Goal: Task Accomplishment & Management: Use online tool/utility

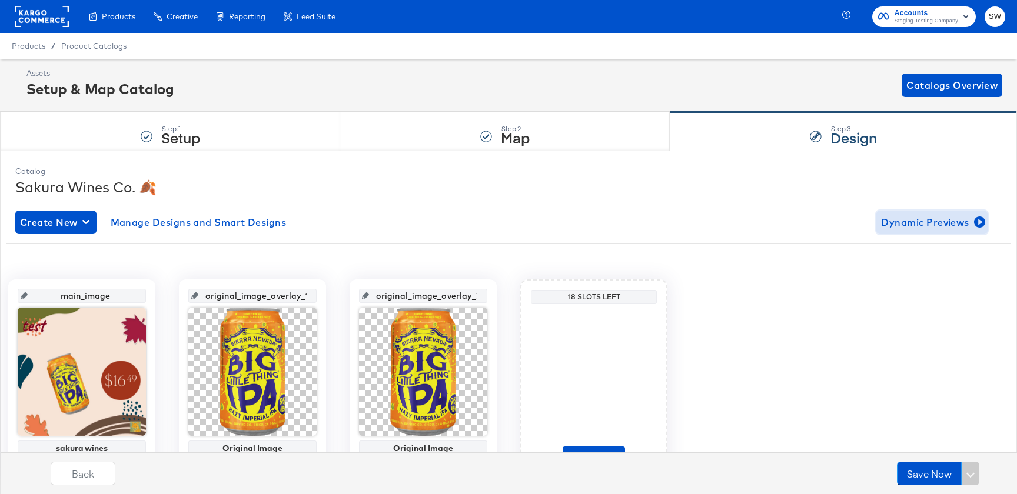
click at [920, 218] on span "Dynamic Previews" at bounding box center [932, 222] width 102 height 16
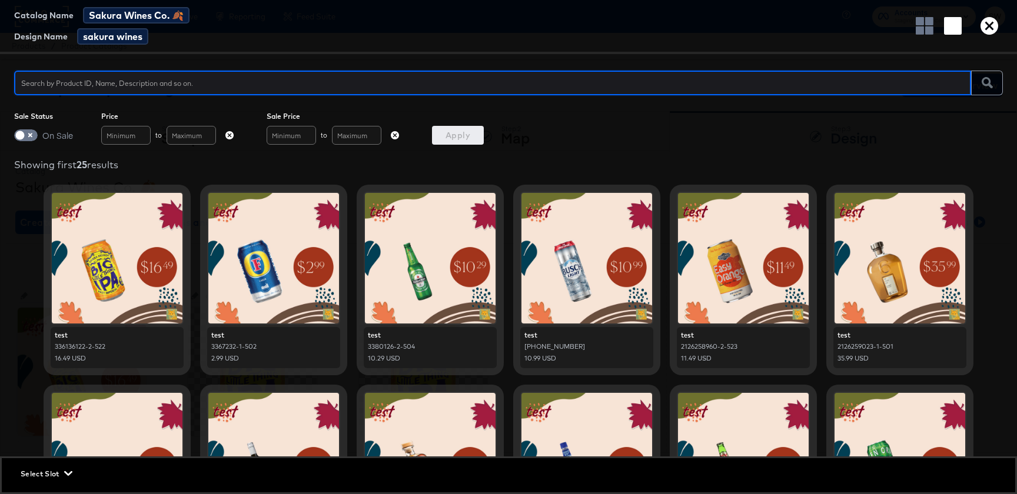
click at [987, 25] on icon "button" at bounding box center [989, 26] width 18 height 18
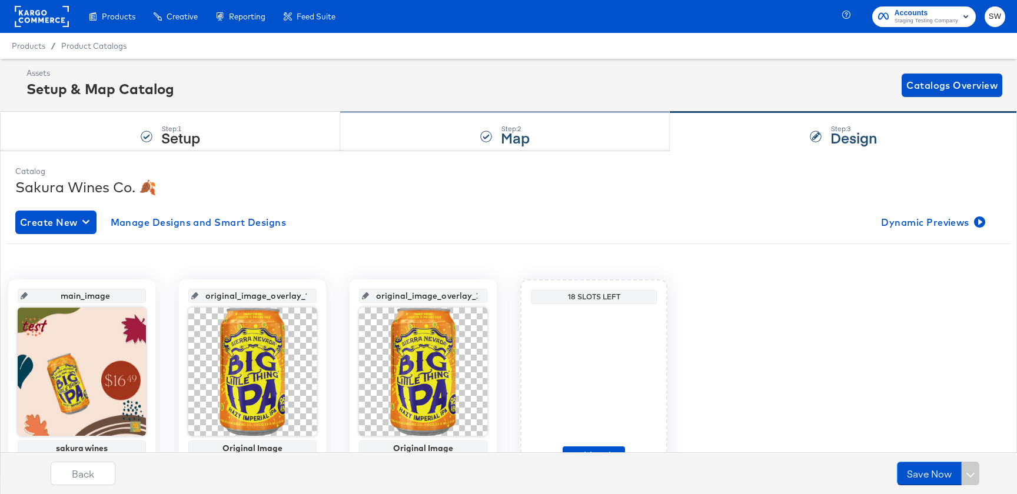
click at [542, 129] on div "Step: 2 Map" at bounding box center [504, 131] width 329 height 39
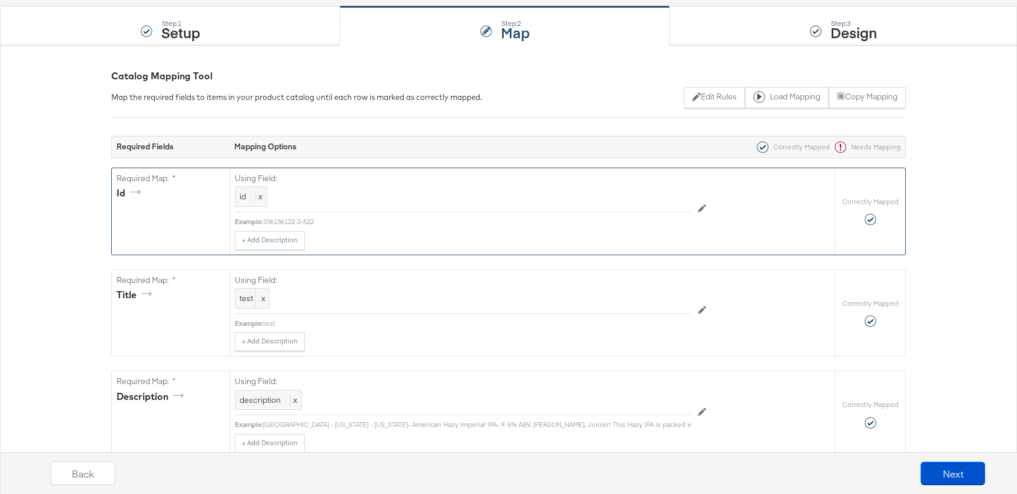
scroll to position [109, 0]
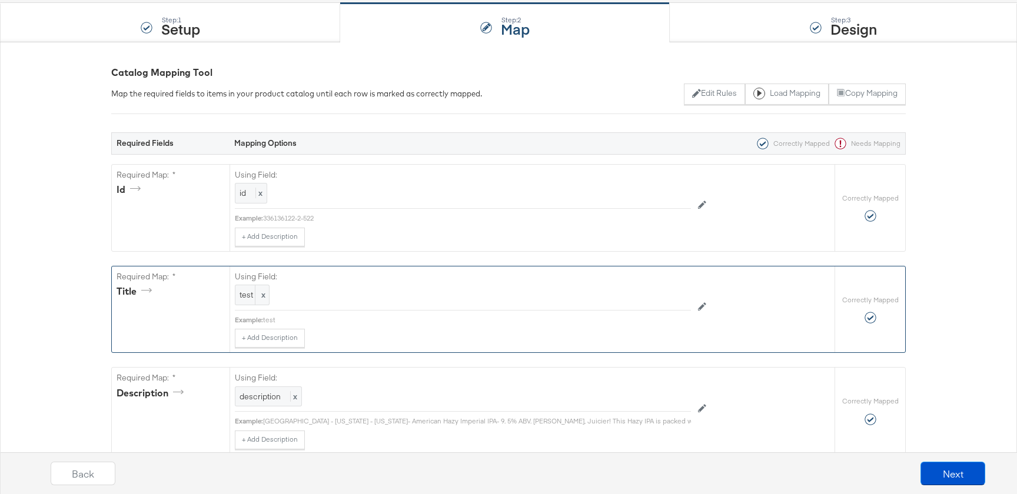
click at [242, 308] on div "Using Field: test x" at bounding box center [463, 289] width 456 height 44
click at [247, 303] on div "test x" at bounding box center [252, 295] width 35 height 21
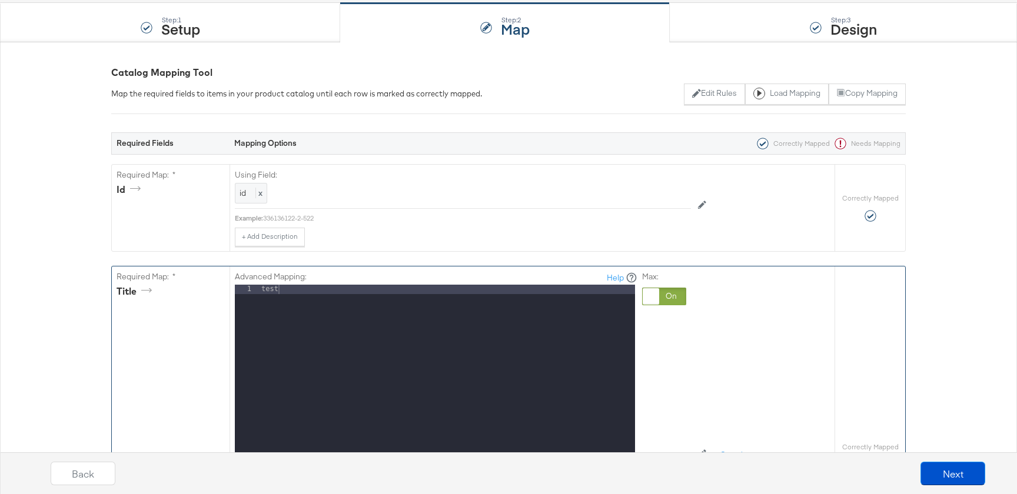
click at [277, 301] on div "test" at bounding box center [447, 441] width 376 height 313
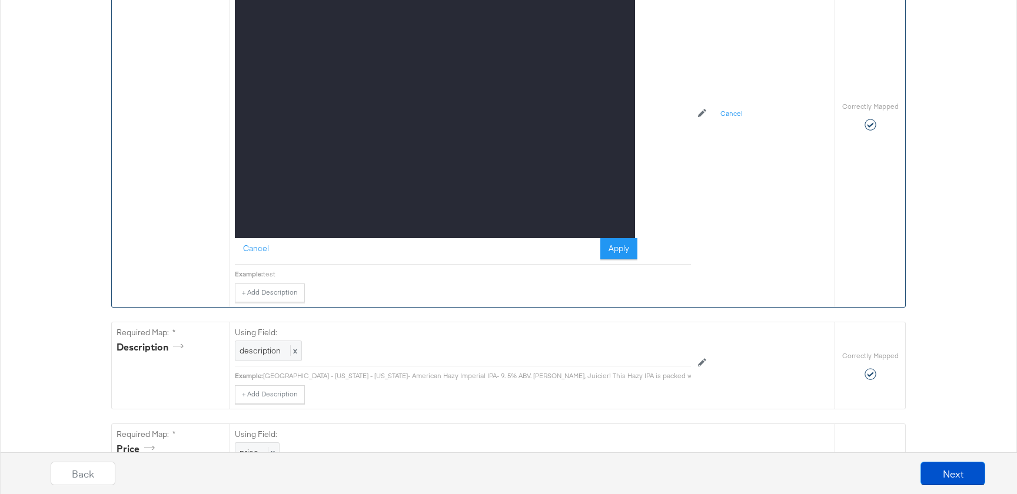
scroll to position [682, 0]
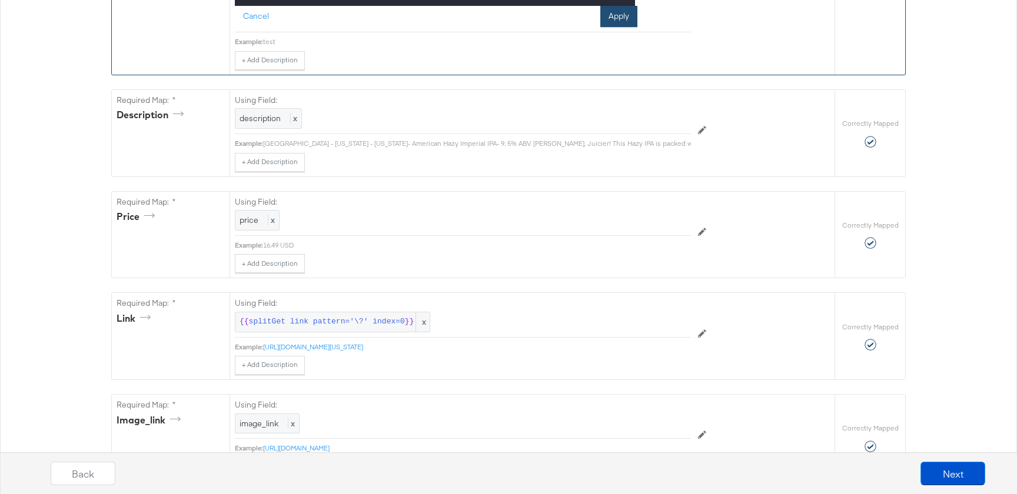
click at [628, 18] on button "Apply" at bounding box center [618, 16] width 37 height 21
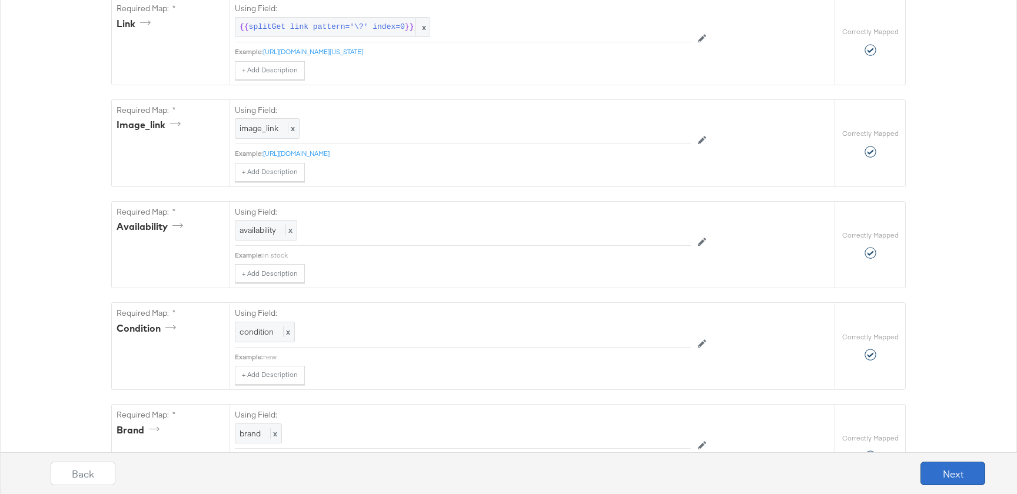
click at [940, 475] on button "Next" at bounding box center [952, 474] width 65 height 24
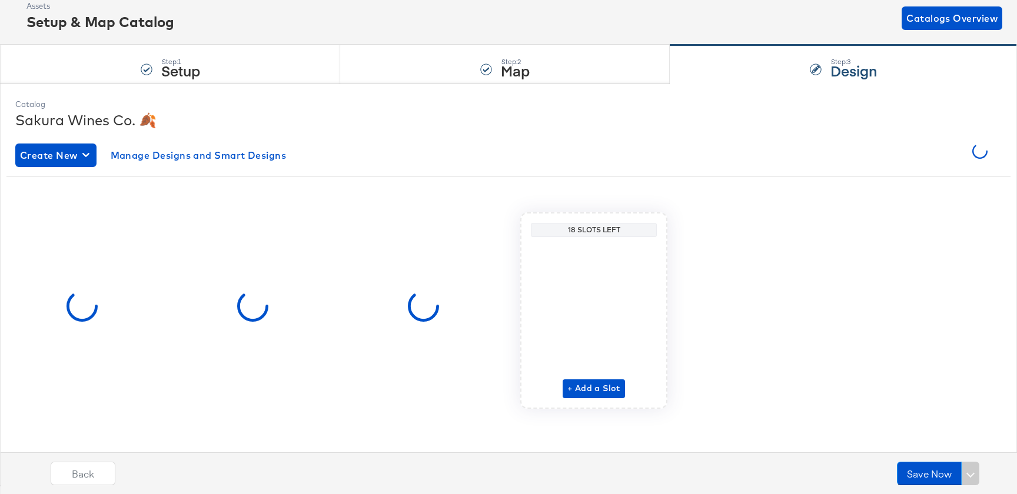
scroll to position [0, 0]
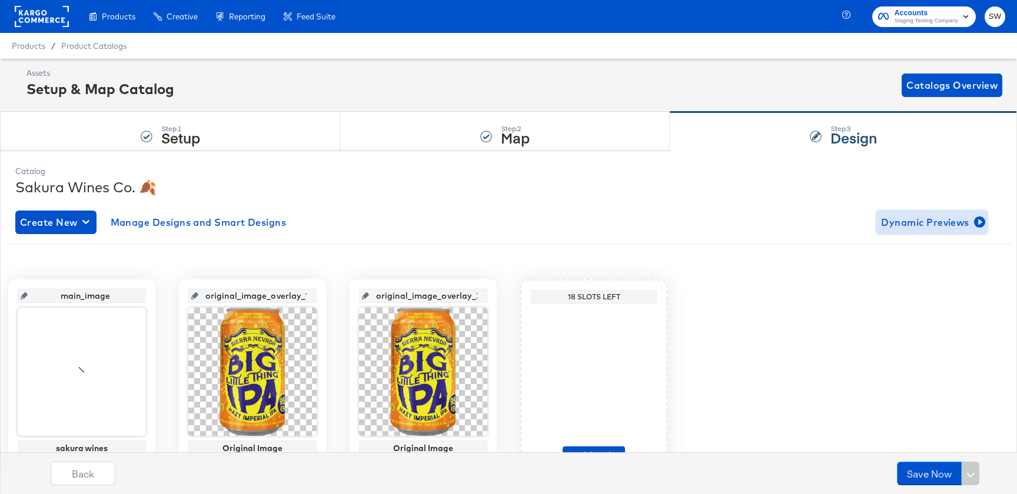
click at [935, 221] on span "Dynamic Previews" at bounding box center [932, 222] width 102 height 16
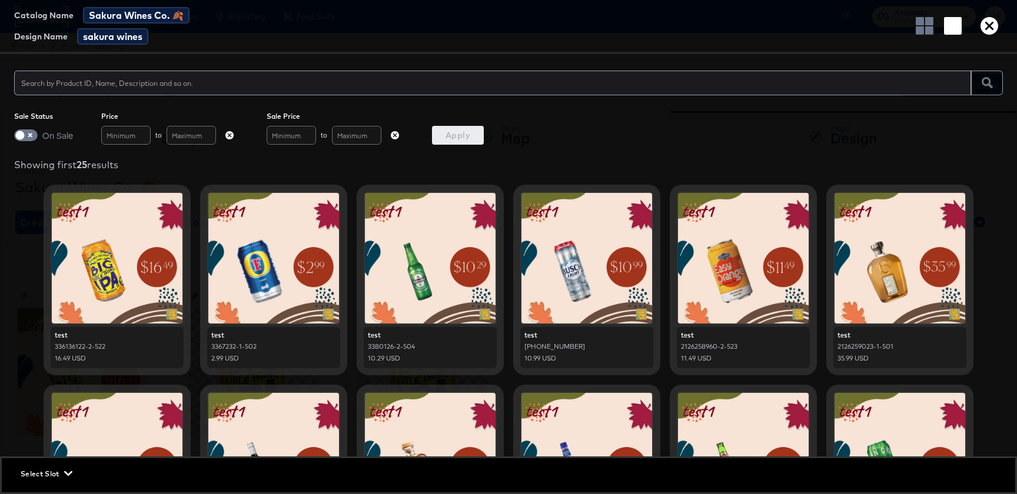
click at [980, 30] on icon "button" at bounding box center [989, 26] width 18 height 18
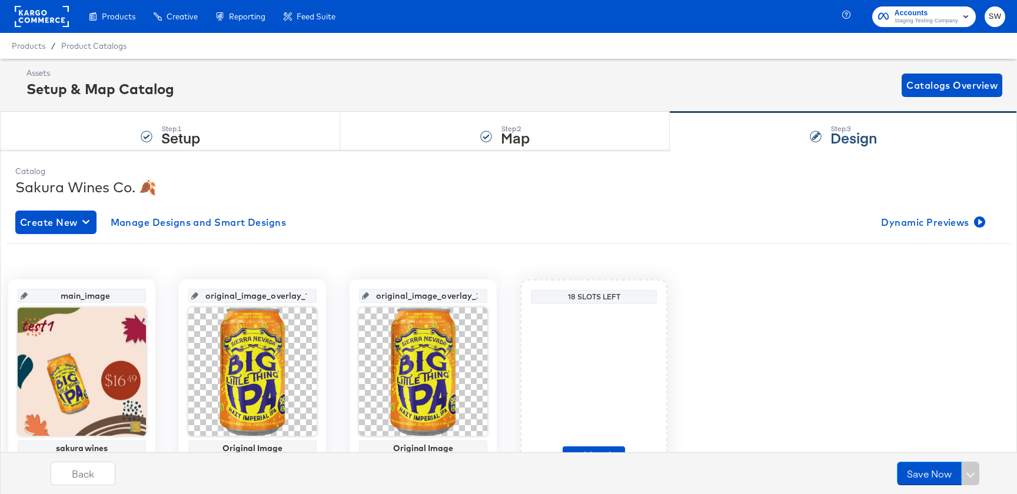
click at [927, 209] on div "Create New Manage Designs and Smart Designs Dynamic Previews main_image sakura …" at bounding box center [508, 351] width 986 height 301
click at [931, 225] on span "Dynamic Previews" at bounding box center [932, 222] width 102 height 16
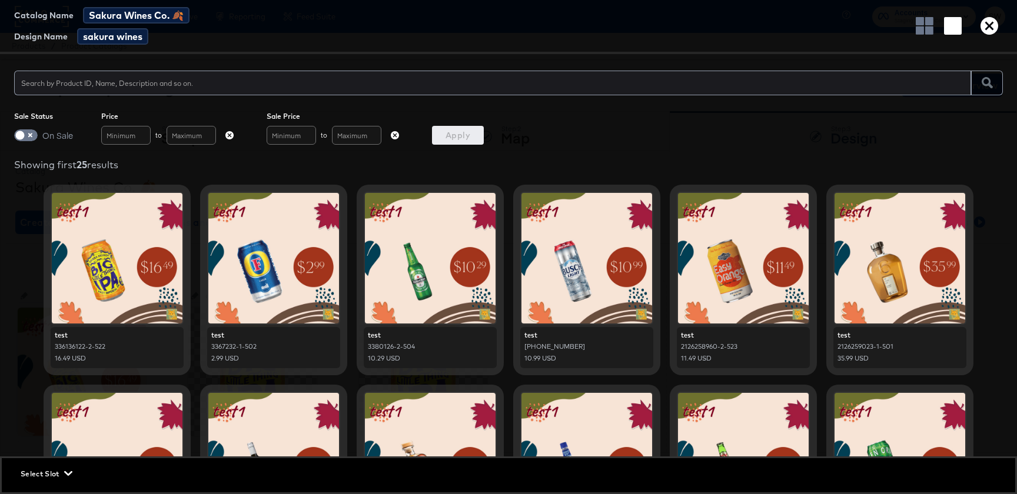
click at [993, 28] on icon "button" at bounding box center [989, 26] width 18 height 18
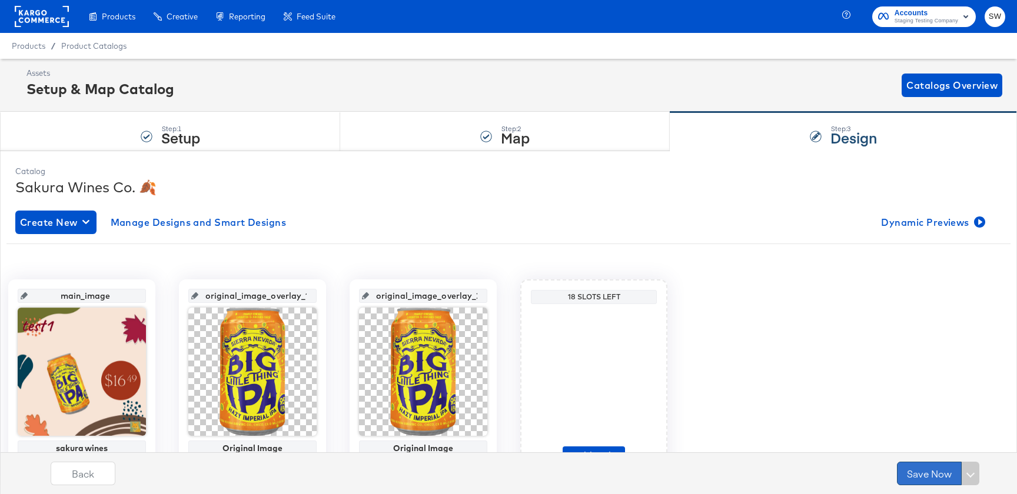
click at [925, 479] on button "Save Now" at bounding box center [929, 474] width 65 height 24
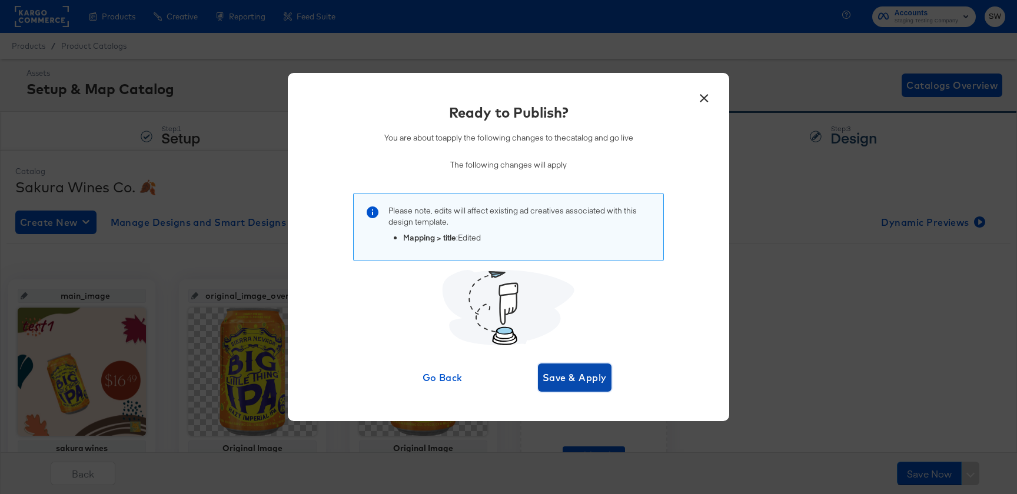
click at [564, 371] on span "Save & Apply" at bounding box center [574, 377] width 64 height 16
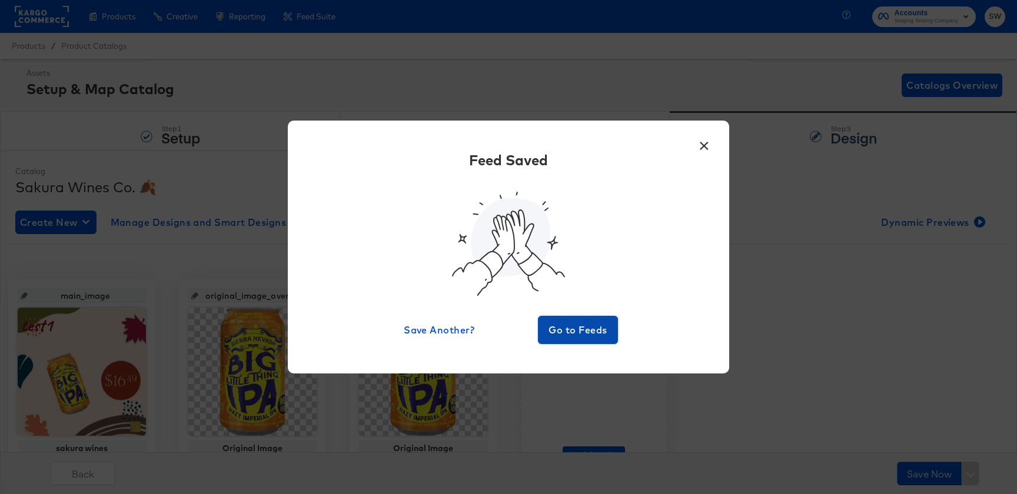
click at [592, 342] on button "Go to Feeds" at bounding box center [578, 330] width 80 height 28
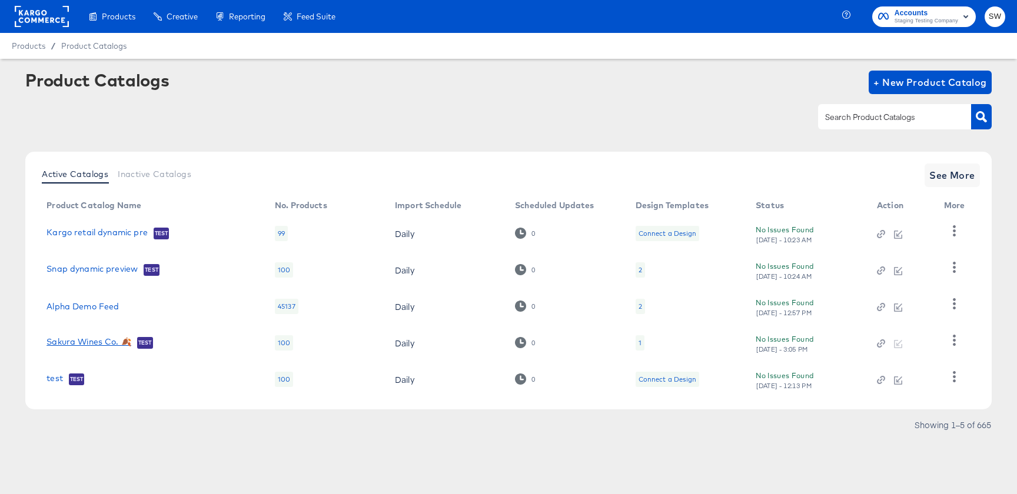
click at [101, 341] on link "Sakura Wines Co. 🍂" at bounding box center [88, 343] width 85 height 12
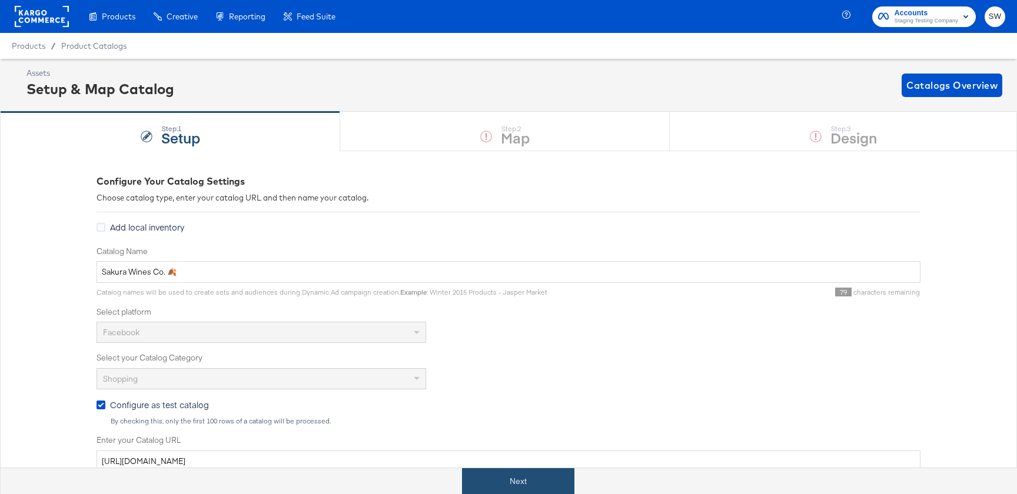
click at [508, 485] on button "Next" at bounding box center [518, 481] width 112 height 26
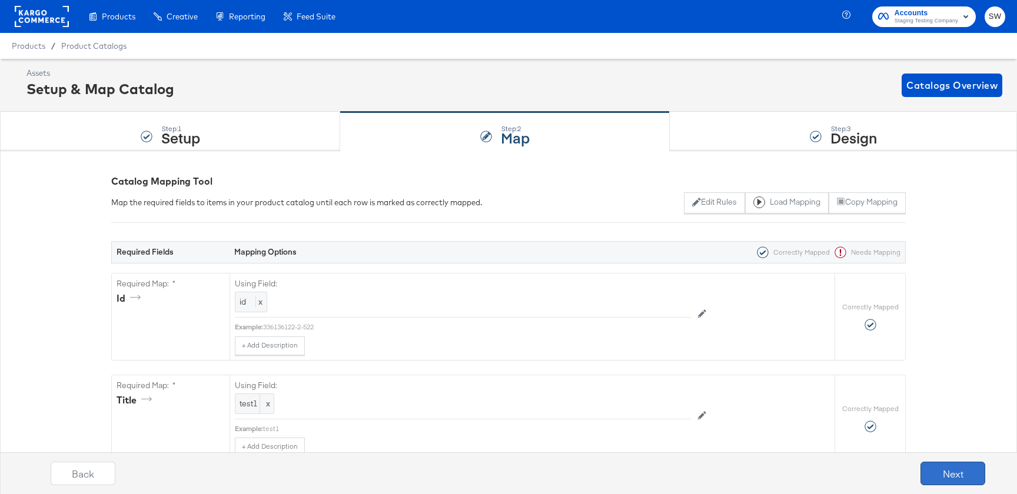
click at [937, 477] on button "Next" at bounding box center [952, 474] width 65 height 24
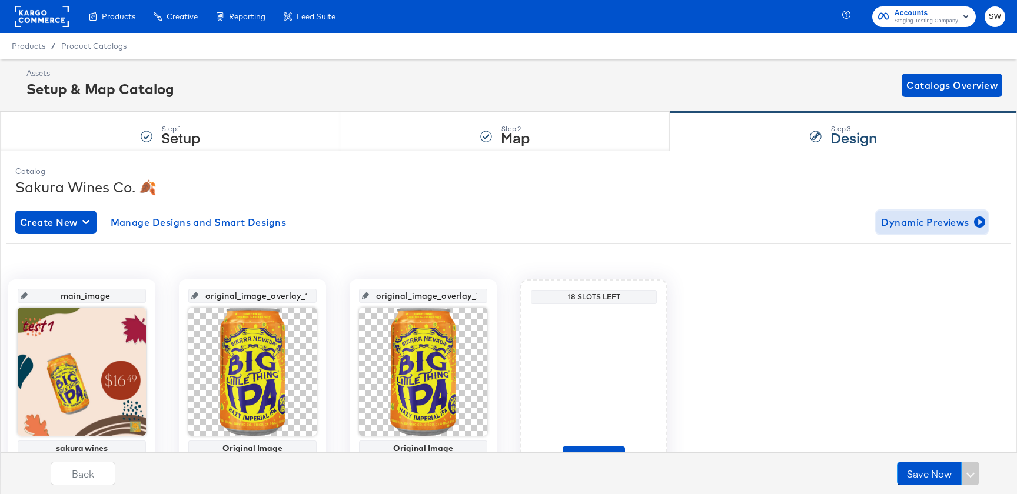
click at [931, 228] on span "Dynamic Previews" at bounding box center [932, 222] width 102 height 16
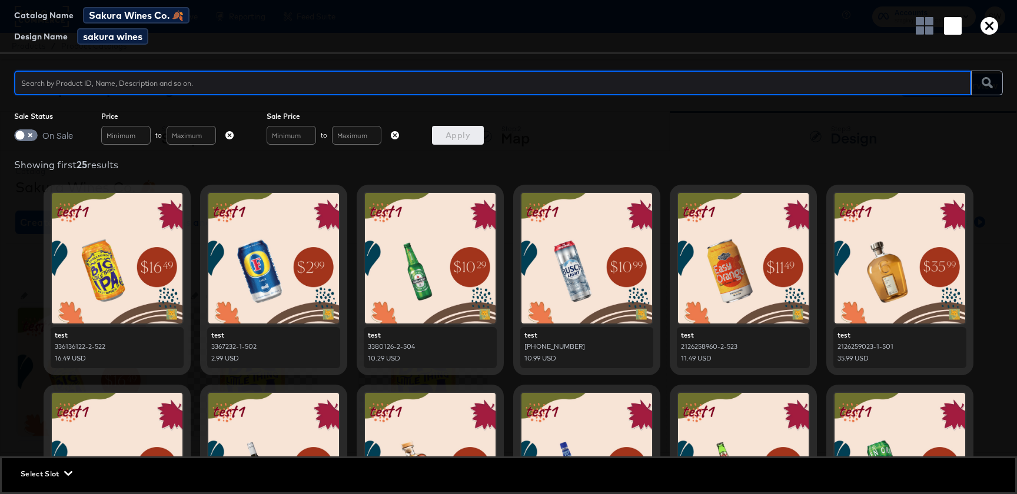
click at [987, 18] on icon "button" at bounding box center [989, 26] width 18 height 18
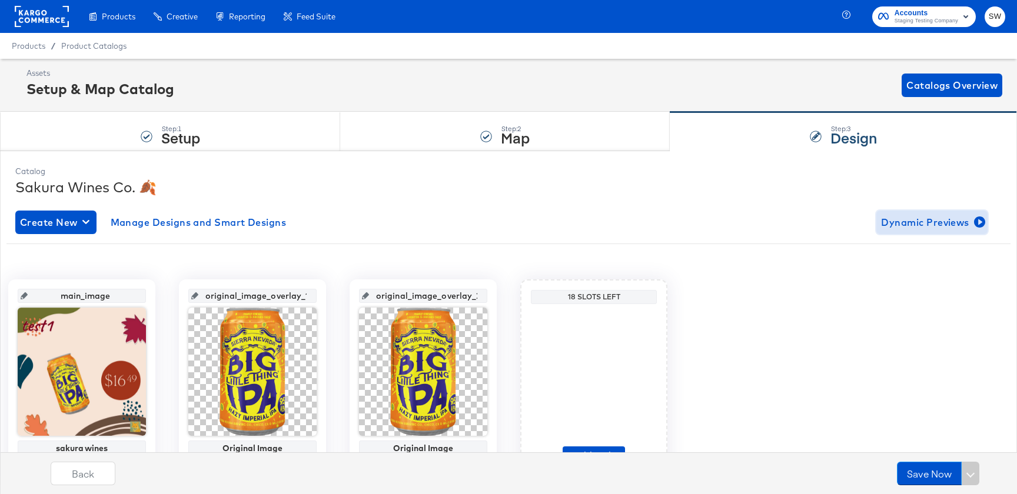
click at [909, 222] on span "Dynamic Previews" at bounding box center [932, 222] width 102 height 16
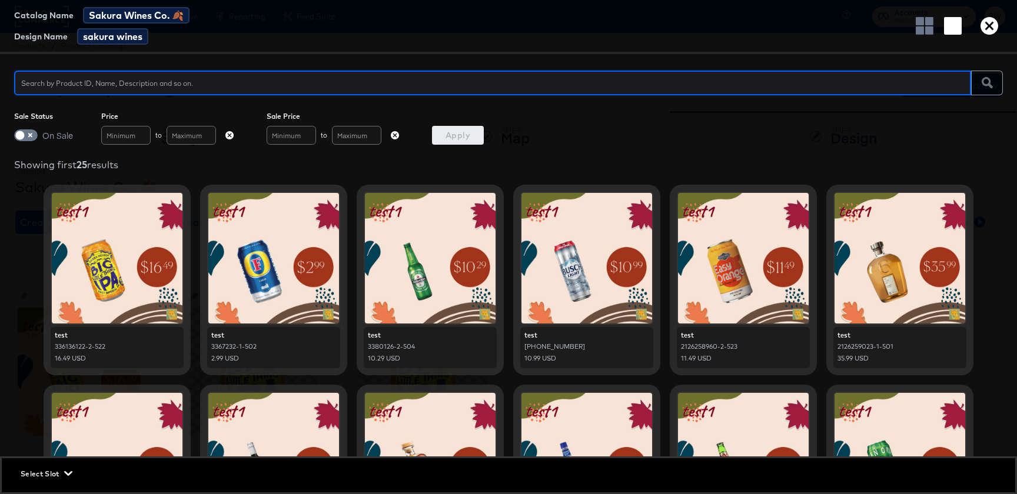
click at [988, 32] on icon "button" at bounding box center [989, 26] width 18 height 18
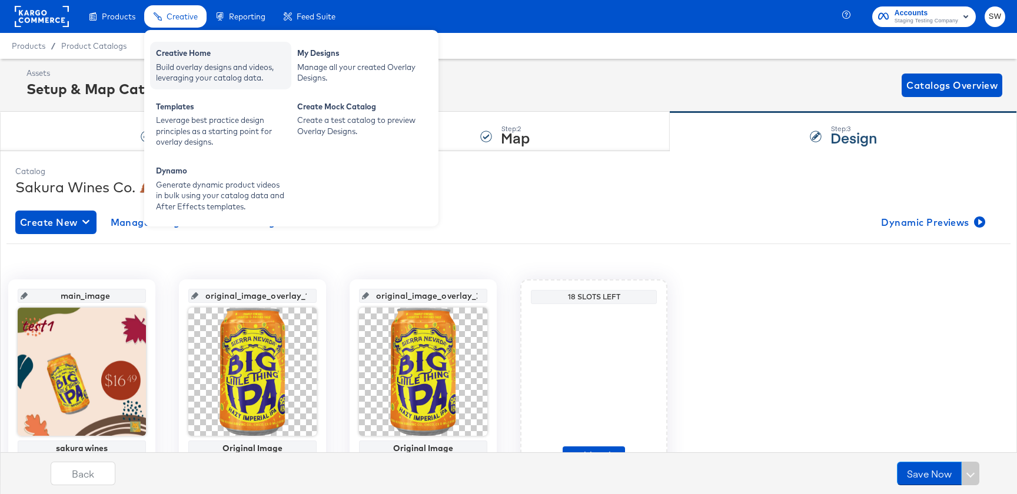
click at [184, 52] on div "Creative Home" at bounding box center [220, 55] width 129 height 14
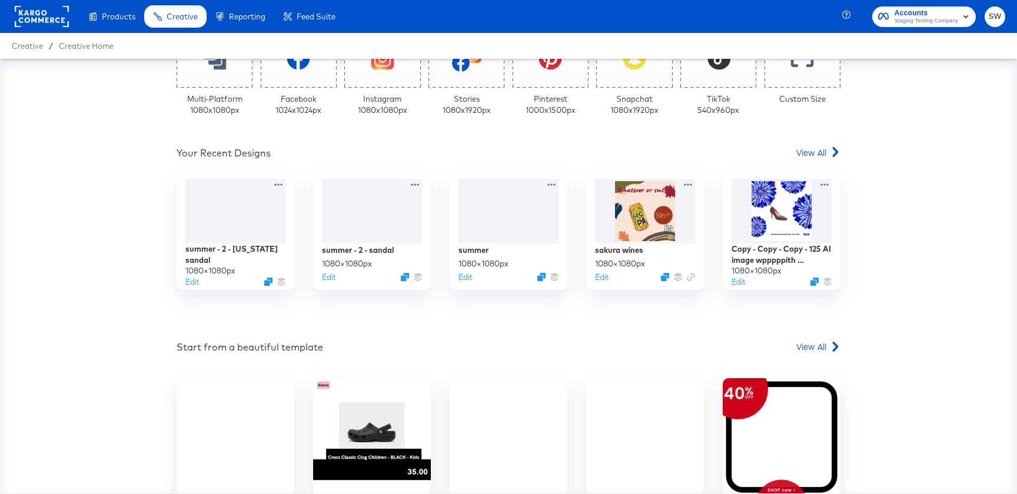
scroll to position [319, 0]
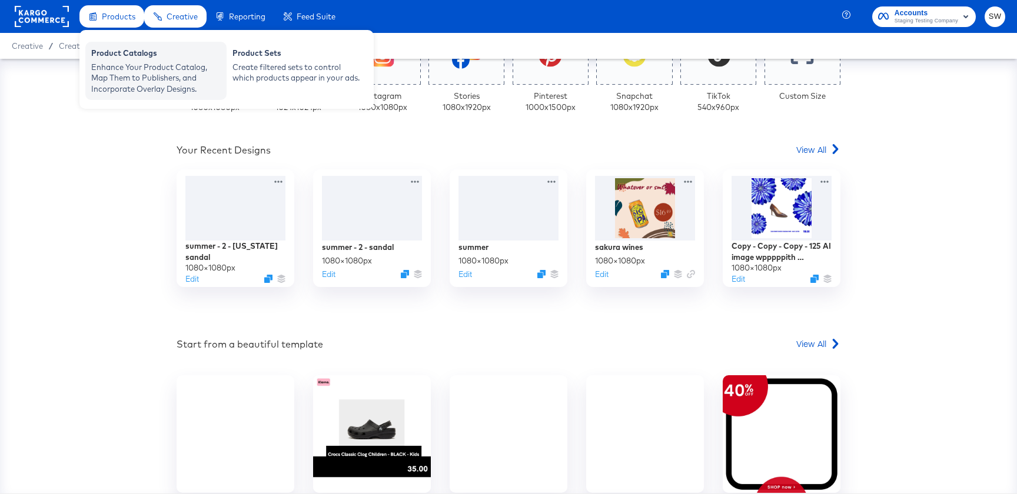
click at [144, 84] on div "Enhance Your Product Catalog, Map Them to Publishers, and Incorporate Overlay D…" at bounding box center [155, 78] width 129 height 33
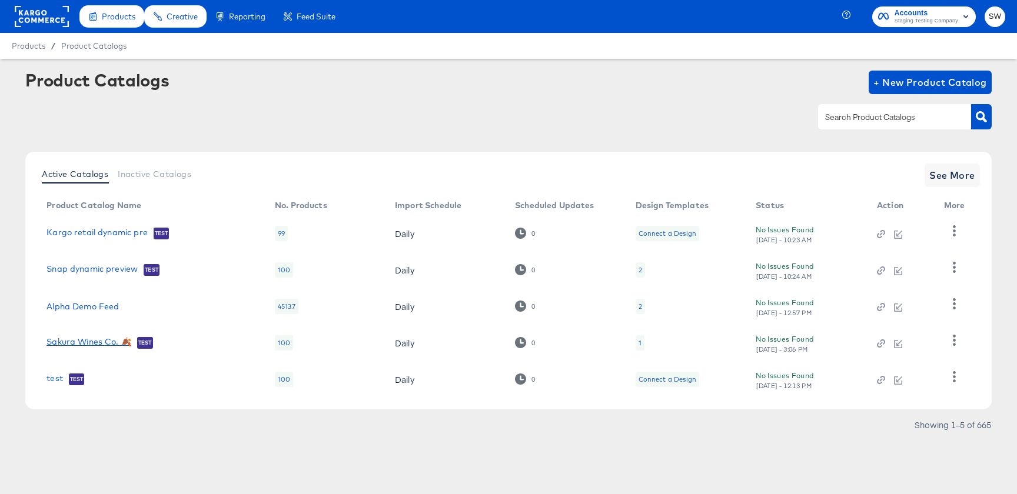
click at [93, 341] on link "Sakura Wines Co. 🍂" at bounding box center [88, 343] width 85 height 12
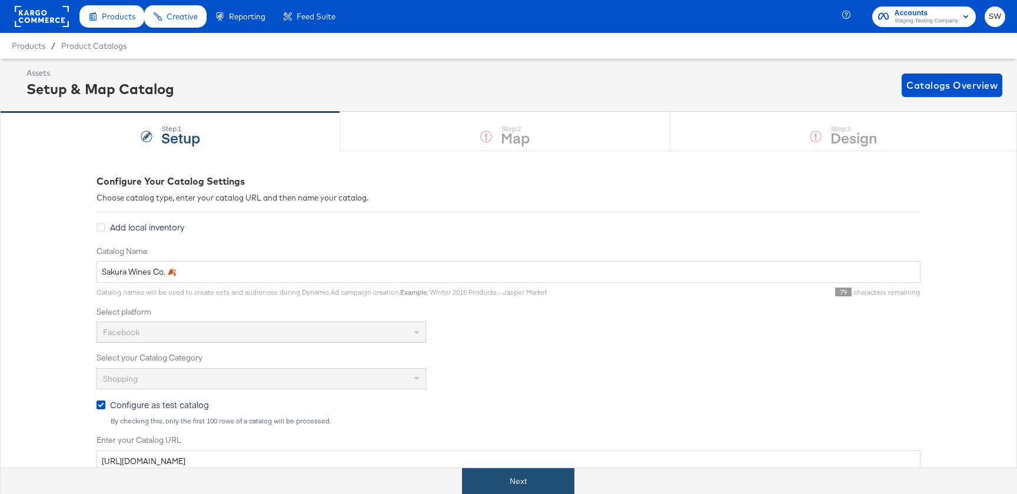
click at [527, 487] on button "Next" at bounding box center [518, 481] width 112 height 26
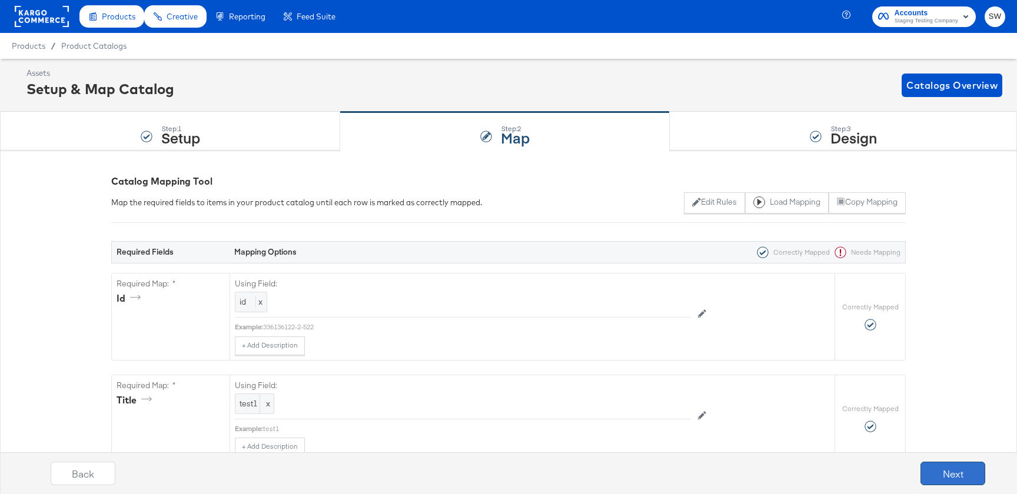
click at [942, 479] on button "Next" at bounding box center [952, 474] width 65 height 24
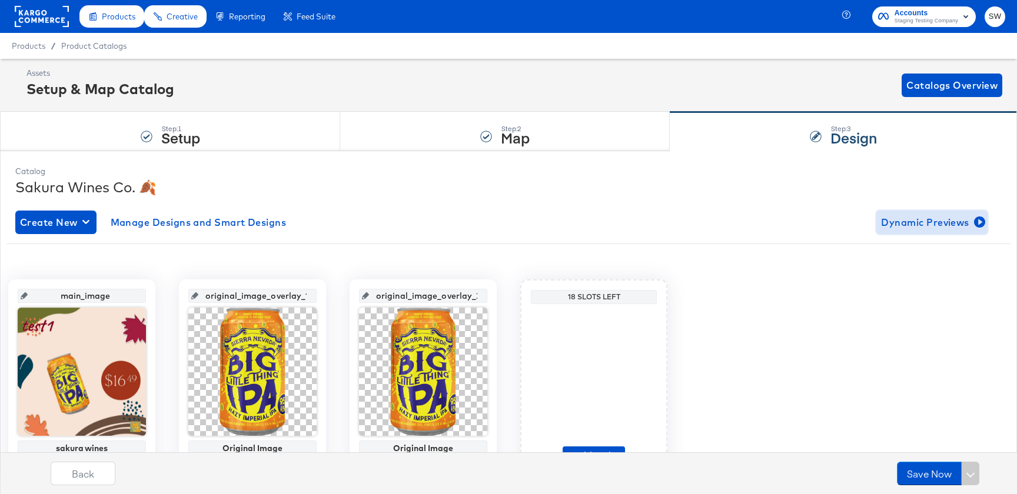
click at [961, 229] on span "Dynamic Previews" at bounding box center [932, 222] width 102 height 16
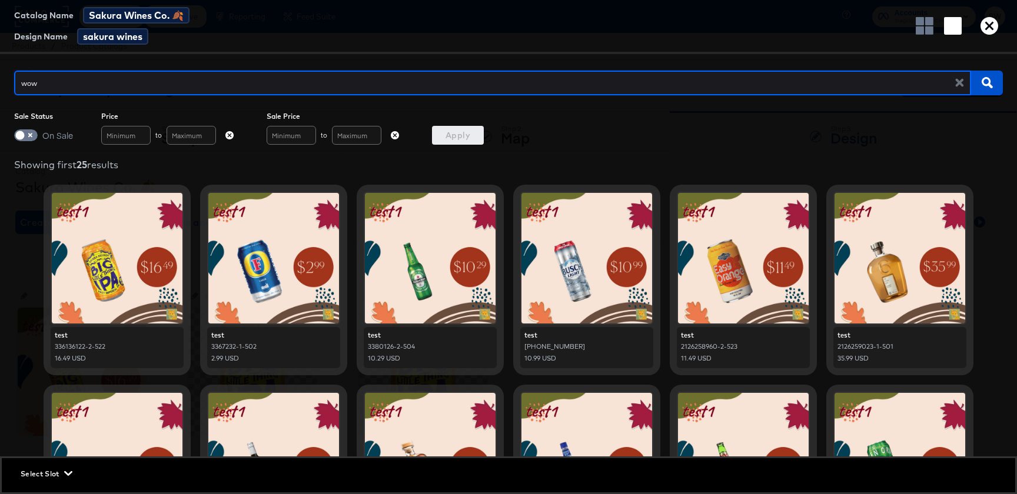
type input "wo"
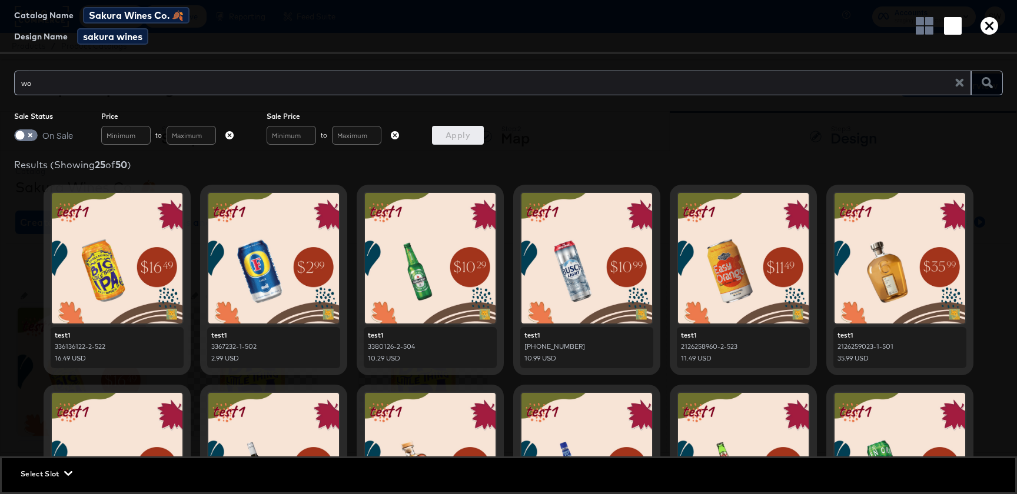
click at [990, 25] on icon "button" at bounding box center [989, 26] width 18 height 18
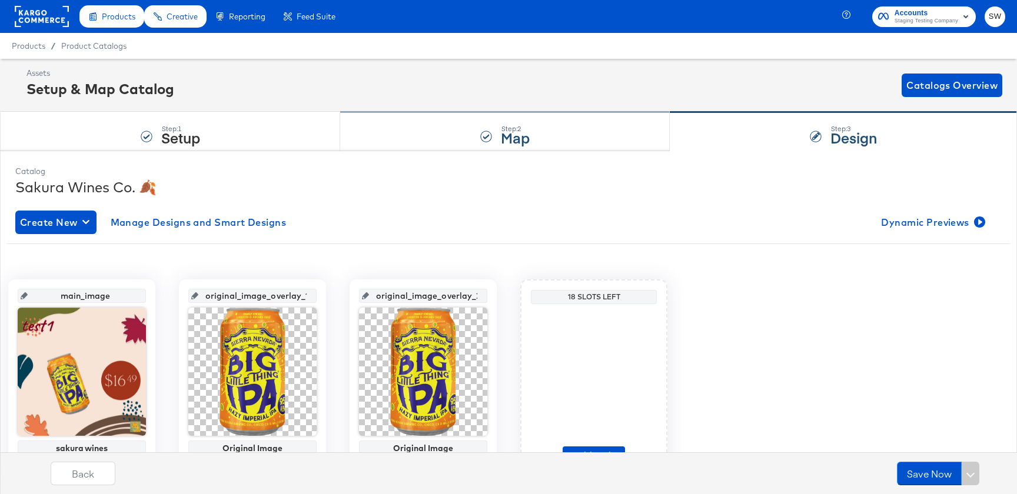
click at [372, 121] on div "Step: 2 Map" at bounding box center [504, 131] width 329 height 39
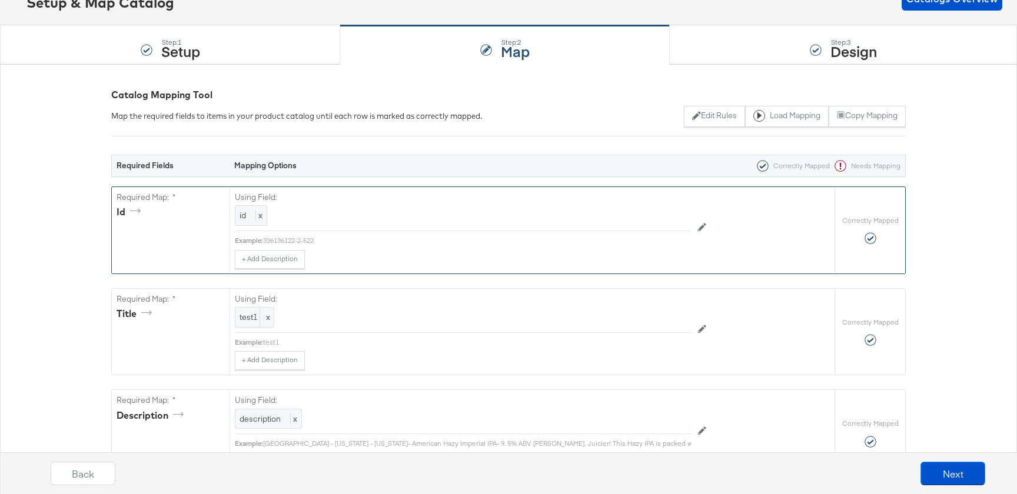
scroll to position [95, 0]
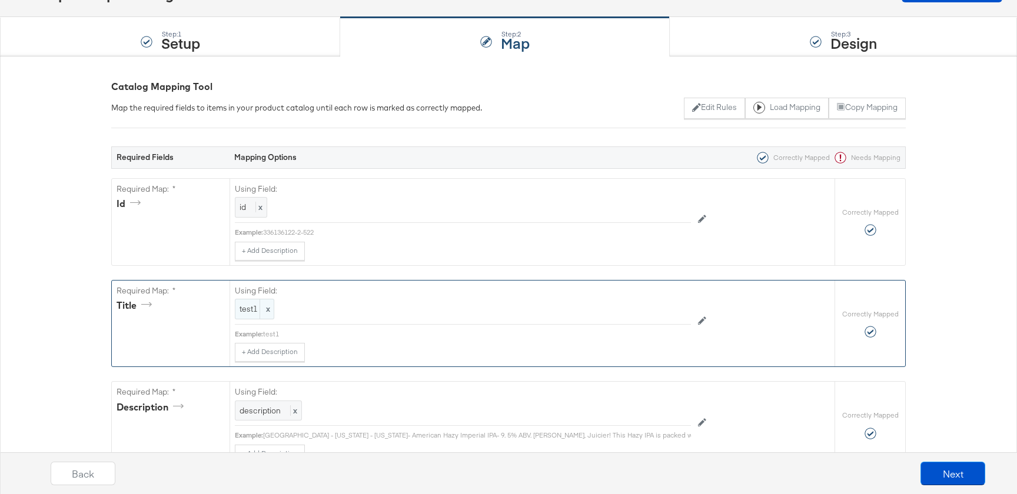
click at [245, 308] on span "test1" at bounding box center [254, 309] width 30 height 11
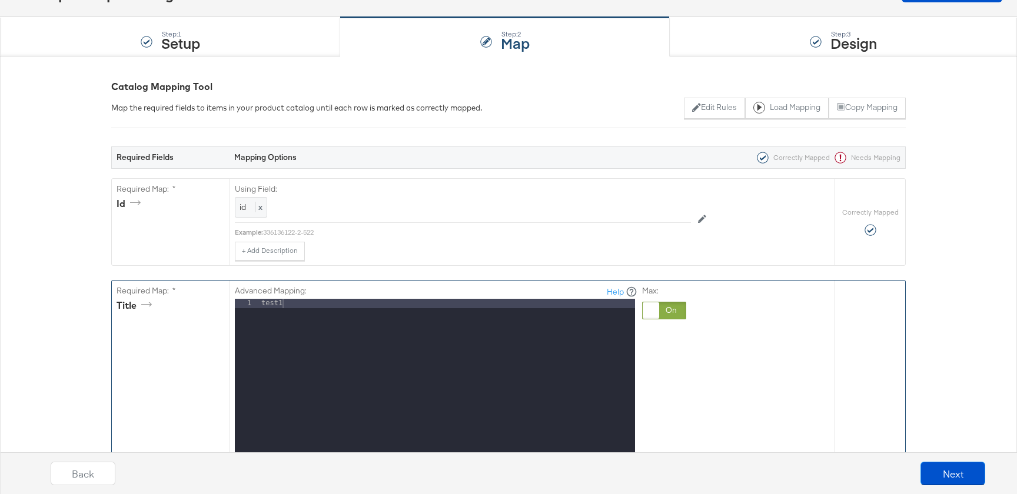
click at [333, 334] on div "test1" at bounding box center [447, 455] width 376 height 313
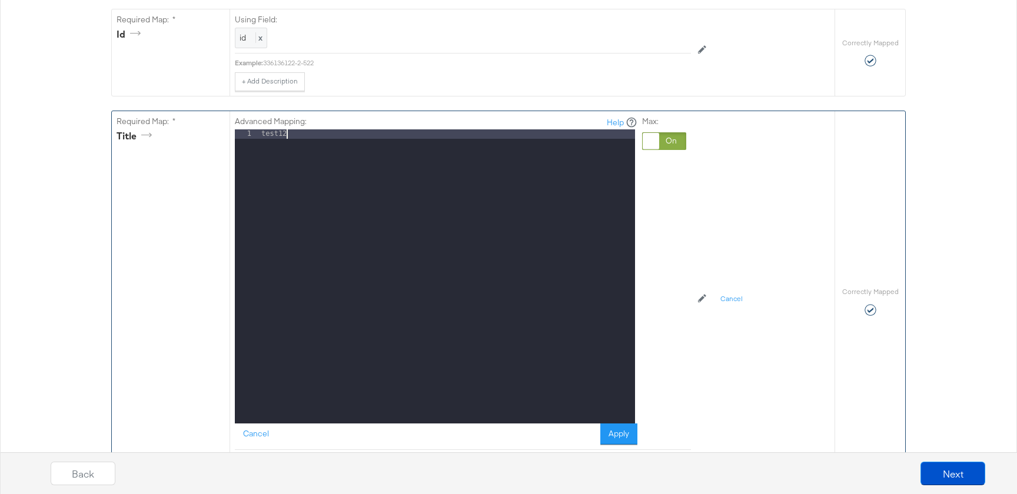
scroll to position [267, 0]
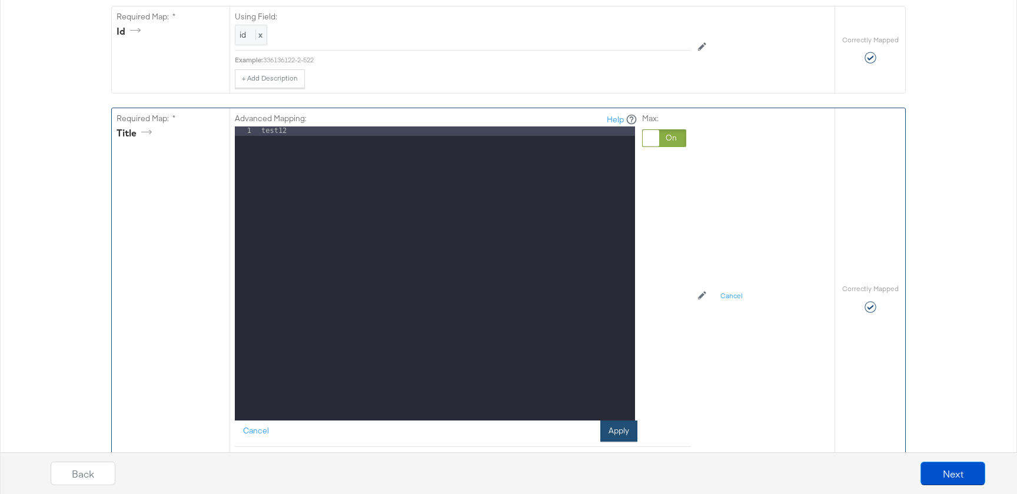
click at [614, 436] on button "Apply" at bounding box center [618, 431] width 37 height 21
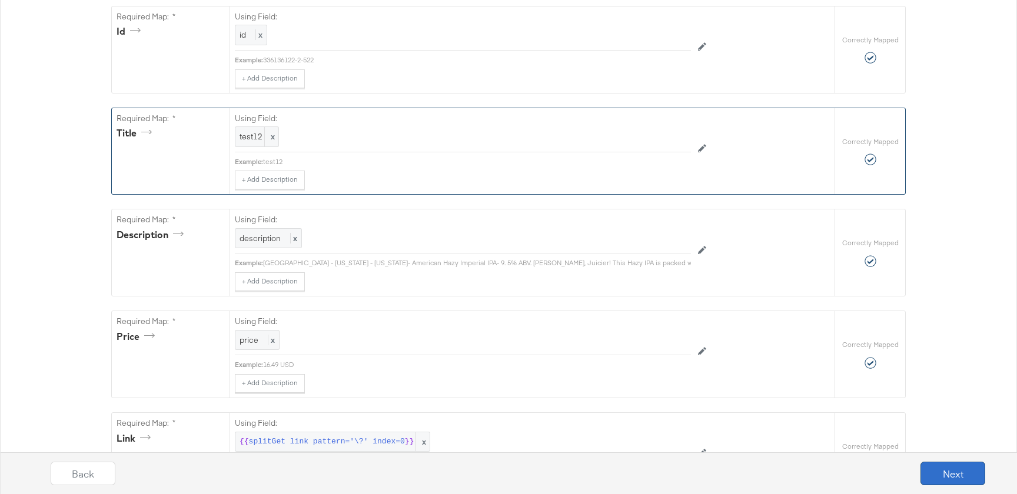
click at [965, 474] on button "Next" at bounding box center [952, 474] width 65 height 24
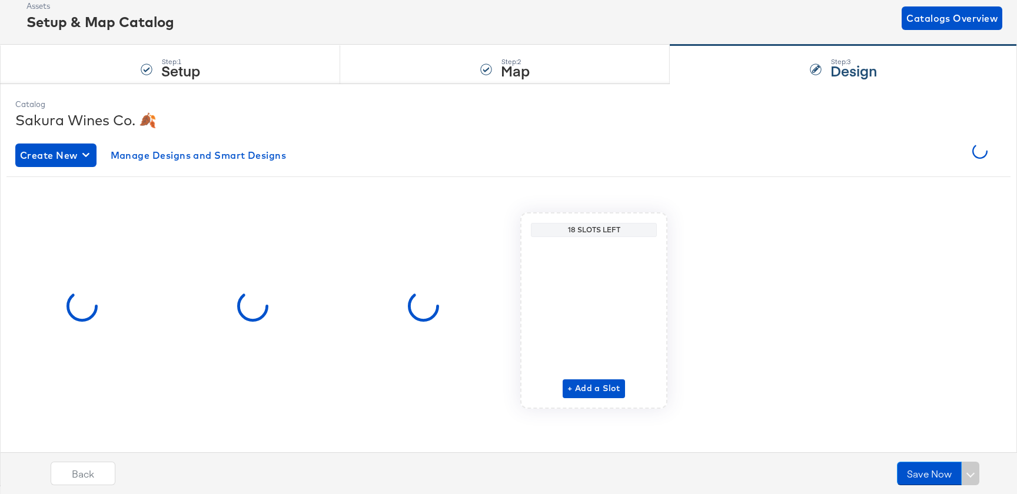
scroll to position [0, 0]
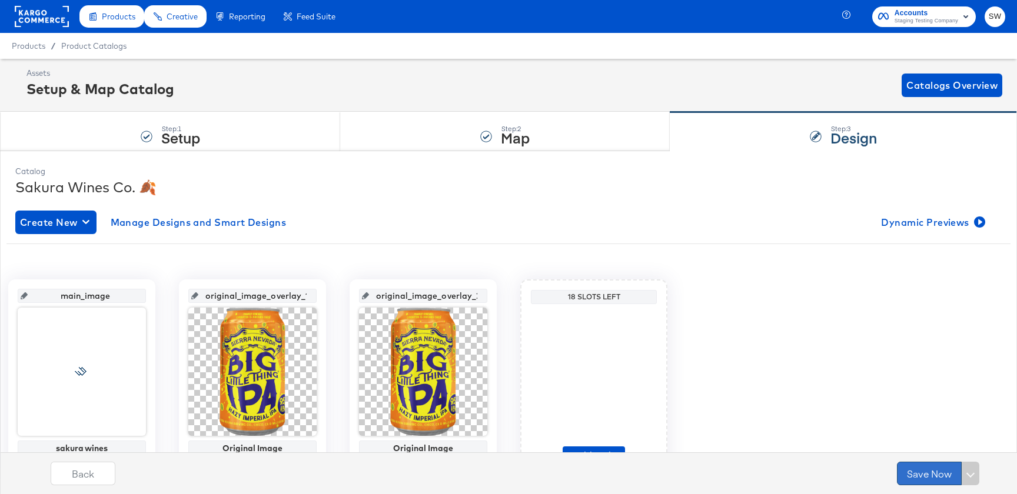
click at [937, 477] on button "Save Now" at bounding box center [929, 474] width 65 height 24
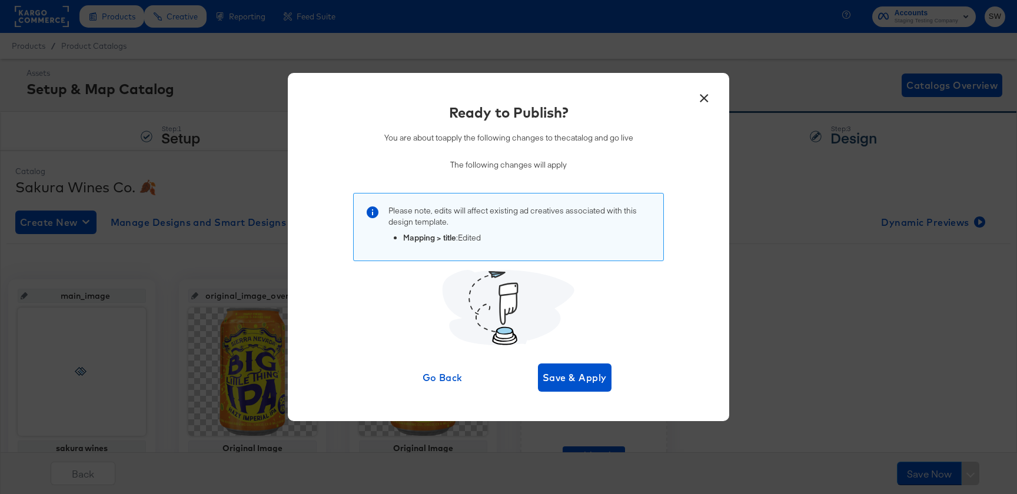
click at [528, 370] on div "Go Back Save & Apply" at bounding box center [508, 378] width 205 height 28
click at [562, 382] on span "Save & Apply" at bounding box center [574, 377] width 64 height 16
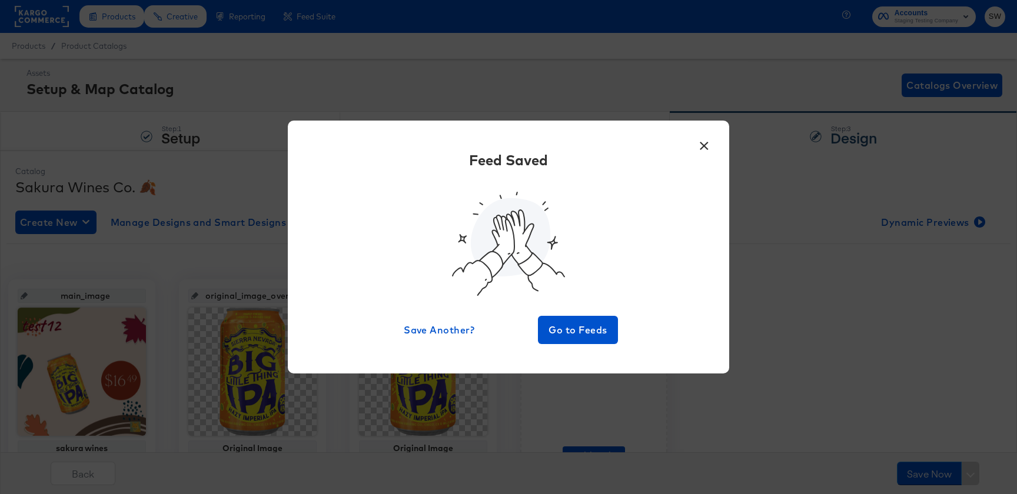
click at [703, 146] on button "×" at bounding box center [703, 142] width 21 height 21
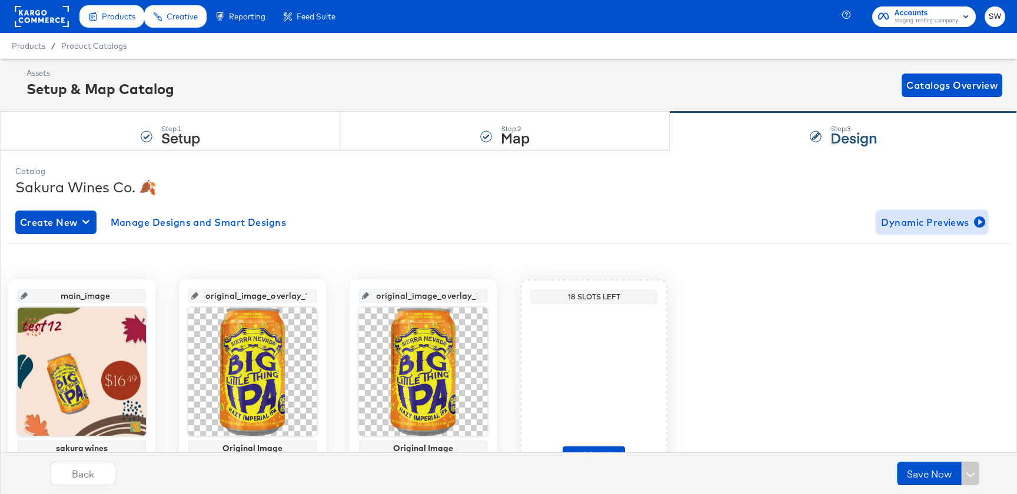
click at [909, 229] on span "Dynamic Previews" at bounding box center [932, 222] width 102 height 16
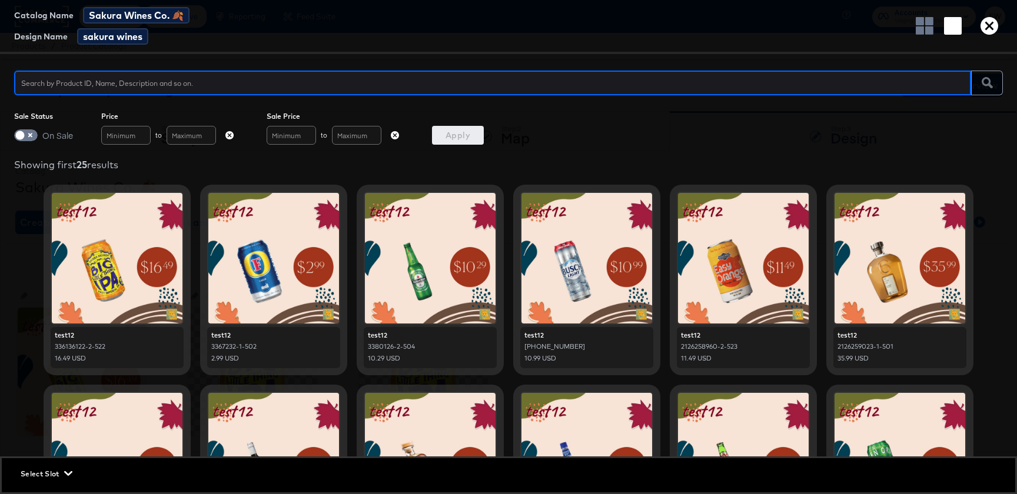
click at [990, 29] on icon "button" at bounding box center [989, 26] width 18 height 18
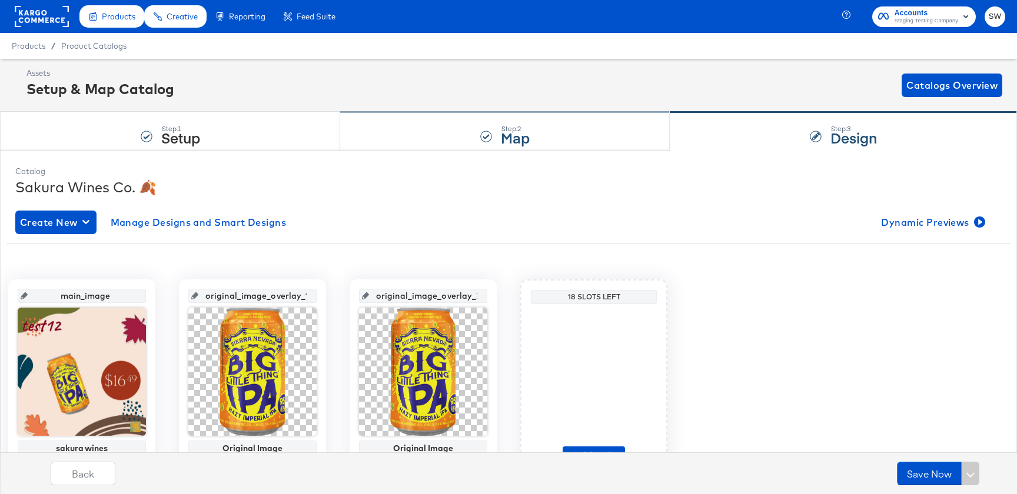
click at [419, 141] on div "Step: 2 Map" at bounding box center [504, 131] width 329 height 39
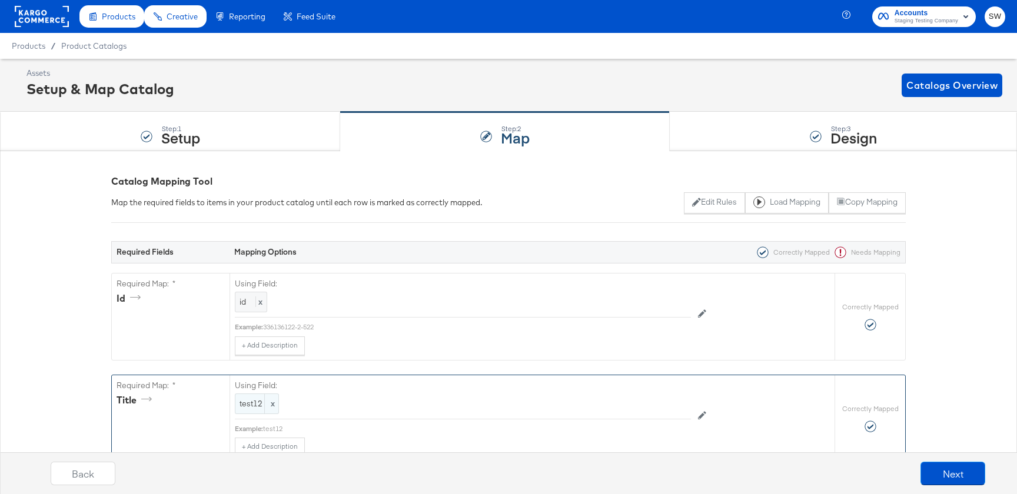
click at [241, 399] on span "test12" at bounding box center [256, 403] width 35 height 11
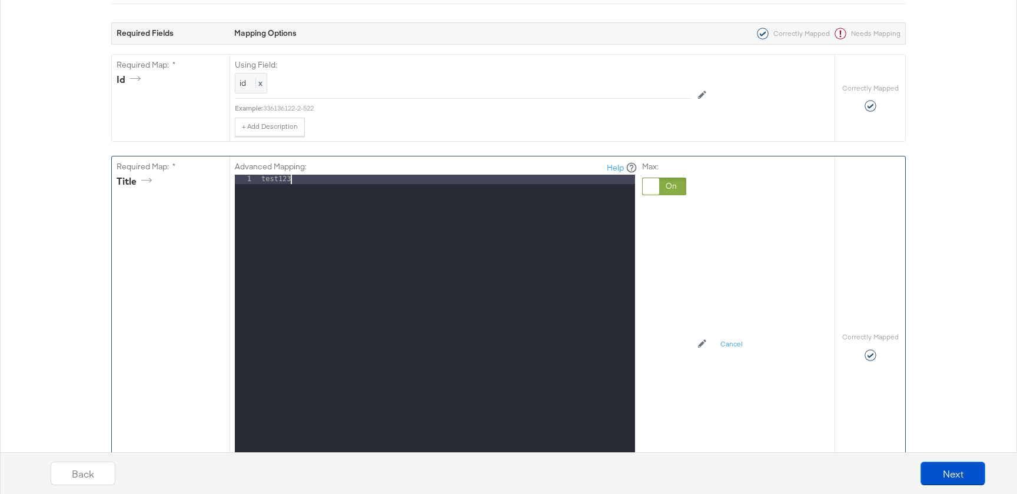
scroll to position [298, 0]
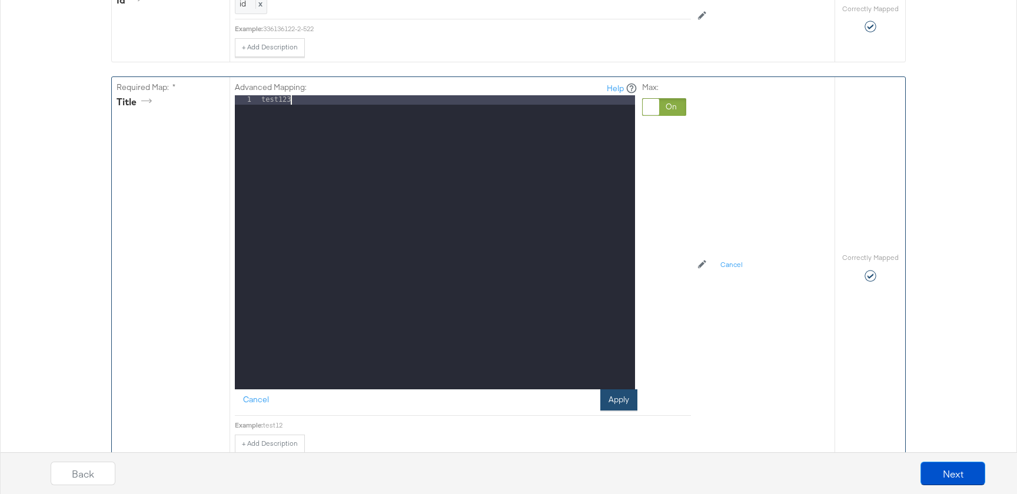
click at [621, 405] on button "Apply" at bounding box center [618, 399] width 37 height 21
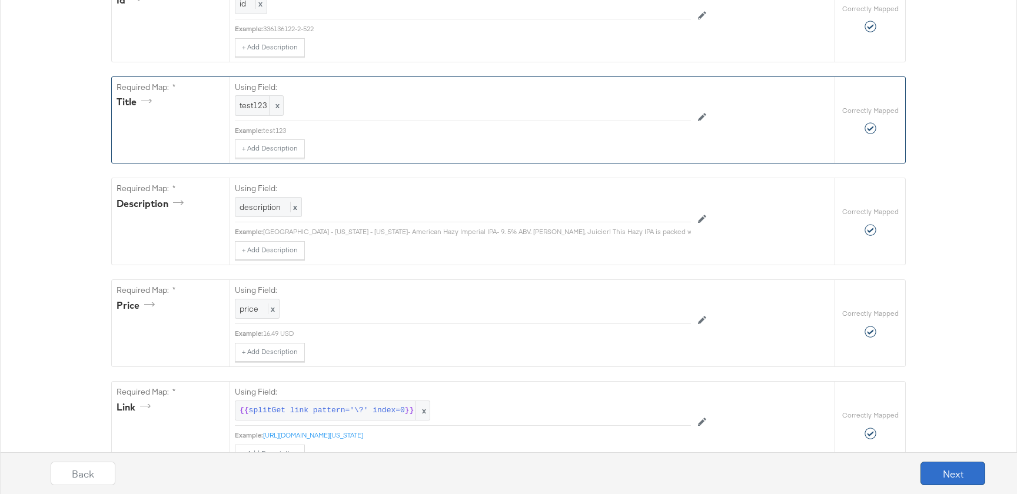
click at [962, 477] on button "Next" at bounding box center [952, 474] width 65 height 24
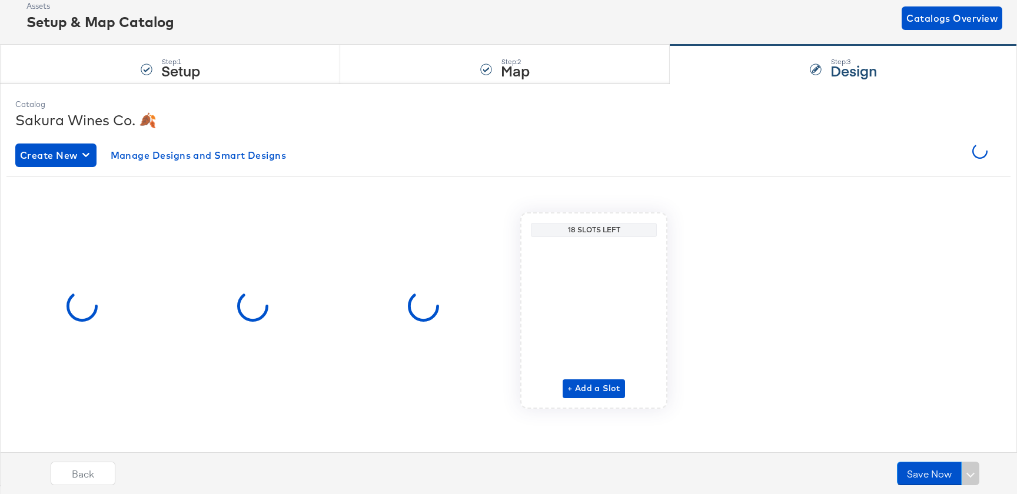
scroll to position [0, 0]
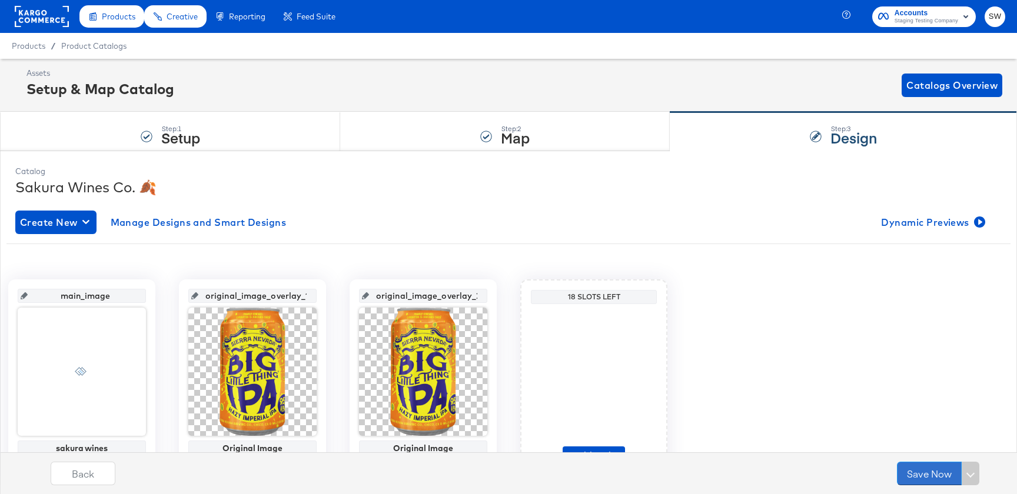
drag, startPoint x: 914, startPoint y: 472, endPoint x: 918, endPoint y: 301, distance: 170.7
click at [918, 301] on div "Catalog Sakura Wines Co. 🍂 Create New Manage Designs and Smart Designs Dynamic …" at bounding box center [508, 351] width 1017 height 401
click at [937, 482] on button "Save Now" at bounding box center [929, 474] width 65 height 24
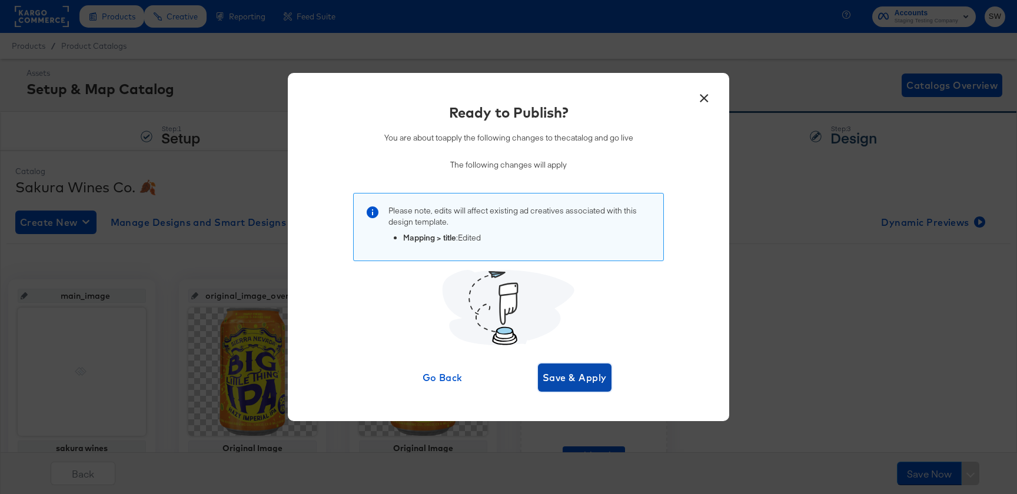
click at [605, 377] on span "Save & Apply" at bounding box center [574, 377] width 64 height 16
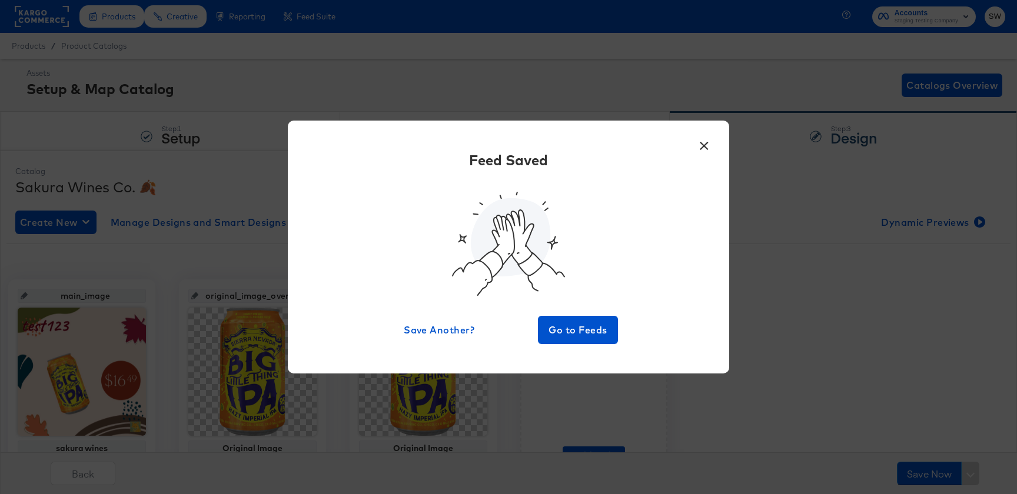
click at [701, 142] on button "×" at bounding box center [703, 142] width 21 height 21
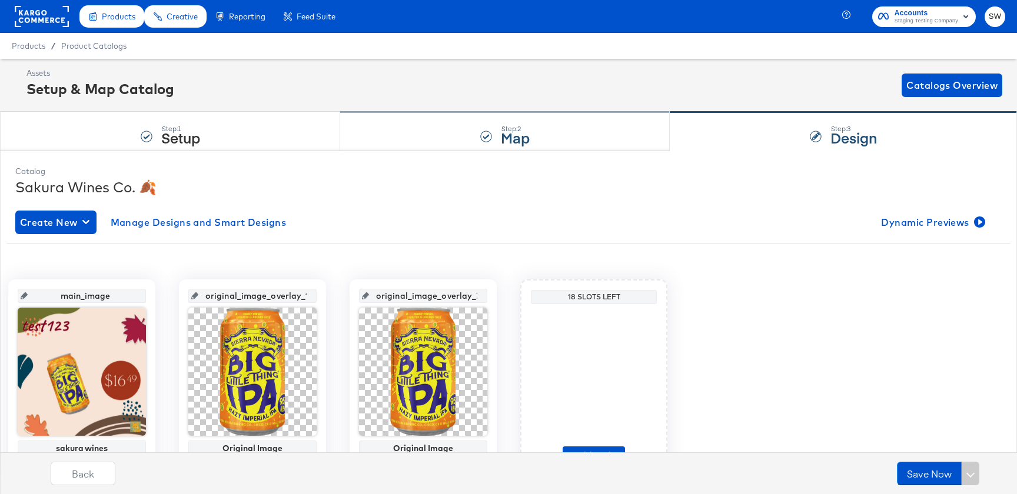
click at [432, 128] on div "Step: 2 Map" at bounding box center [504, 131] width 329 height 39
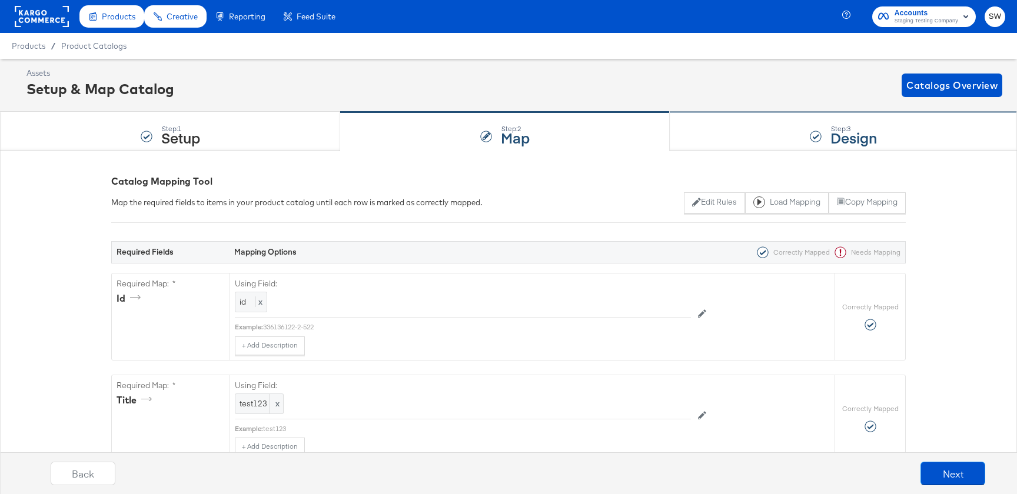
click at [877, 146] on div "Step: 3 Design" at bounding box center [843, 131] width 347 height 39
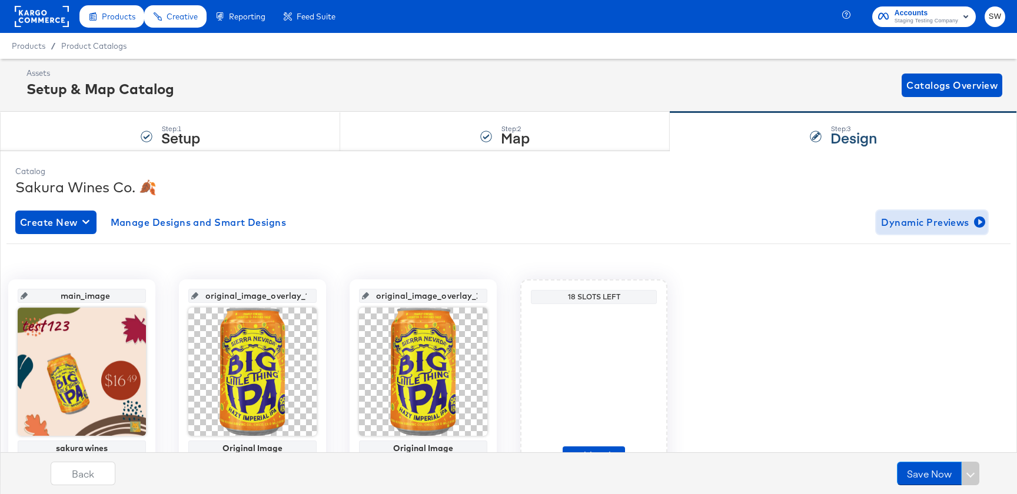
click at [920, 224] on span "Dynamic Previews" at bounding box center [932, 222] width 102 height 16
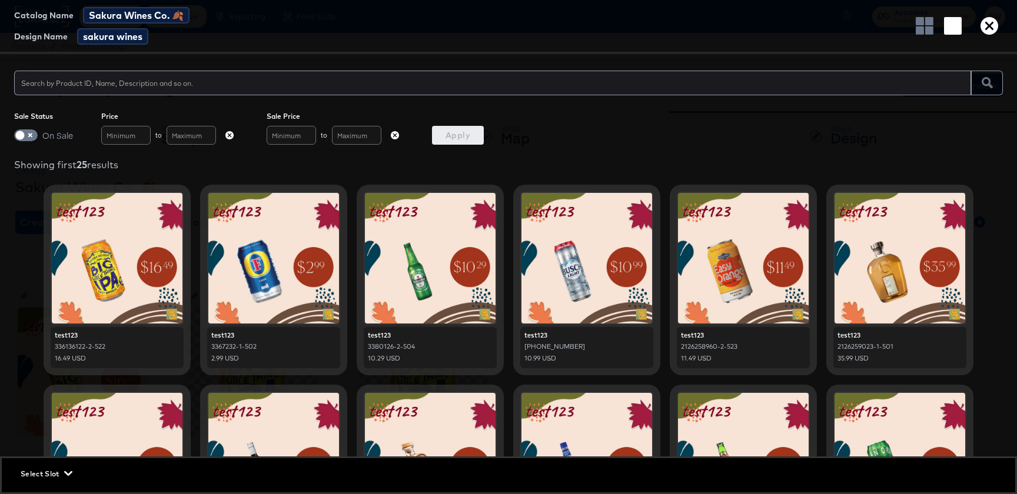
click at [459, 304] on div at bounding box center [430, 258] width 131 height 131
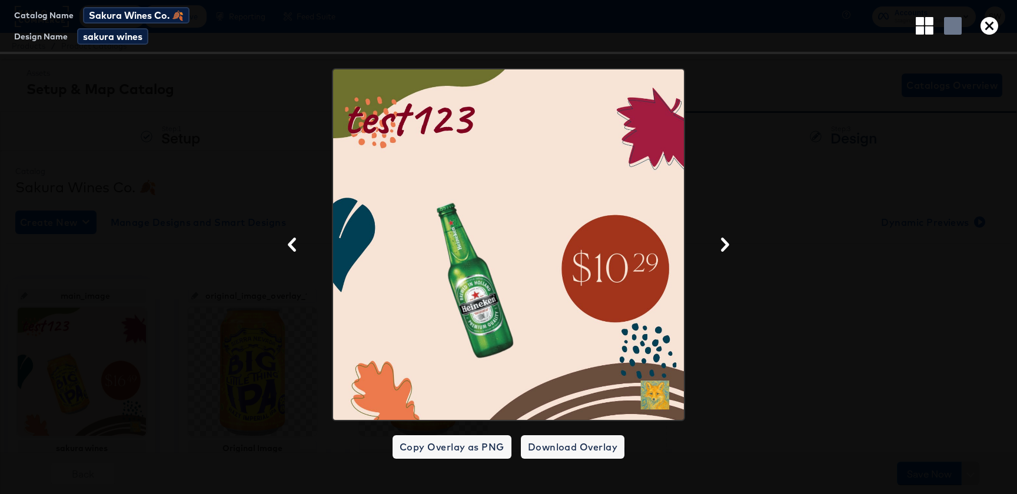
click at [714, 254] on div at bounding box center [508, 244] width 1017 height 353
click at [723, 244] on icon "button" at bounding box center [725, 245] width 14 height 14
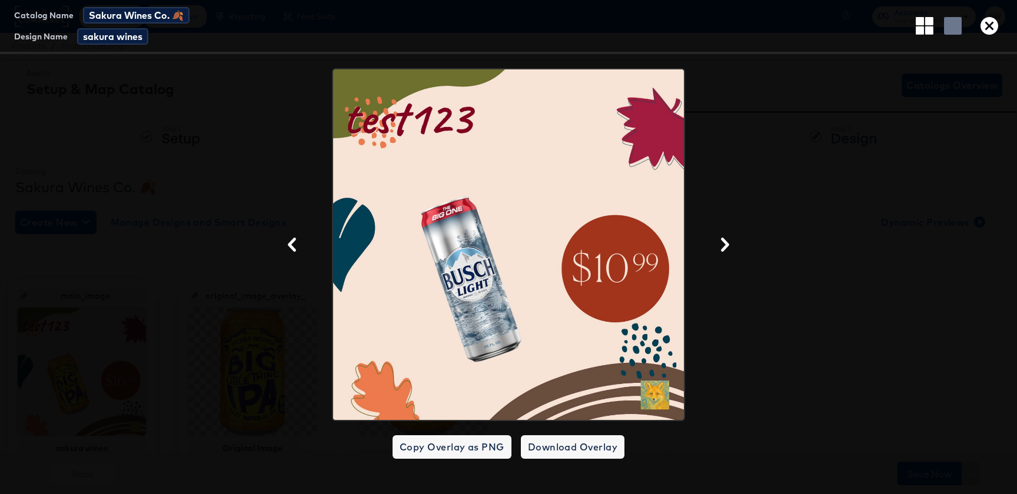
click at [723, 244] on icon "button" at bounding box center [725, 245] width 14 height 14
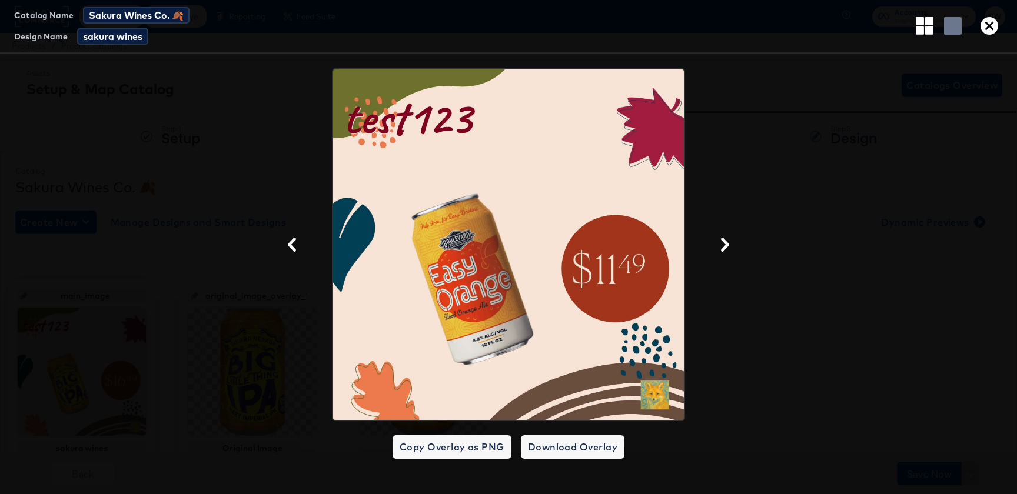
click at [976, 30] on button "button" at bounding box center [988, 26] width 27 height 18
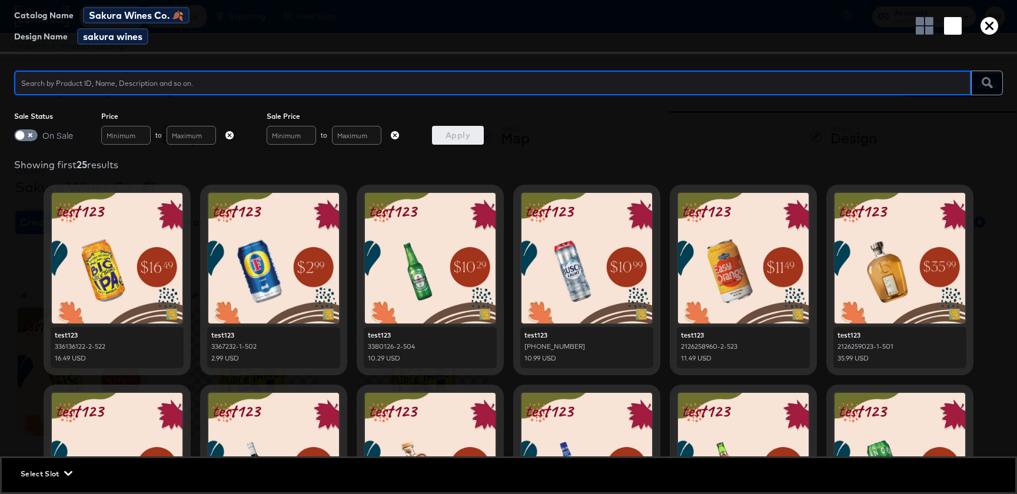
click at [983, 28] on icon "button" at bounding box center [989, 26] width 18 height 18
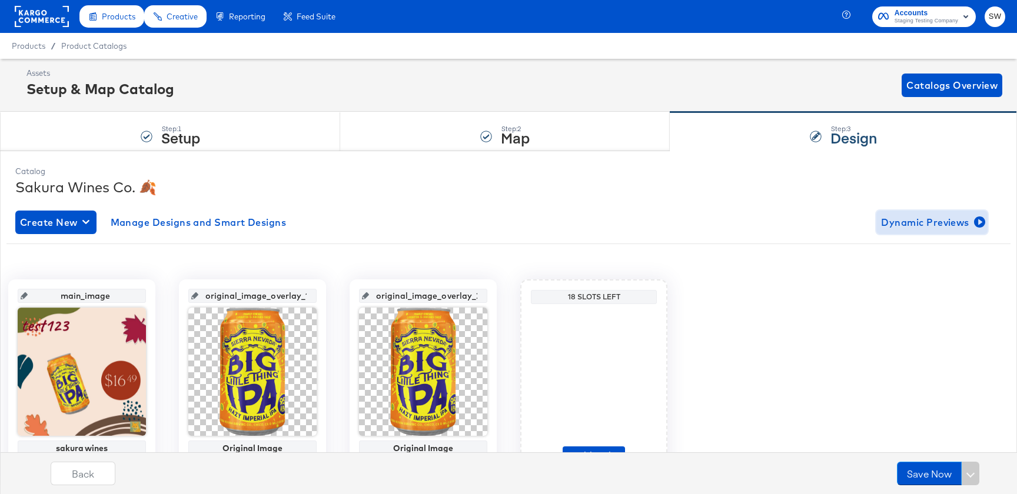
click at [927, 211] on button "Dynamic Previews" at bounding box center [931, 223] width 111 height 24
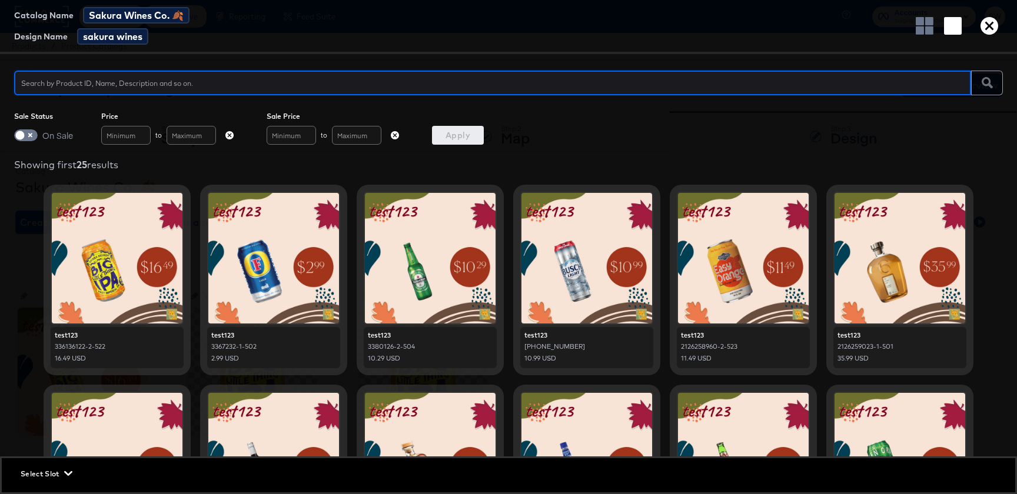
click at [392, 83] on input "text" at bounding box center [492, 77] width 957 height 25
type input "dont forge"
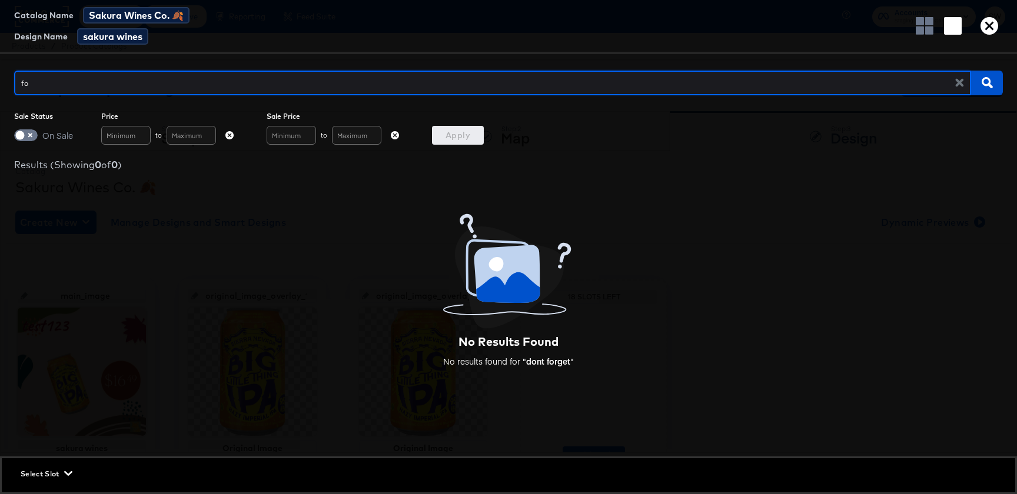
type input "for"
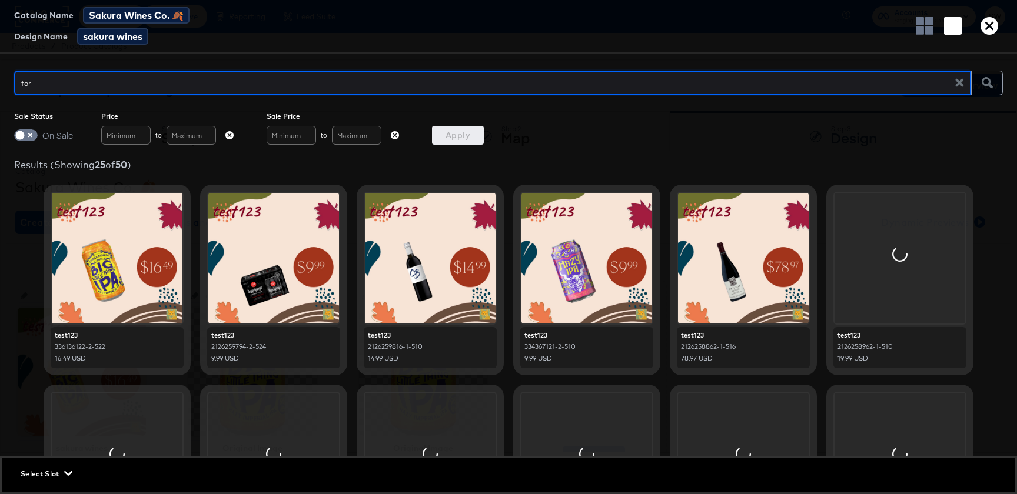
click at [986, 25] on icon "button" at bounding box center [989, 26] width 18 height 18
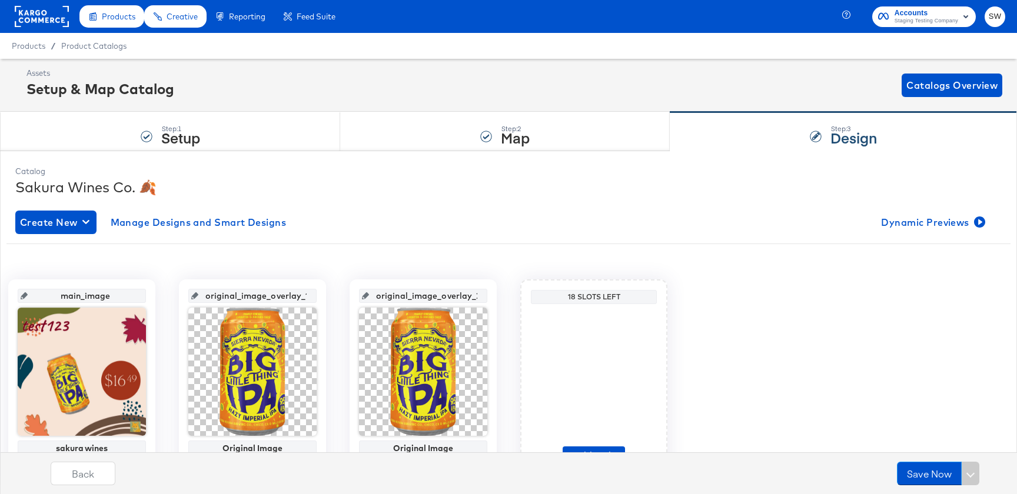
click at [492, 79] on div "Assets Setup & Map Catalog Catalogs Overview" at bounding box center [513, 85] width 975 height 35
click at [512, 151] on div "Step: 2 Map" at bounding box center [504, 131] width 329 height 39
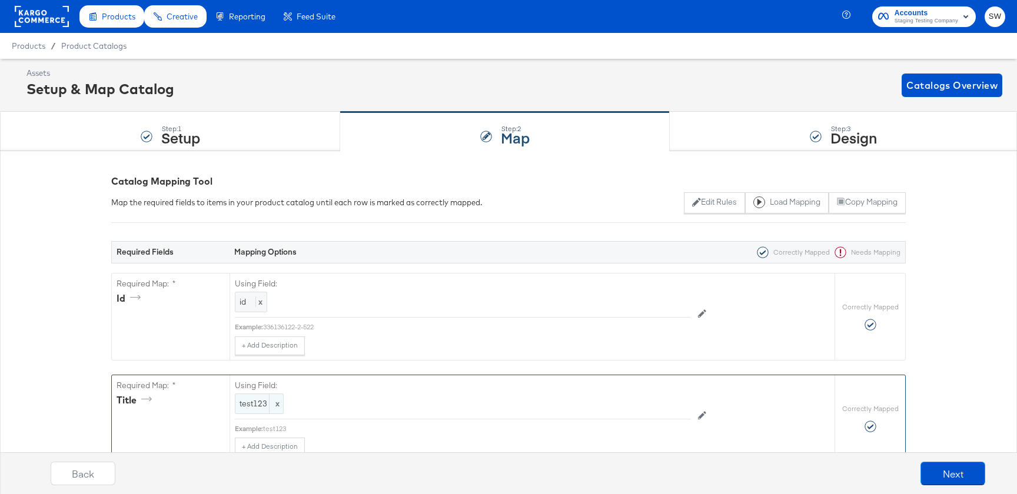
click at [255, 407] on span "test123" at bounding box center [258, 403] width 39 height 11
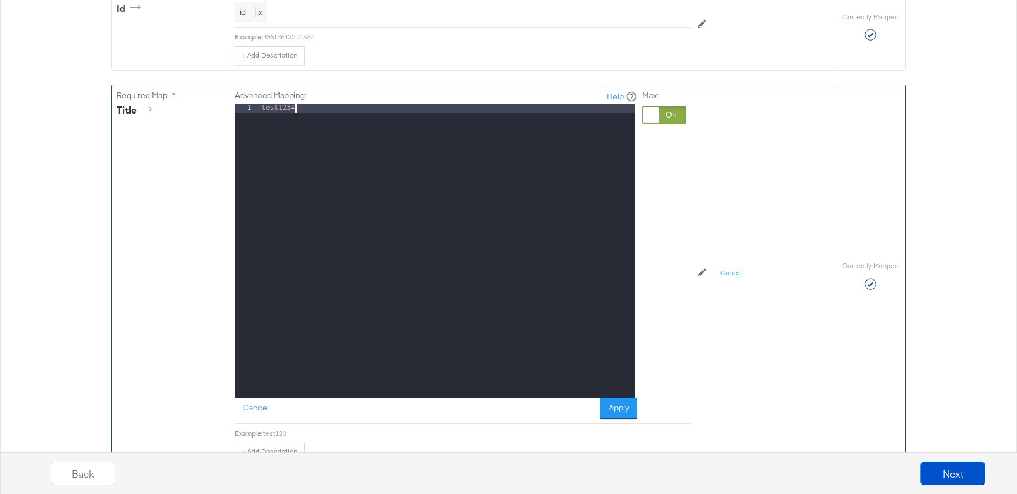
scroll to position [293, 0]
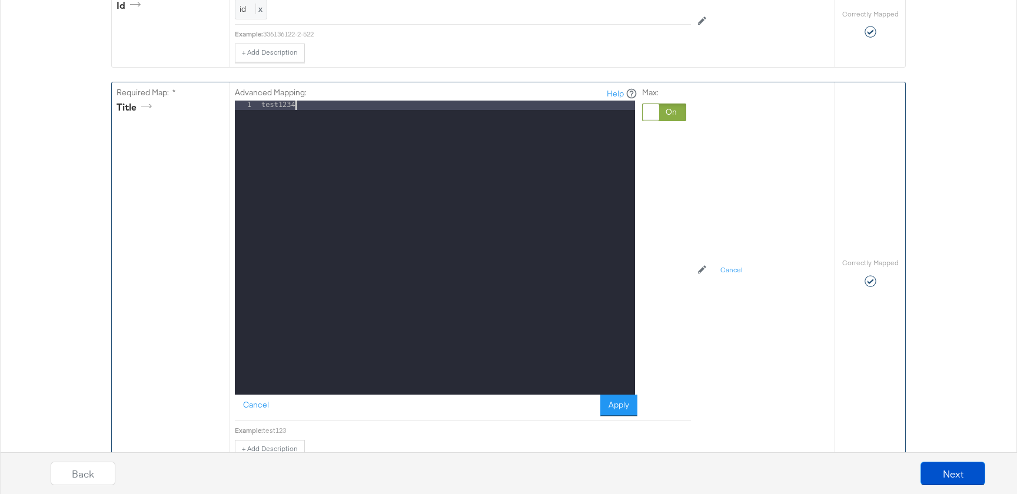
click at [632, 424] on div "Advanced Mapping: Help 1 test1234 XXXXXXXXXXXXXXXXXXXXXXXXXXXXXXXXXXXXXXXXXXXXX…" at bounding box center [463, 270] width 456 height 377
click at [627, 419] on div "Advanced Mapping: Help 1 test1234 XXXXXXXXXXXXXXXXXXXXXXXXXXXXXXXXXXXXXXXXXXXXX…" at bounding box center [463, 251] width 456 height 339
click at [623, 397] on button "Apply" at bounding box center [618, 405] width 37 height 21
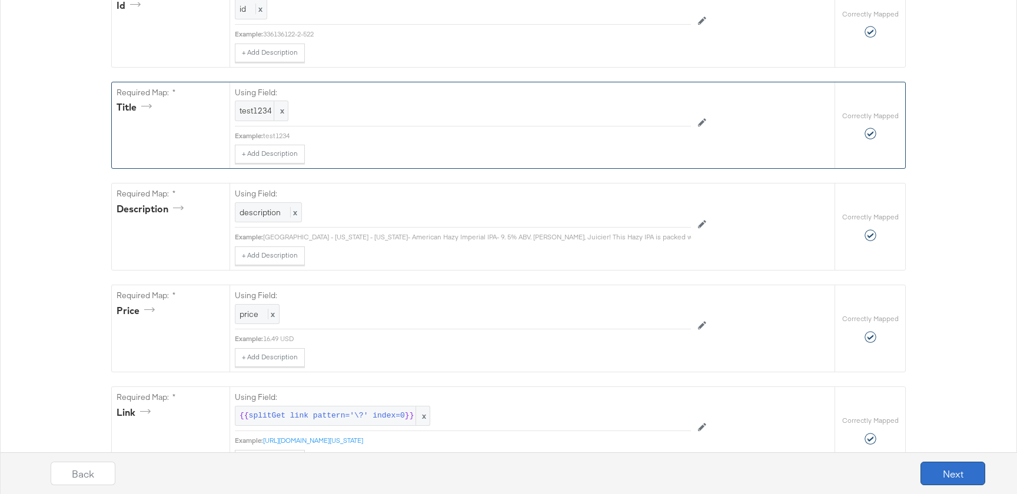
click at [938, 478] on button "Next" at bounding box center [952, 474] width 65 height 24
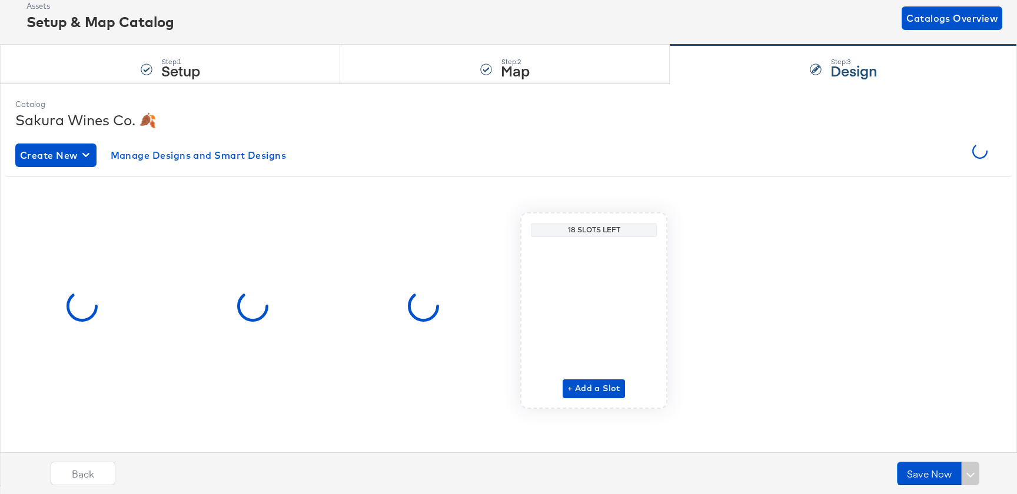
scroll to position [0, 0]
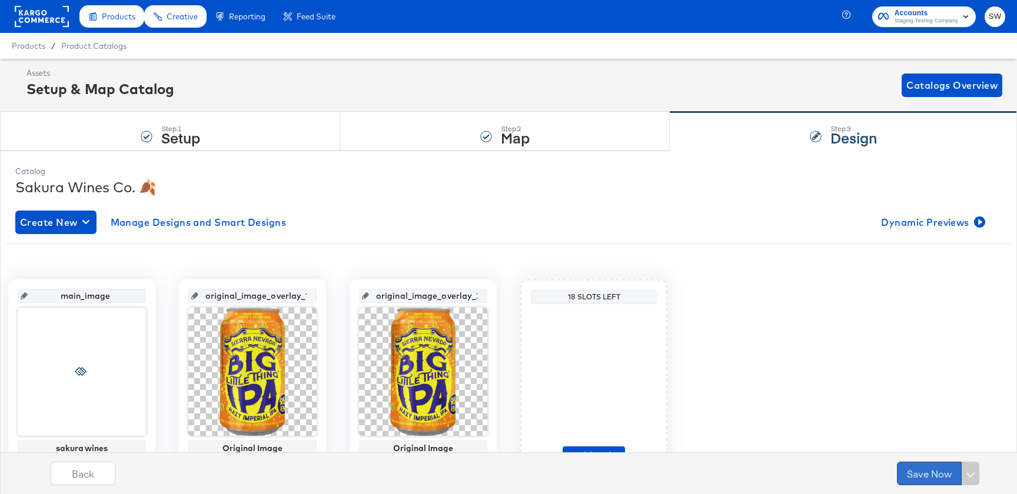
click at [940, 472] on button "Save Now" at bounding box center [929, 474] width 65 height 24
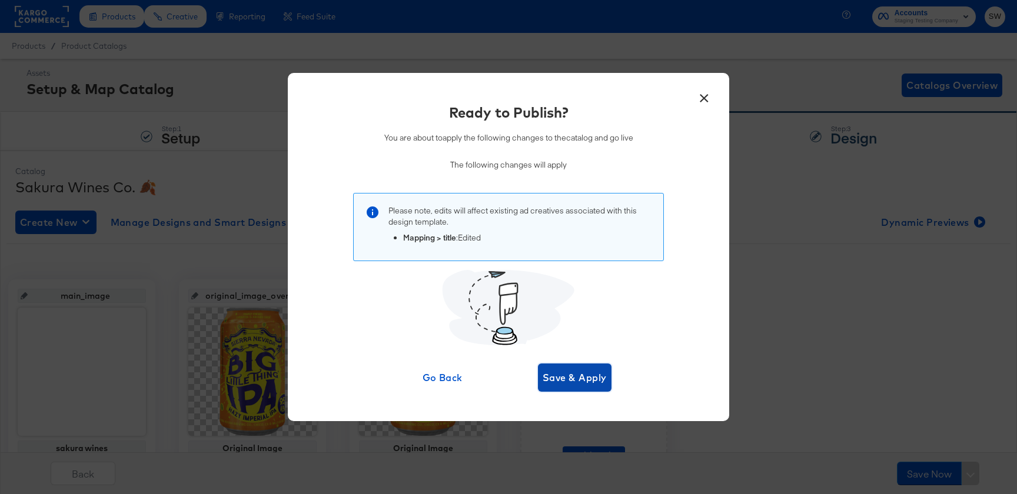
click at [561, 367] on button "Save & Apply" at bounding box center [575, 378] width 74 height 28
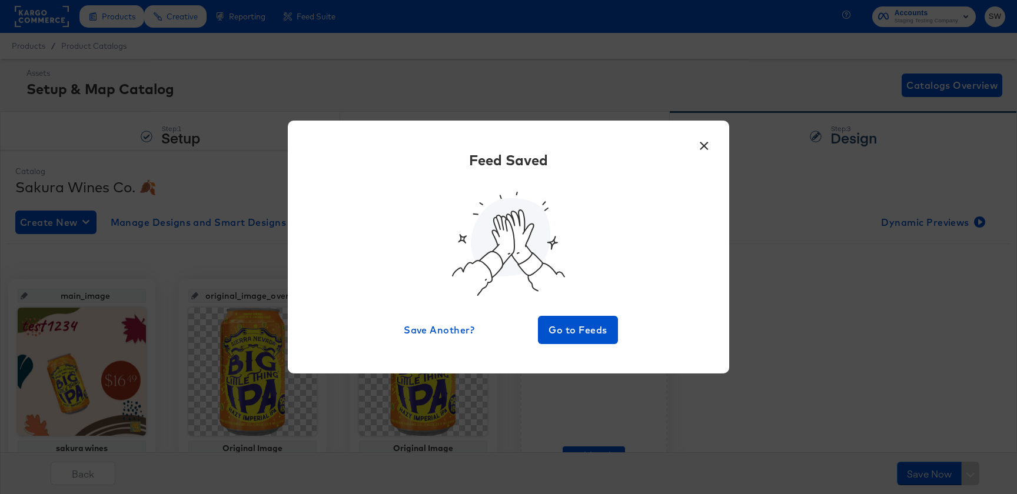
click at [702, 142] on button "×" at bounding box center [703, 142] width 21 height 21
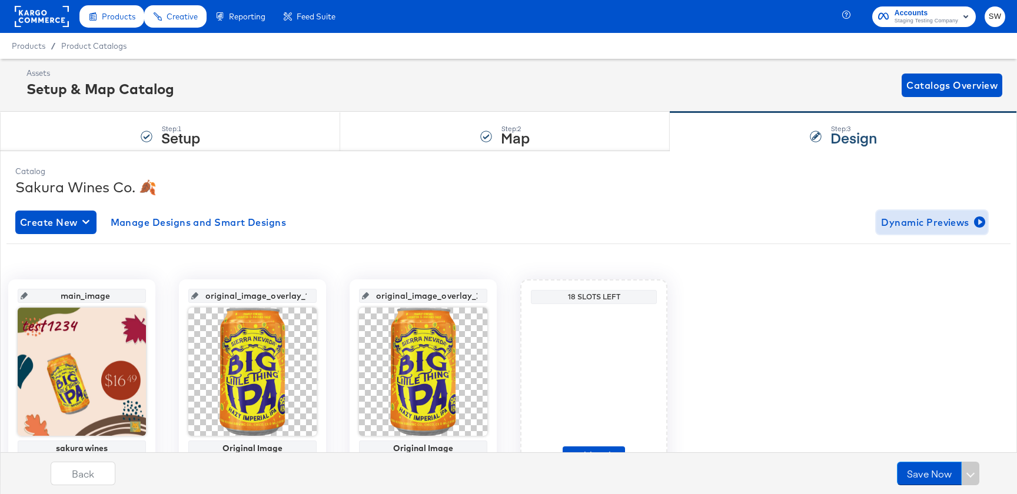
click at [907, 223] on span "Dynamic Previews" at bounding box center [932, 222] width 102 height 16
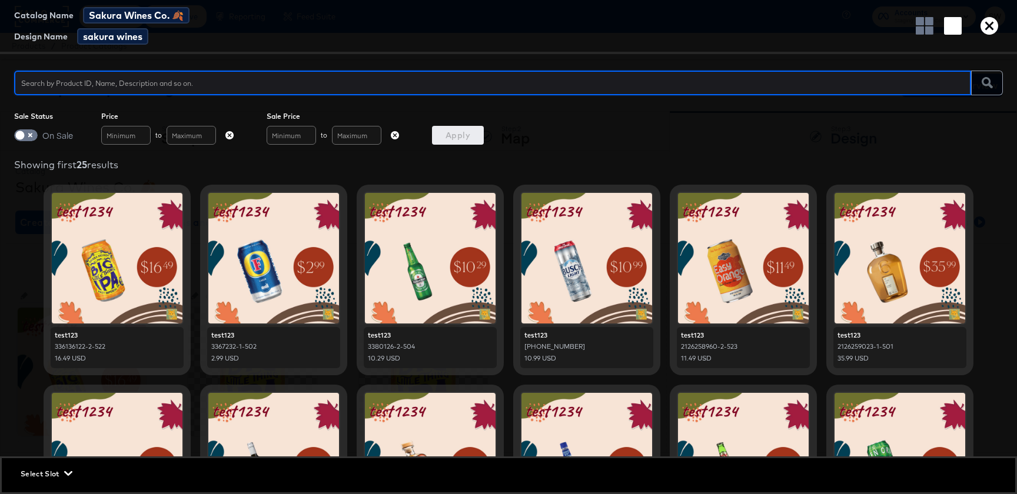
click at [994, 30] on icon "button" at bounding box center [989, 26] width 18 height 18
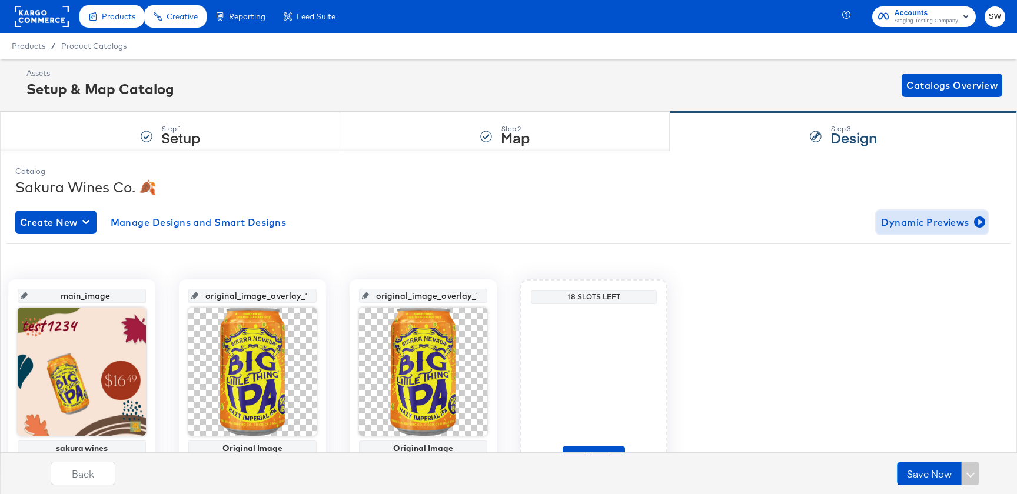
click at [931, 216] on span "Dynamic Previews" at bounding box center [932, 222] width 102 height 16
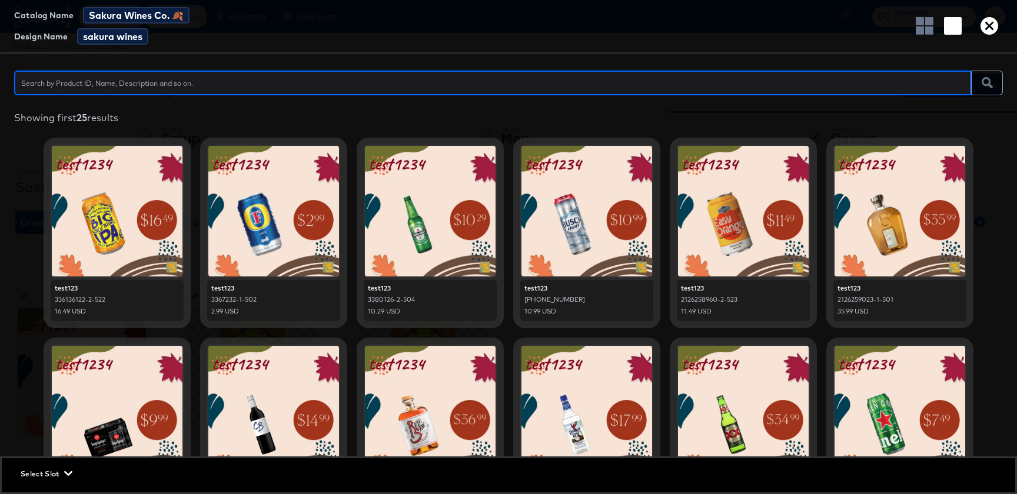
click at [989, 19] on icon "button" at bounding box center [989, 26] width 18 height 18
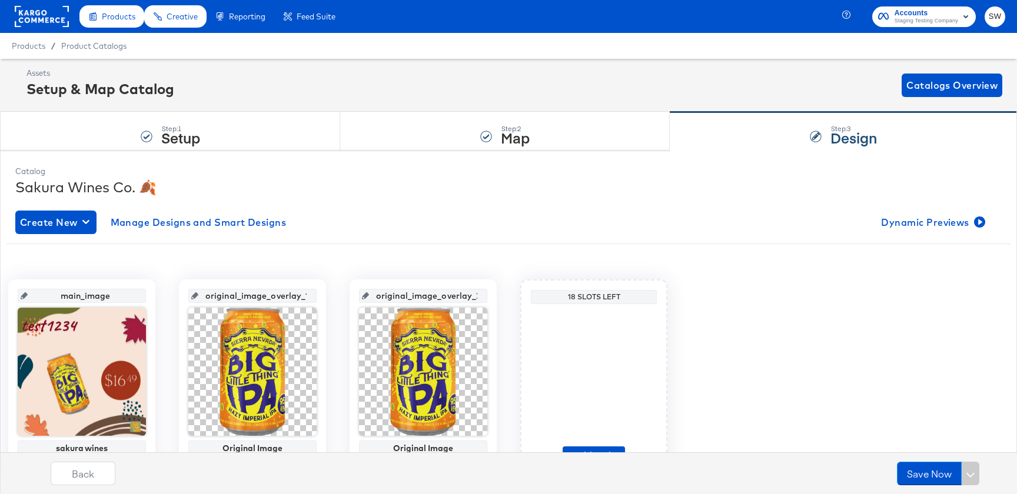
click at [946, 207] on div "Create New Manage Designs and Smart Designs Dynamic Previews main_image sakura …" at bounding box center [508, 351] width 986 height 301
click at [945, 221] on span "Dynamic Previews" at bounding box center [932, 222] width 102 height 16
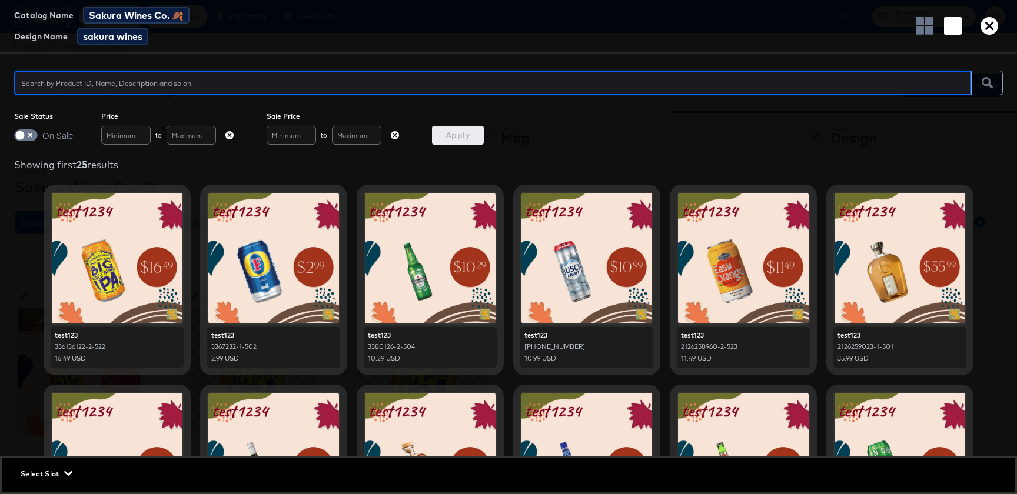
click at [990, 25] on icon "button" at bounding box center [989, 26] width 18 height 18
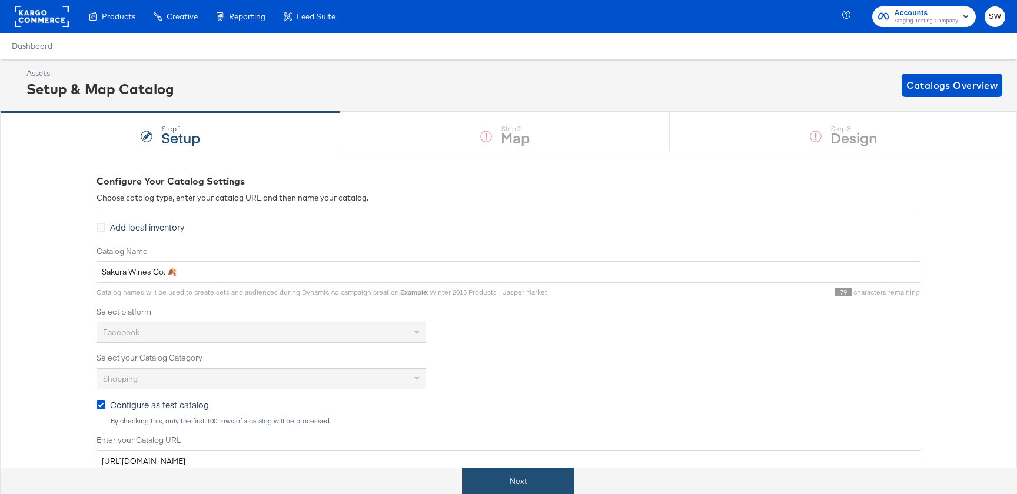
click at [498, 476] on button "Next" at bounding box center [518, 481] width 112 height 26
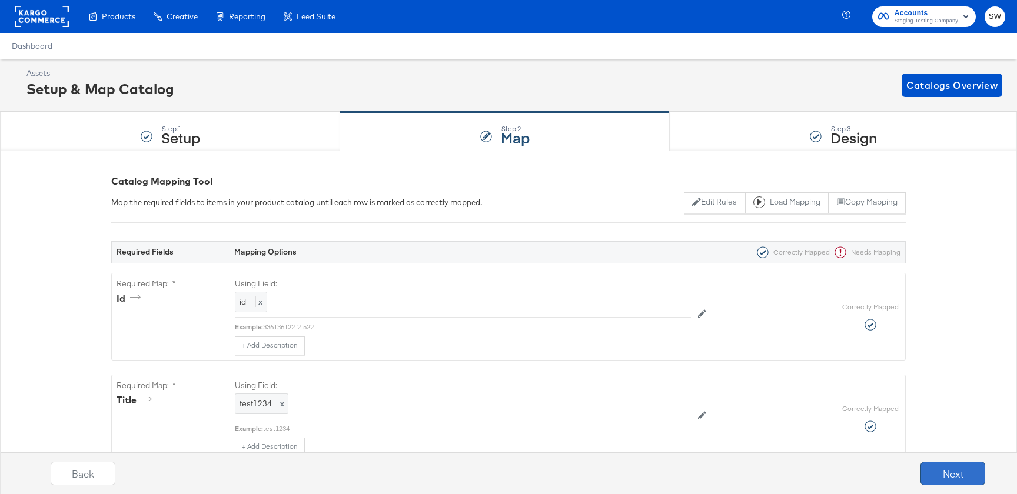
click at [964, 475] on button "Next" at bounding box center [952, 474] width 65 height 24
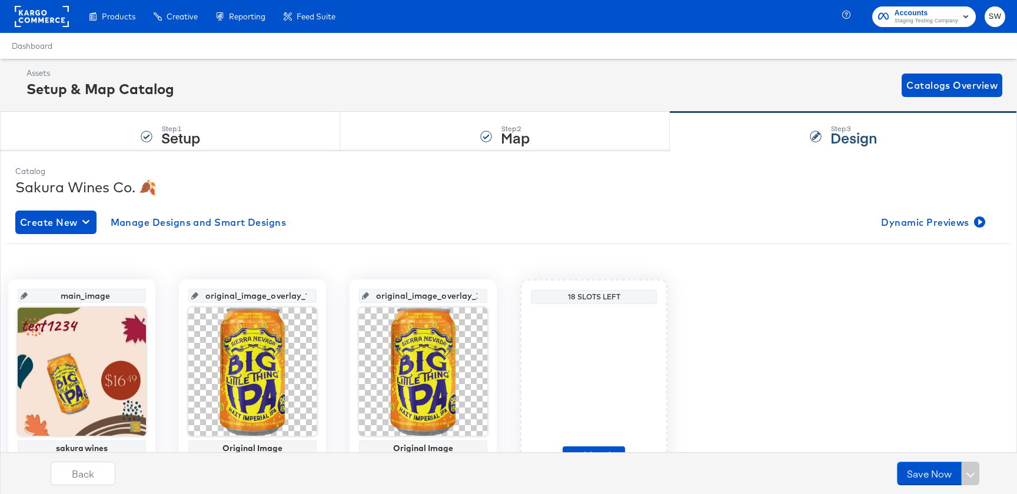
click at [947, 209] on div "Create New Manage Designs and Smart Designs Dynamic Previews main_image sakura …" at bounding box center [508, 351] width 986 height 301
click at [947, 219] on span "Dynamic Previews" at bounding box center [932, 222] width 102 height 16
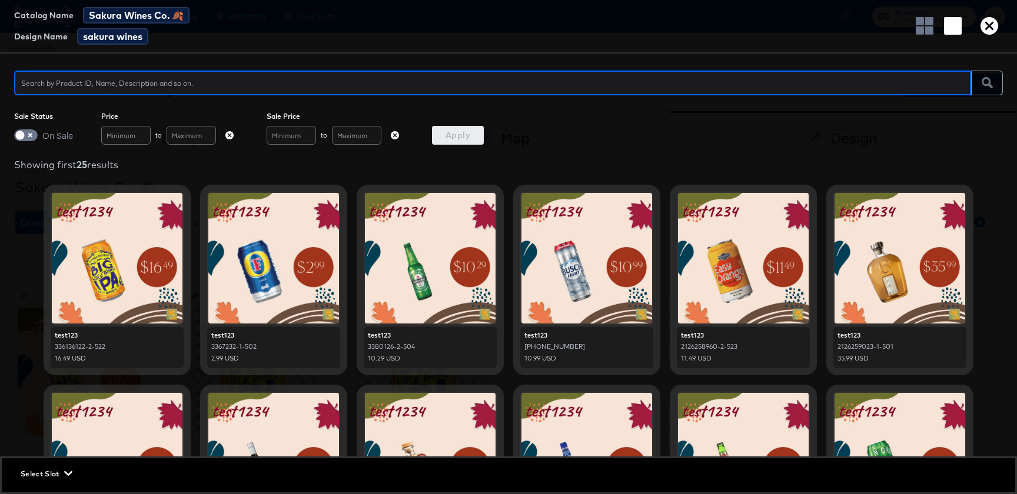
scroll to position [216, 0]
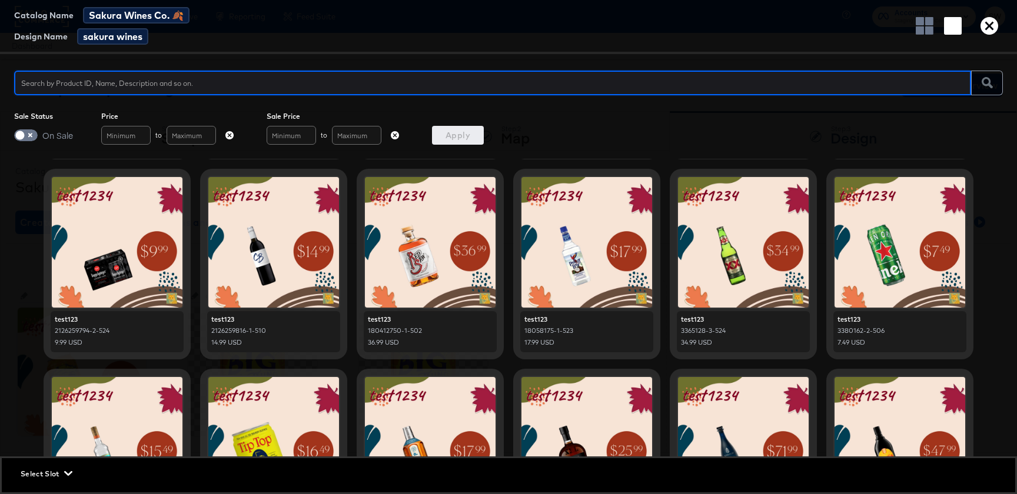
click at [992, 27] on icon "button" at bounding box center [989, 26] width 18 height 18
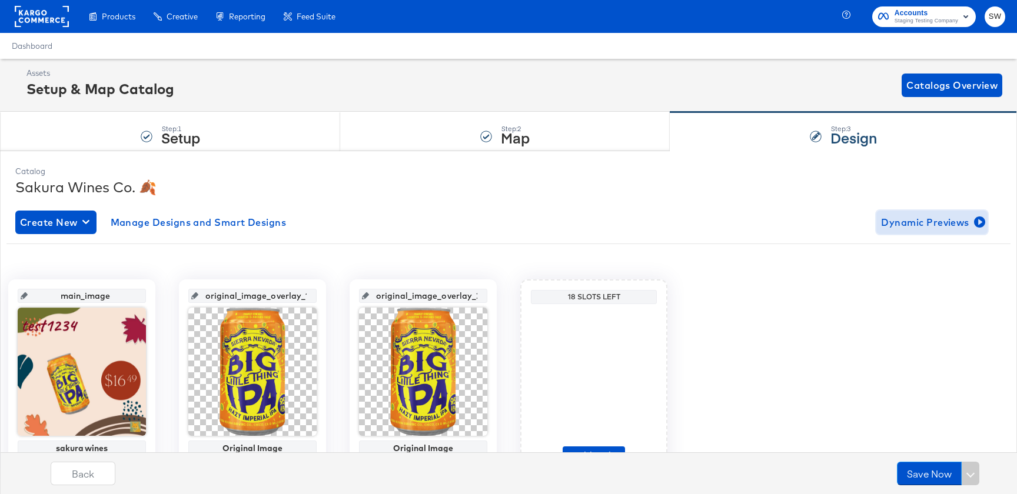
click at [911, 217] on span "Dynamic Previews" at bounding box center [932, 222] width 102 height 16
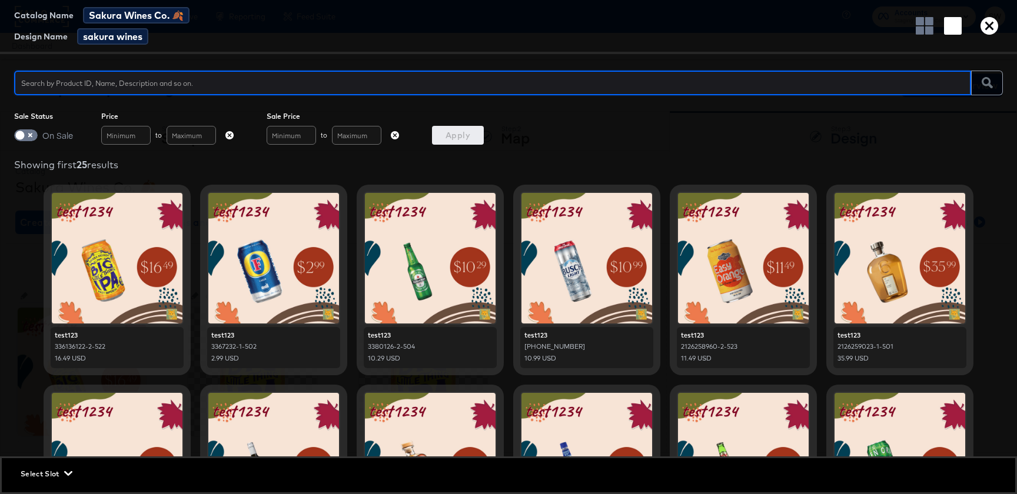
click at [995, 28] on icon "button" at bounding box center [989, 26] width 18 height 18
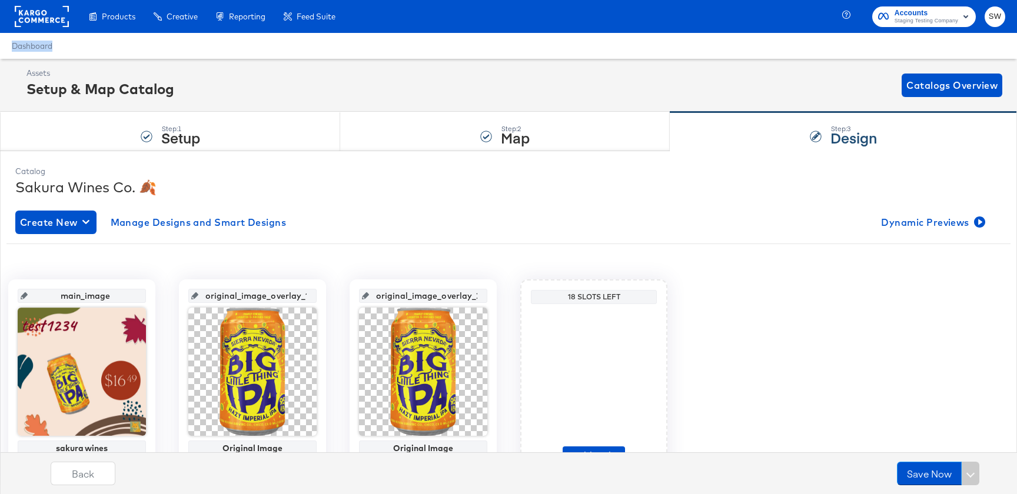
click at [995, 28] on div "Accounts Staging Testing Company SW" at bounding box center [931, 16] width 171 height 33
click at [523, 131] on strong "Map" at bounding box center [515, 137] width 29 height 19
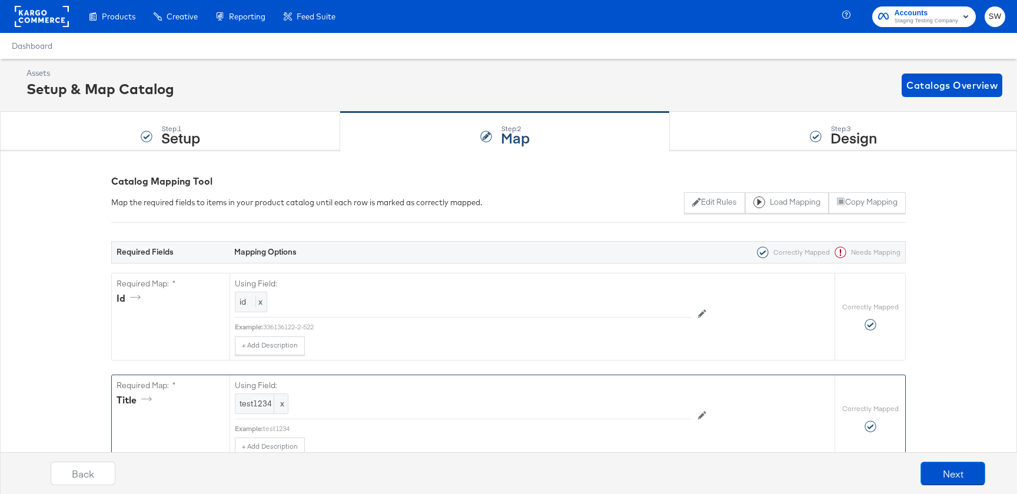
click at [243, 391] on div "Using Field: test1234 x" at bounding box center [463, 397] width 456 height 44
click at [247, 405] on span "test1234" at bounding box center [261, 403] width 44 height 11
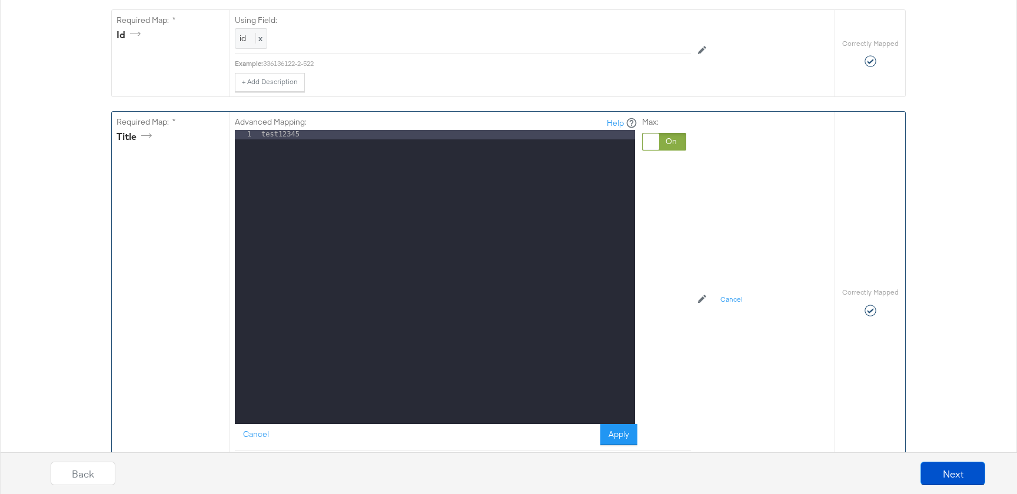
scroll to position [265, 0]
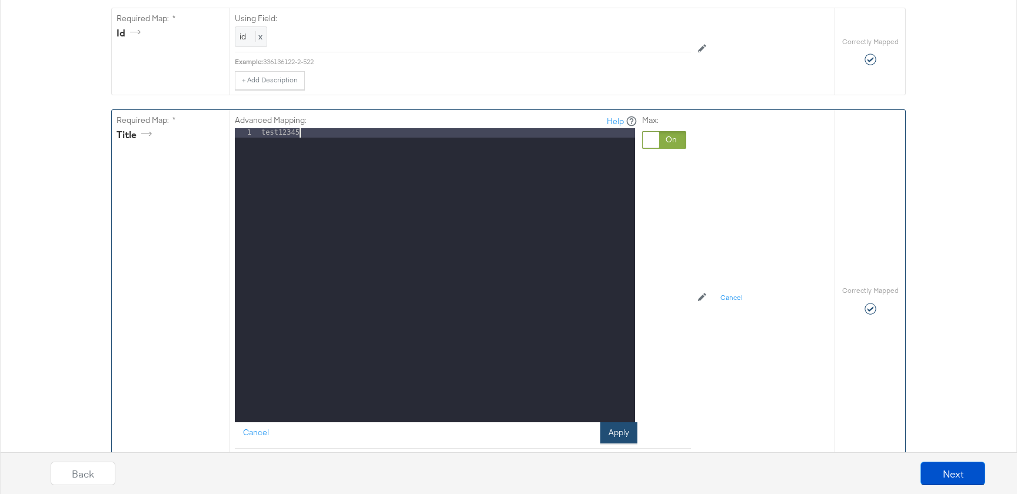
click at [614, 433] on button "Apply" at bounding box center [618, 432] width 37 height 21
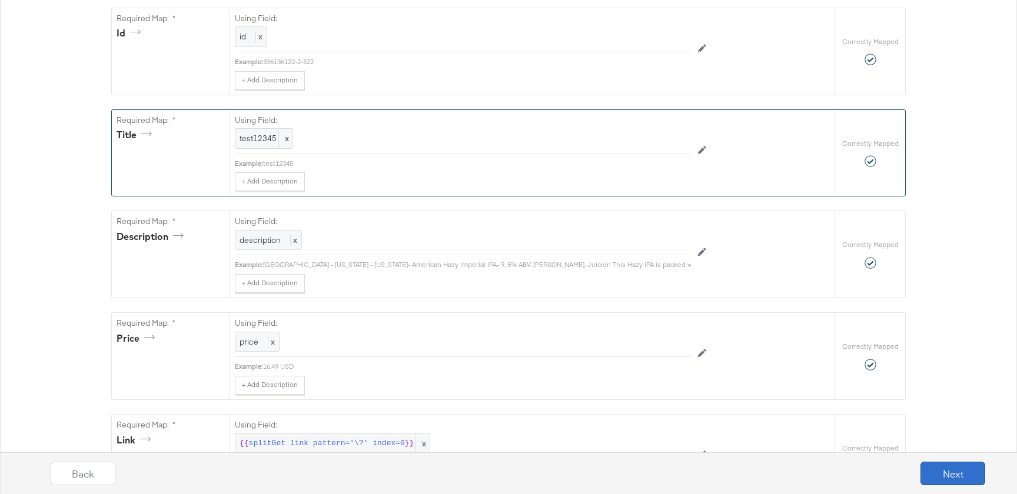
click at [963, 474] on button "Next" at bounding box center [952, 474] width 65 height 24
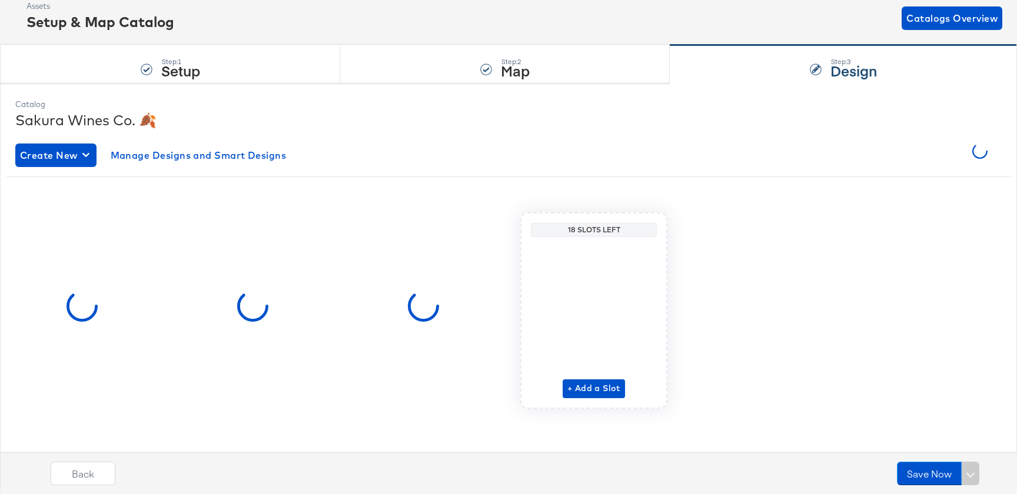
scroll to position [0, 0]
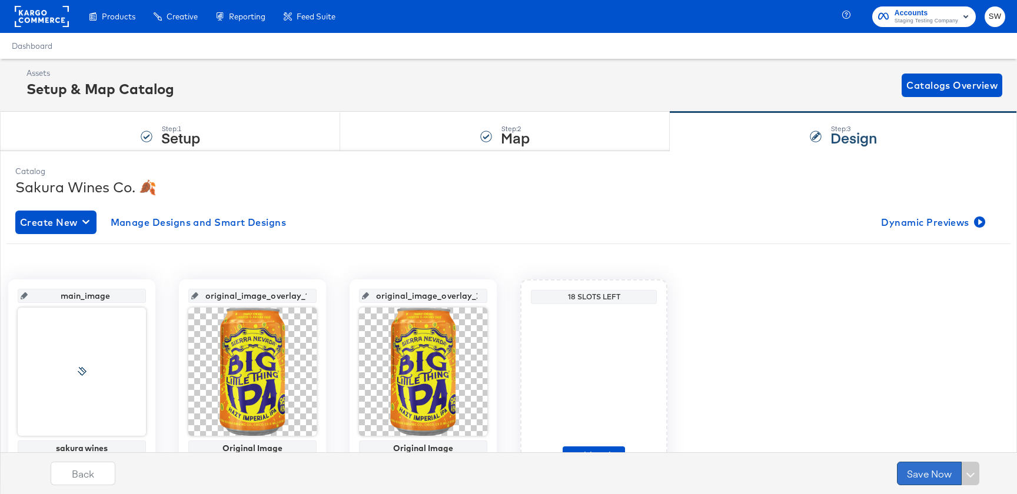
click at [912, 477] on button "Save Now" at bounding box center [929, 474] width 65 height 24
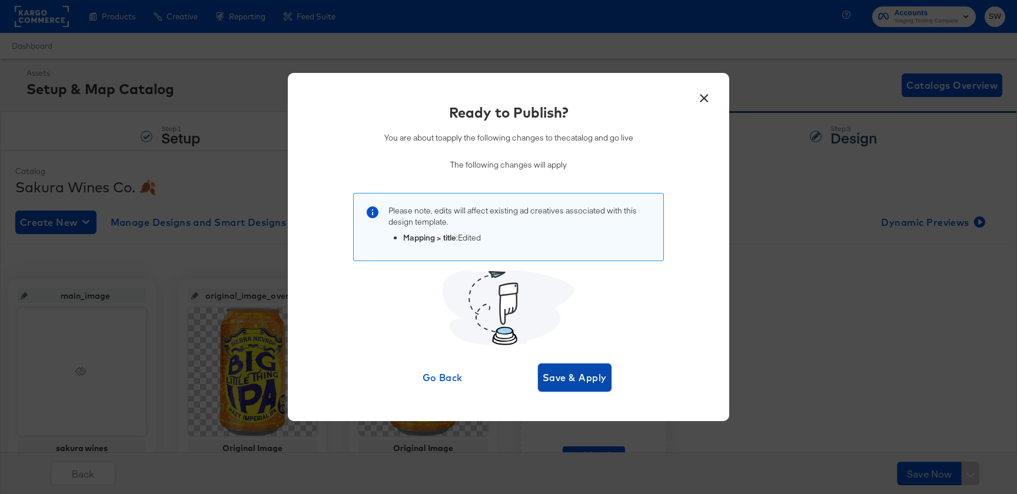
click at [579, 381] on span "Save & Apply" at bounding box center [574, 377] width 64 height 16
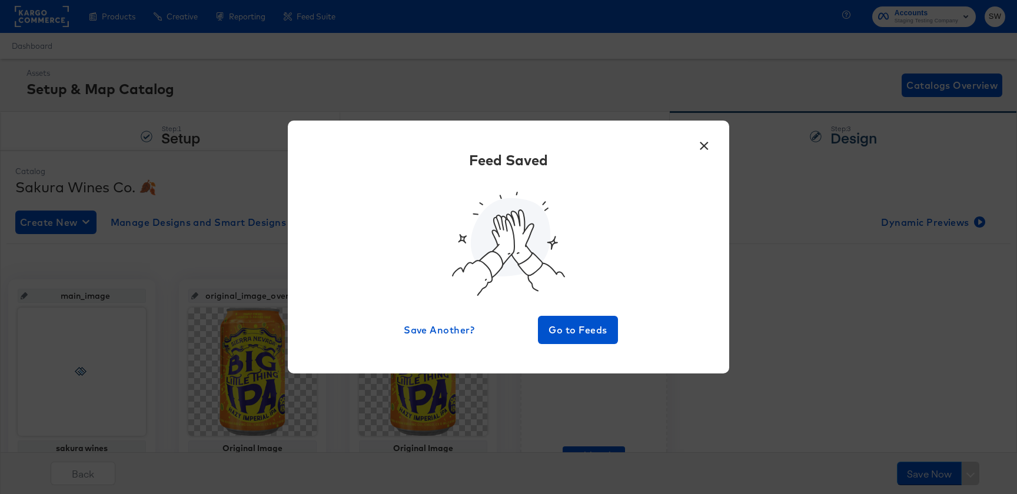
click at [705, 145] on button "×" at bounding box center [703, 142] width 21 height 21
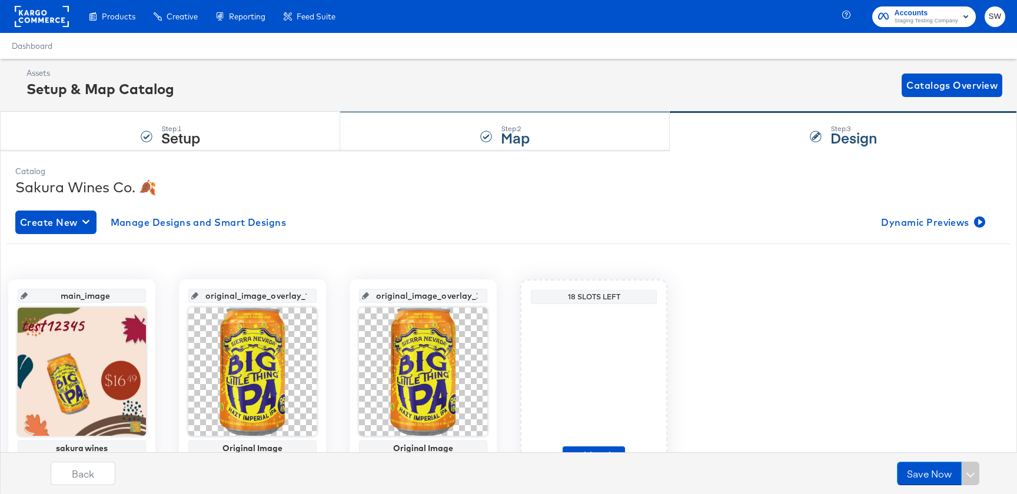
click at [527, 128] on div "Step: 2" at bounding box center [515, 129] width 29 height 8
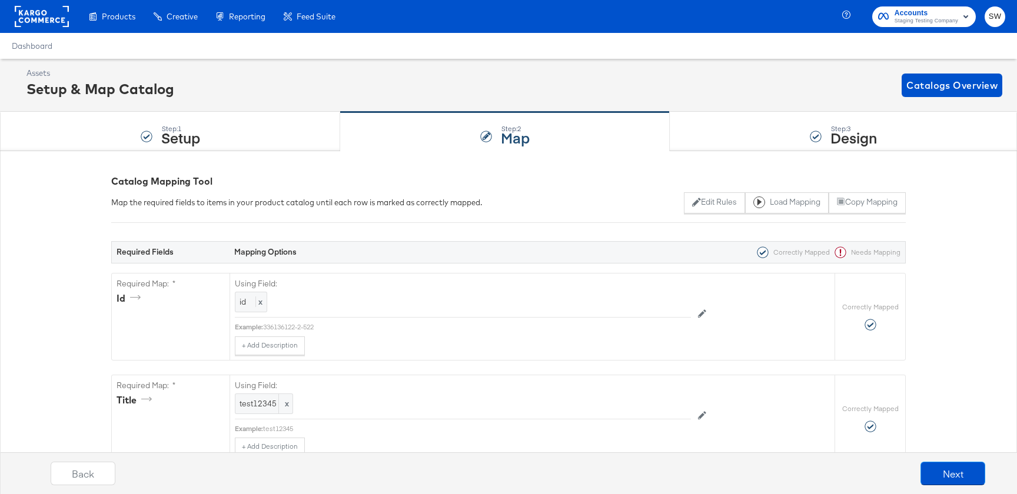
click at [946, 461] on div "Back Next" at bounding box center [518, 478] width 1028 height 44
click at [947, 475] on button "Next" at bounding box center [952, 474] width 65 height 24
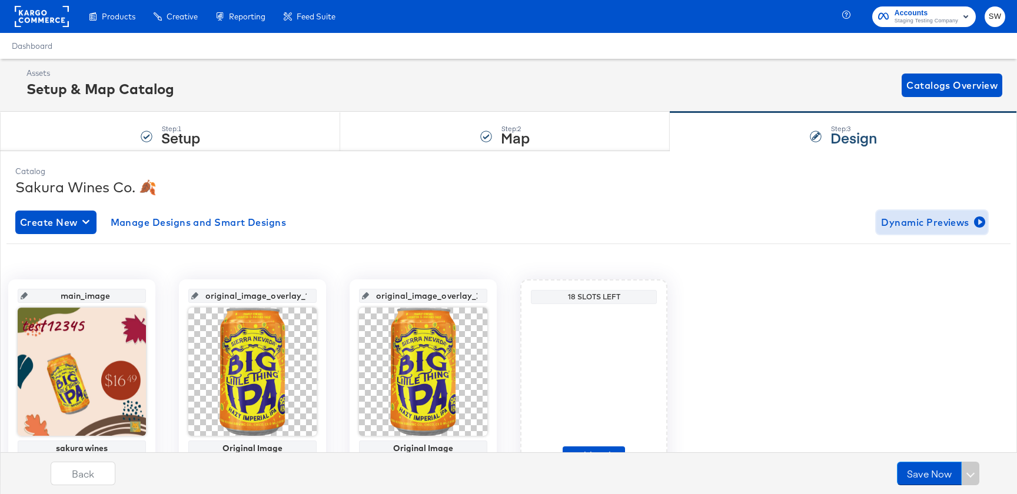
click at [954, 223] on span "Dynamic Previews" at bounding box center [932, 222] width 102 height 16
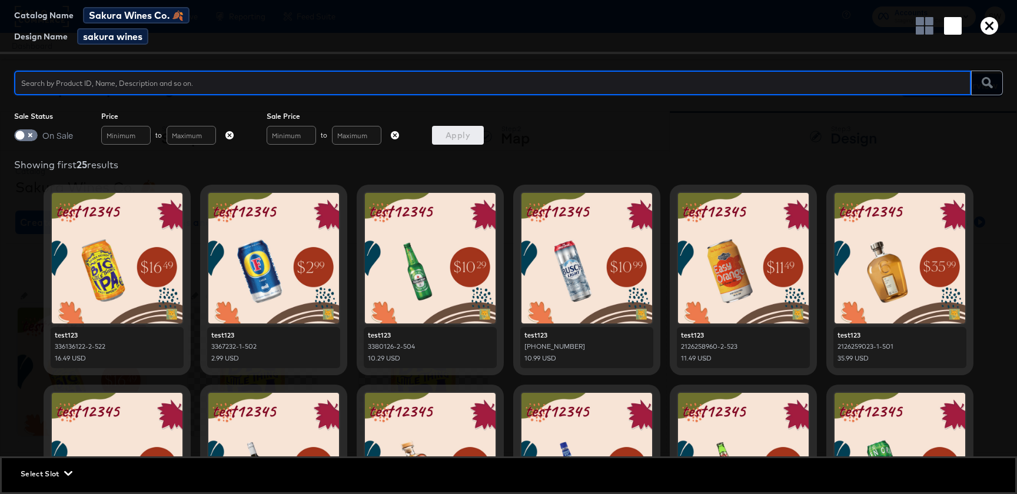
click at [847, 12] on div "Catalog Name Sakura Wines Co. 🍂 Design Name sakura wines" at bounding box center [508, 27] width 1017 height 54
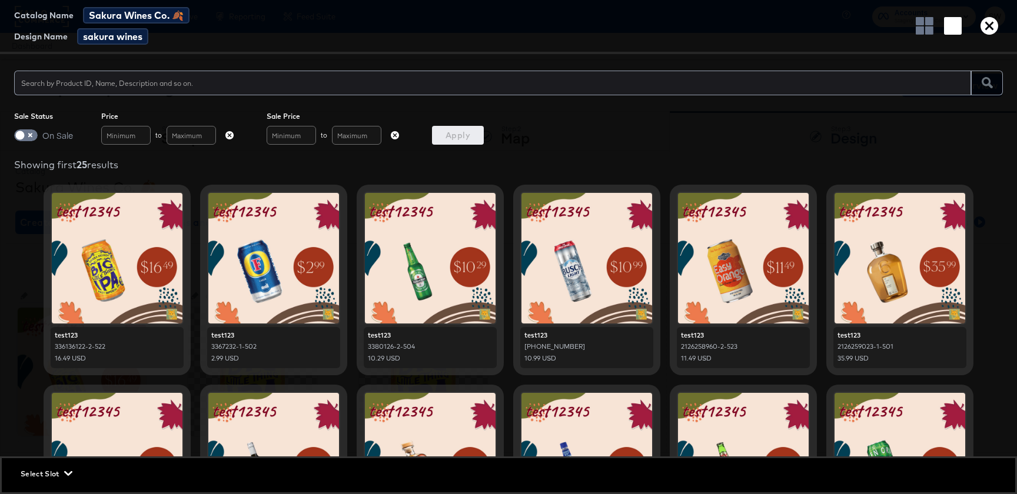
click at [958, 30] on rect "button" at bounding box center [953, 26] width 18 height 18
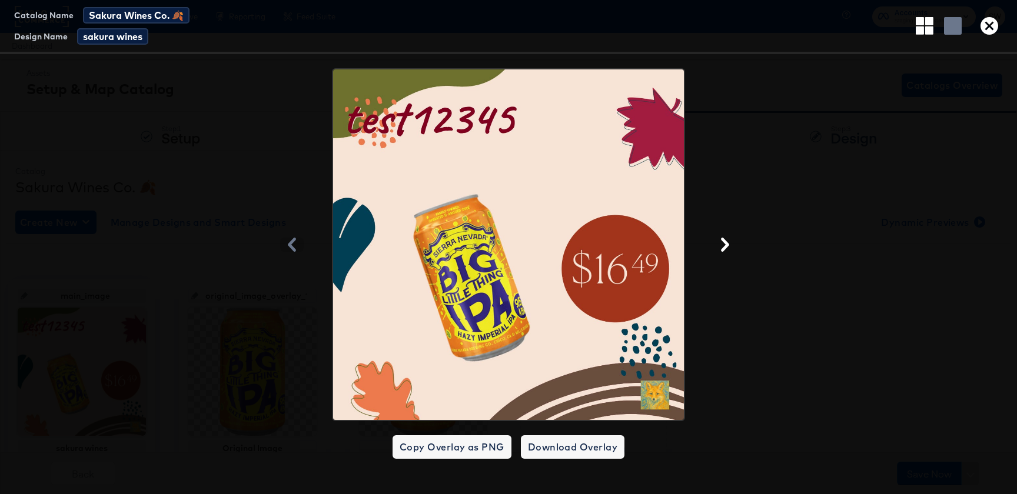
click at [931, 28] on icon "button" at bounding box center [924, 26] width 18 height 18
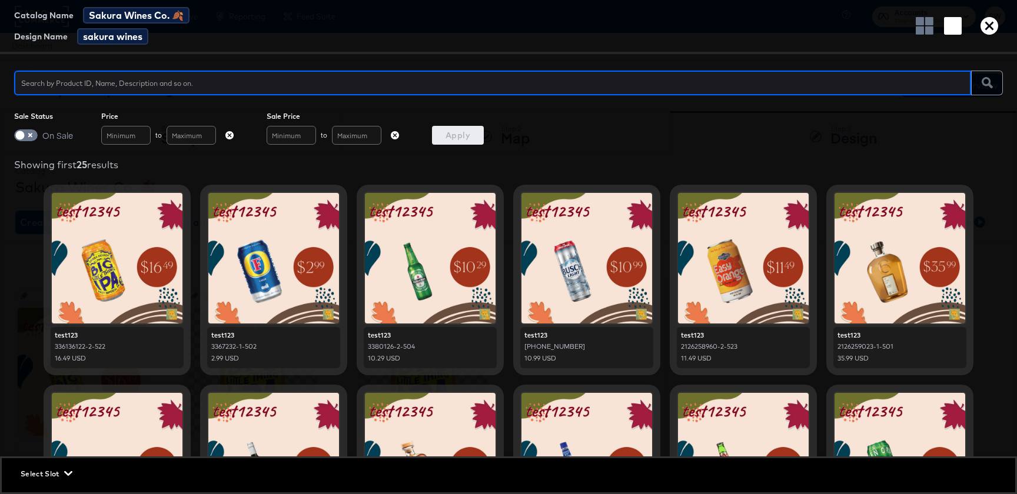
click at [994, 28] on icon "button" at bounding box center [989, 26] width 18 height 18
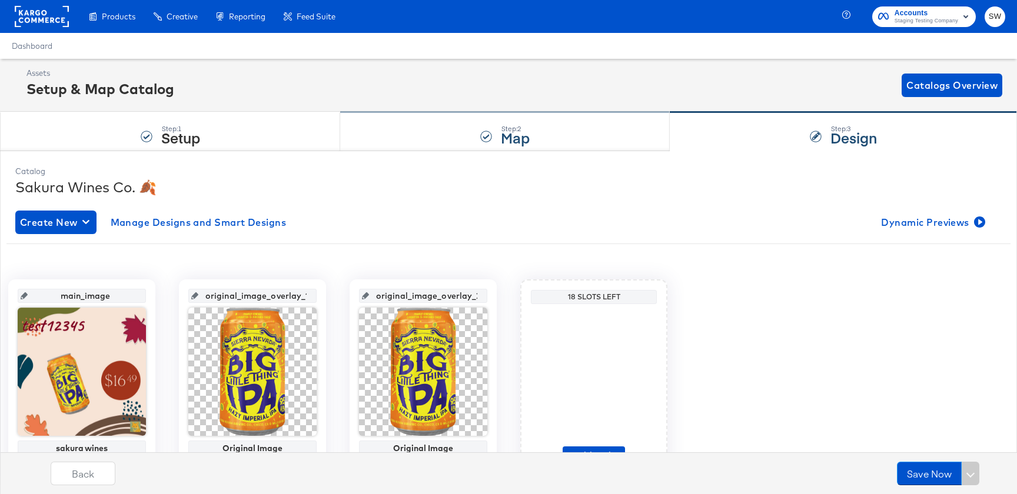
click at [489, 151] on div "Step: 2 Map" at bounding box center [504, 131] width 329 height 39
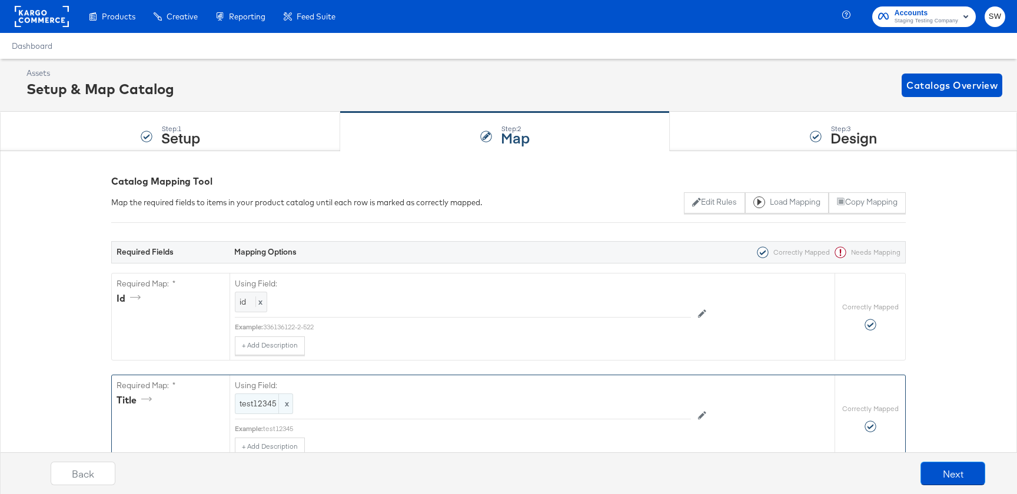
click at [265, 404] on span "test12345" at bounding box center [263, 403] width 49 height 11
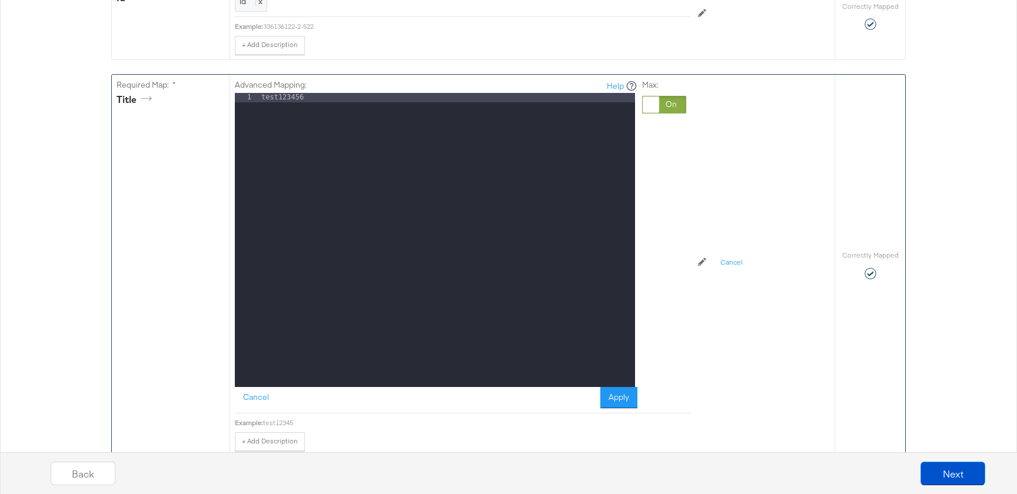
scroll to position [430, 0]
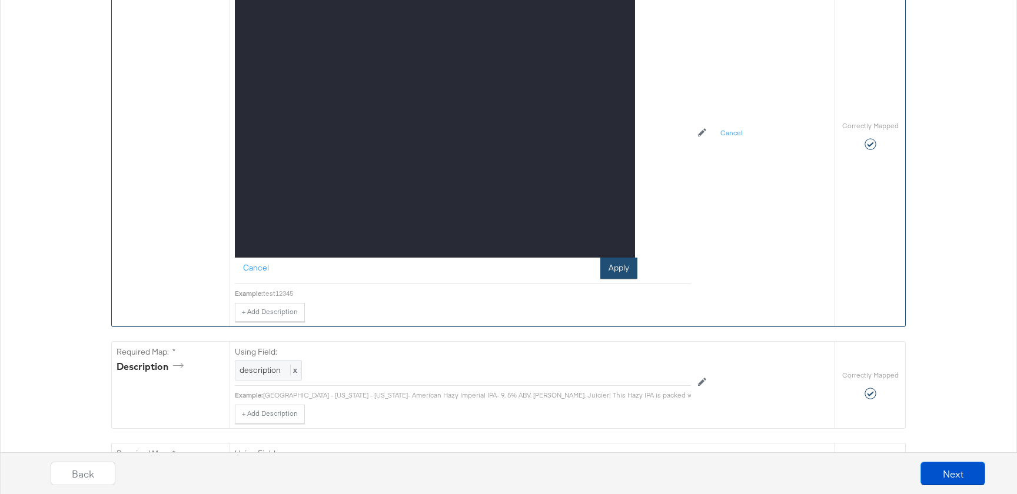
click at [625, 262] on button "Apply" at bounding box center [618, 268] width 37 height 21
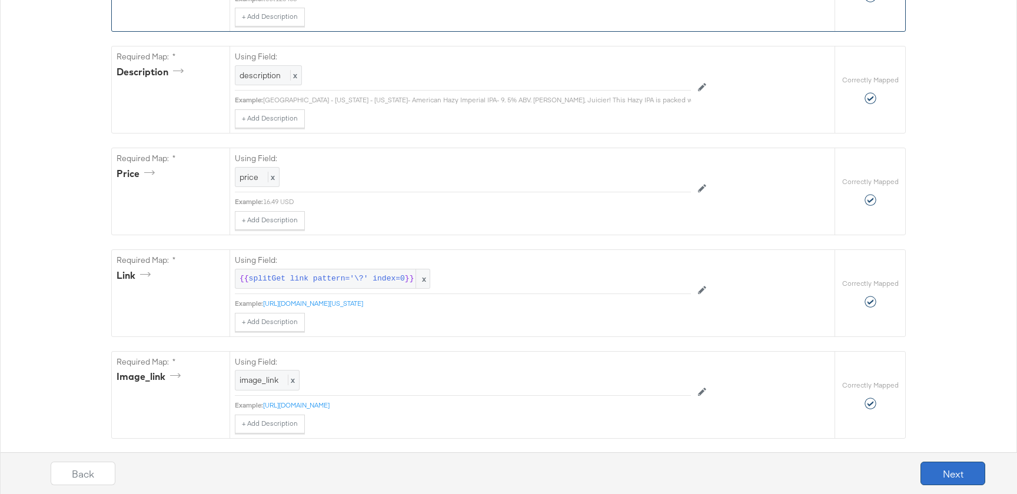
click at [934, 479] on button "Next" at bounding box center [952, 474] width 65 height 24
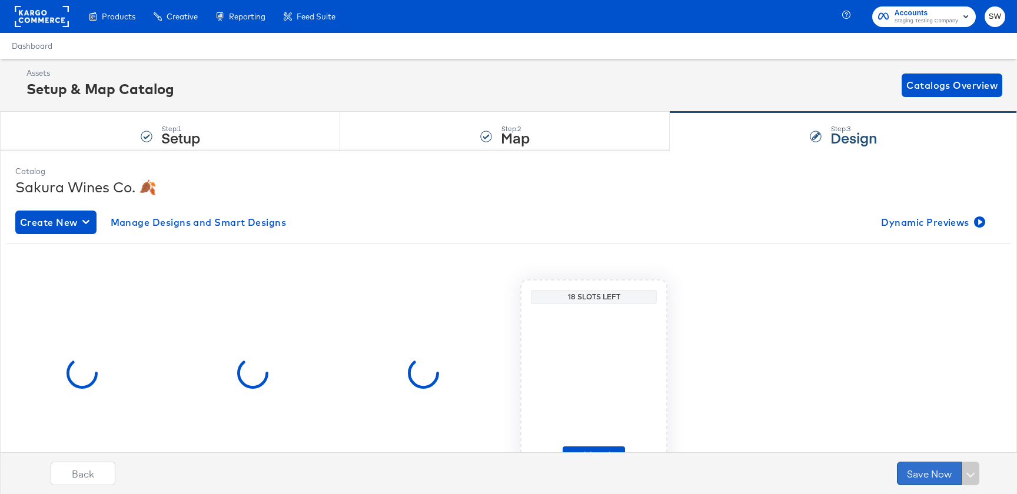
click at [928, 478] on button "Save Now" at bounding box center [929, 474] width 65 height 24
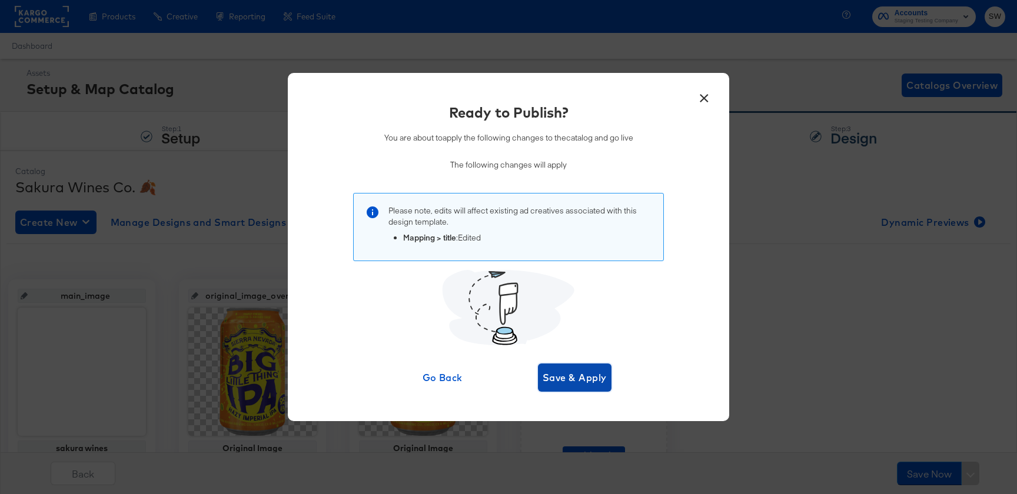
click at [602, 383] on span "Save & Apply" at bounding box center [574, 377] width 64 height 16
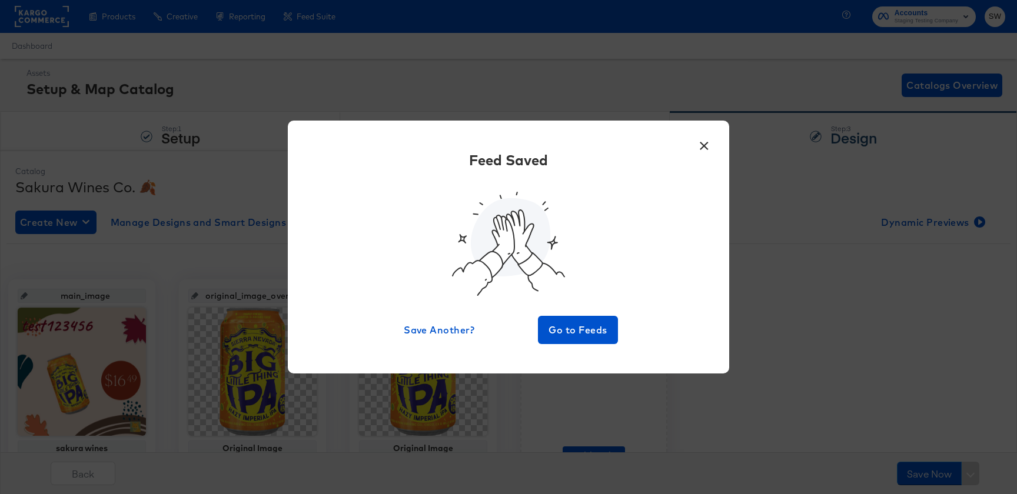
click at [709, 144] on button "×" at bounding box center [703, 142] width 21 height 21
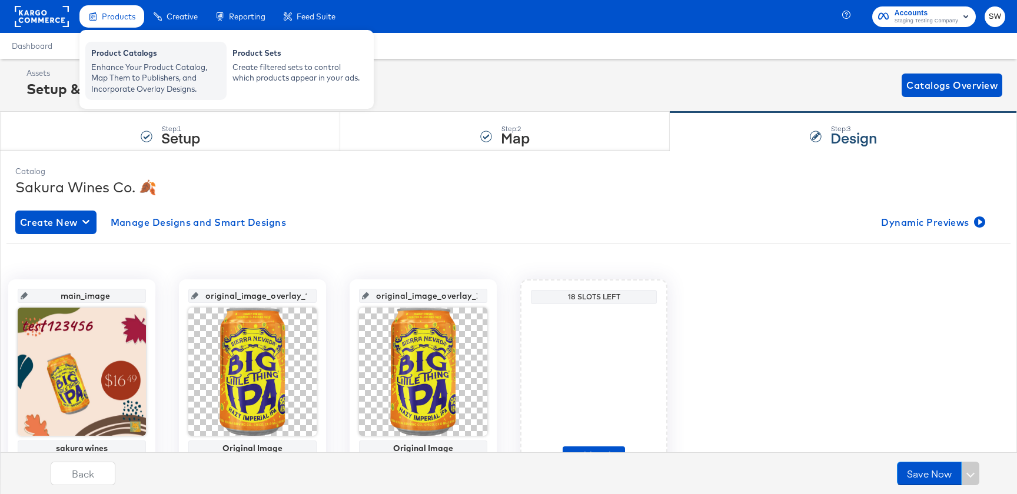
click at [139, 50] on div "Product Catalogs" at bounding box center [155, 55] width 129 height 14
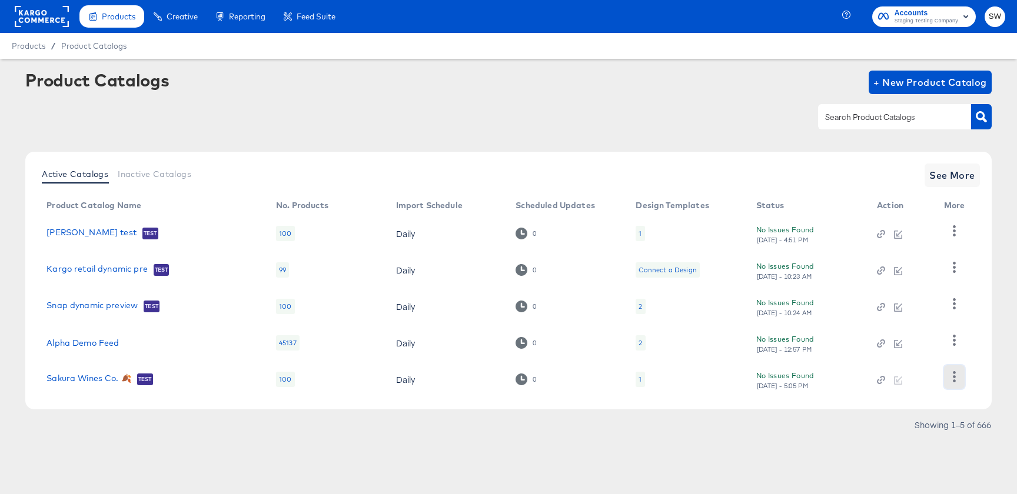
click at [954, 378] on icon "button" at bounding box center [953, 376] width 3 height 11
click at [921, 318] on div "HUD Checks (Internal)" at bounding box center [906, 318] width 118 height 19
click at [98, 375] on link "Sakura Wines Co. 🍂" at bounding box center [88, 380] width 85 height 12
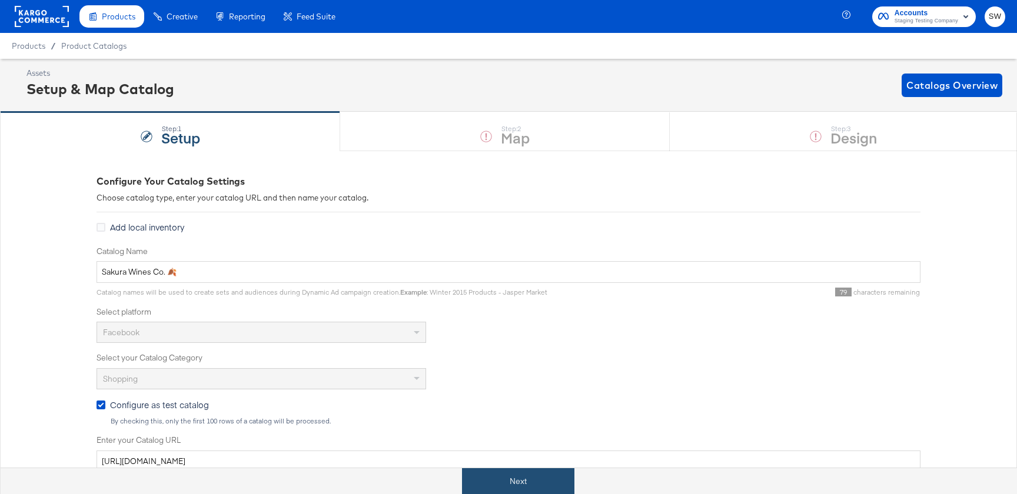
click at [530, 479] on button "Next" at bounding box center [518, 481] width 112 height 26
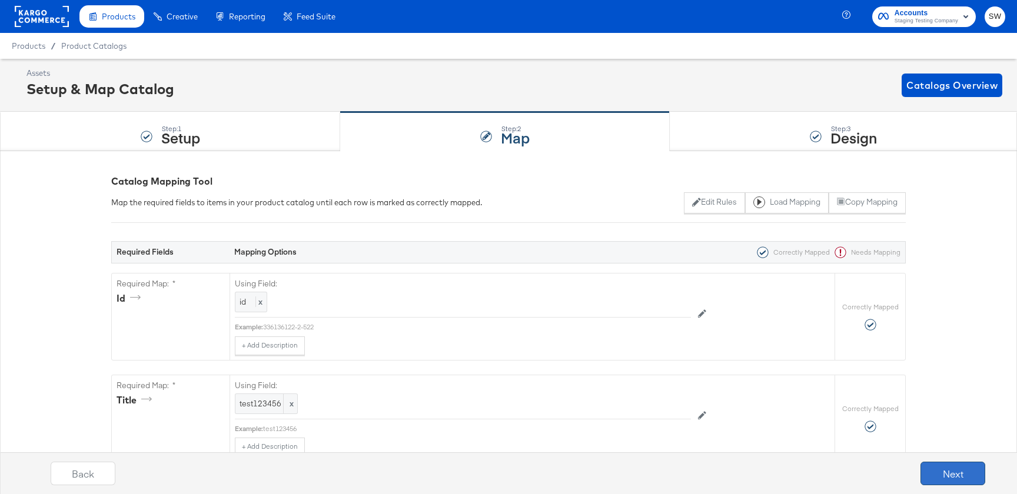
click at [934, 465] on button "Next" at bounding box center [952, 474] width 65 height 24
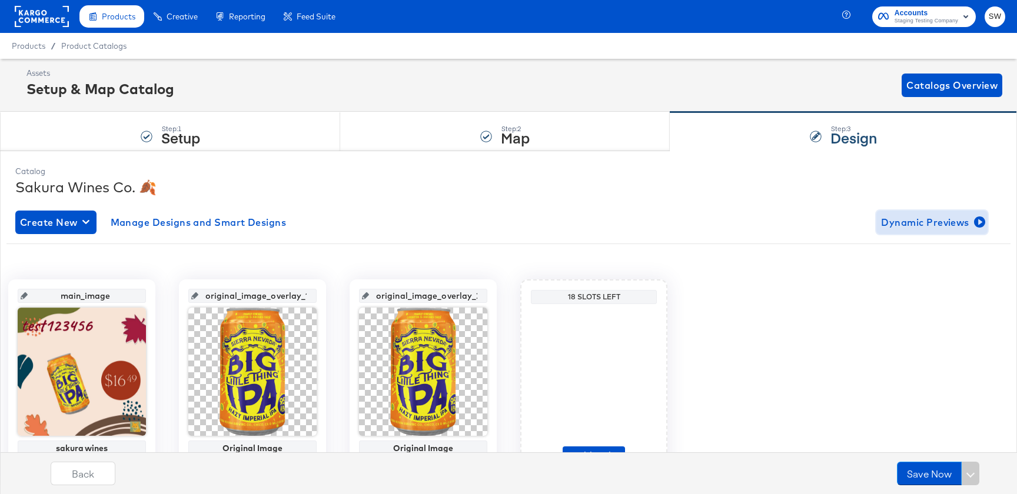
click at [945, 222] on span "Dynamic Previews" at bounding box center [932, 222] width 102 height 16
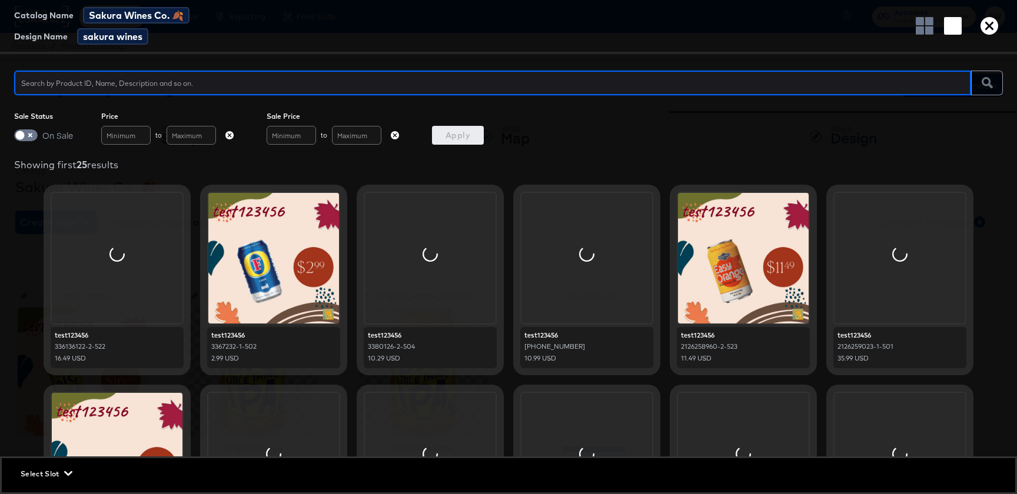
click at [990, 30] on icon "button" at bounding box center [989, 26] width 18 height 18
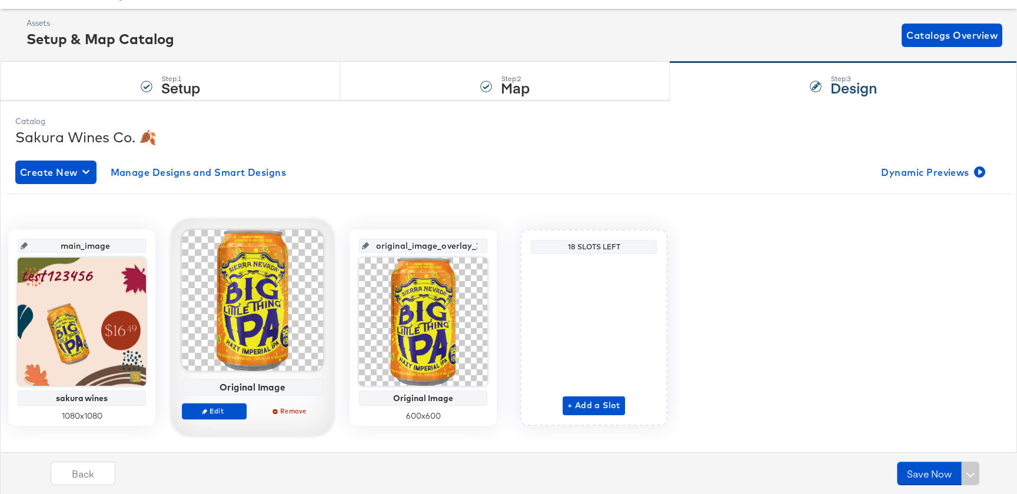
scroll to position [66, 0]
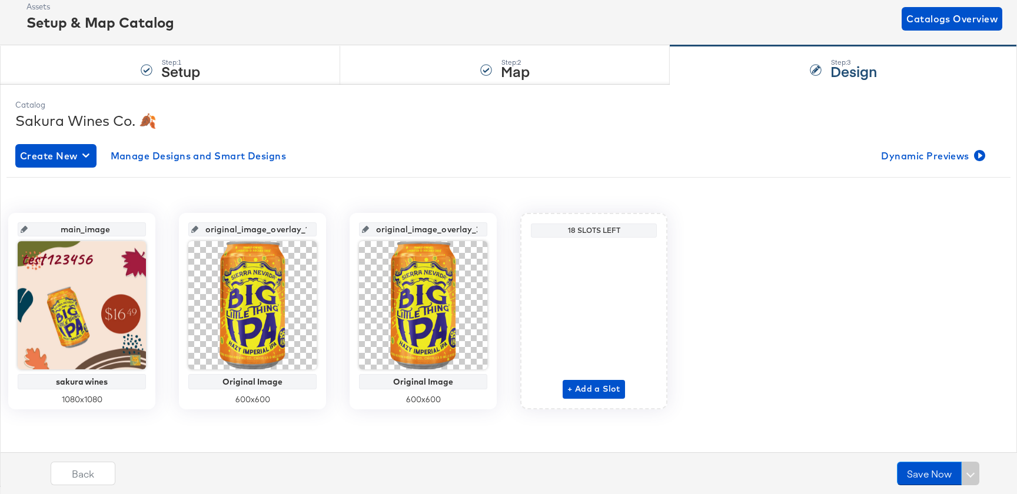
click at [512, 44] on div "Assets Setup & Map Catalog Catalogs Overview" at bounding box center [508, 18] width 1017 height 53
click at [512, 58] on div "Step: 2" at bounding box center [515, 62] width 29 height 8
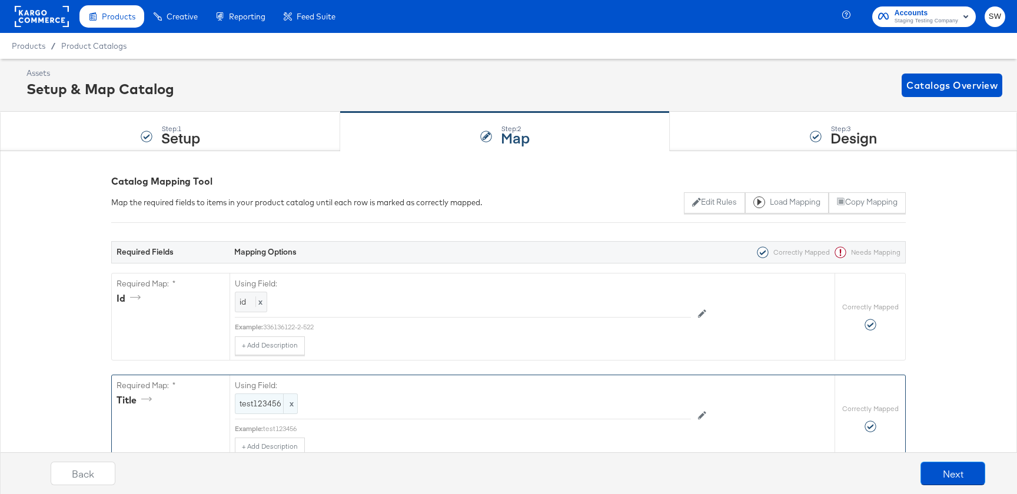
click at [269, 404] on span "test123456" at bounding box center [266, 403] width 54 height 11
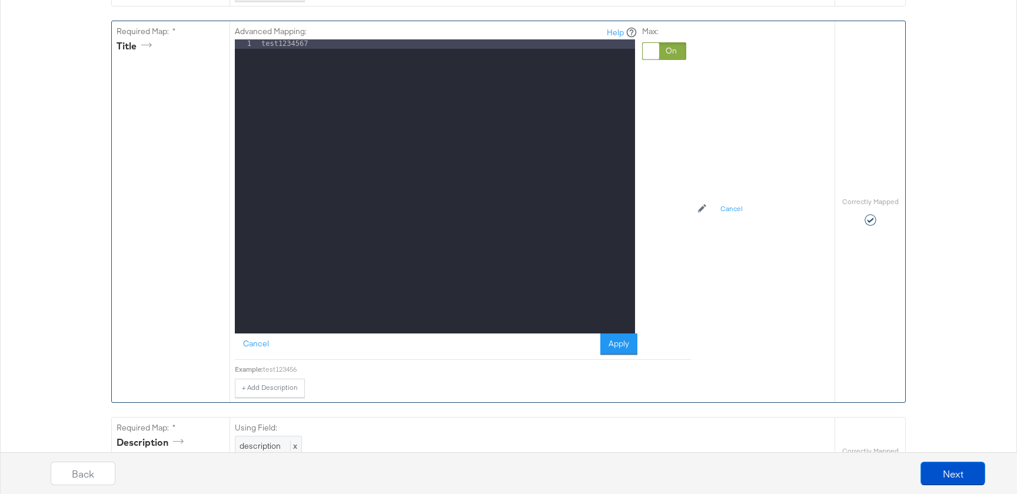
scroll to position [374, 0]
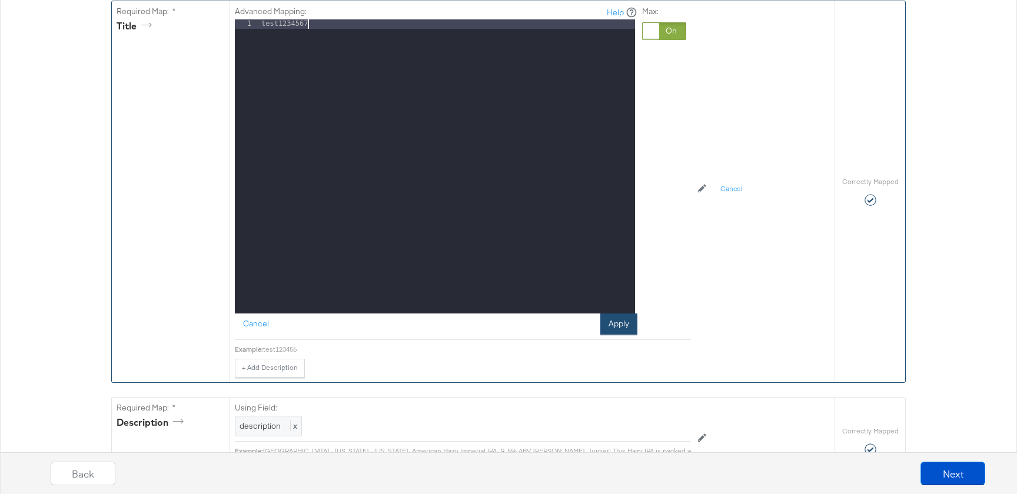
click at [609, 326] on button "Apply" at bounding box center [618, 324] width 37 height 21
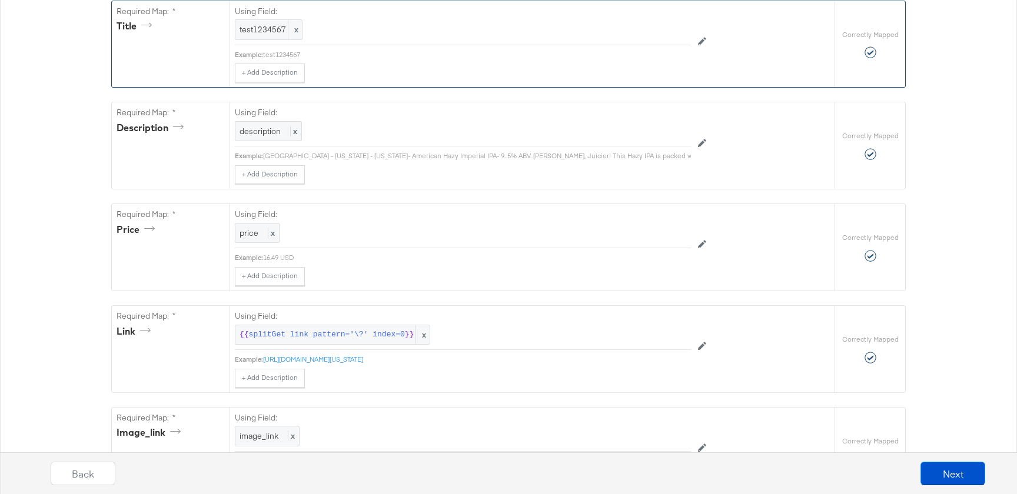
click at [923, 459] on div "Back Next" at bounding box center [518, 478] width 1028 height 44
click at [924, 462] on button "Next" at bounding box center [952, 474] width 65 height 24
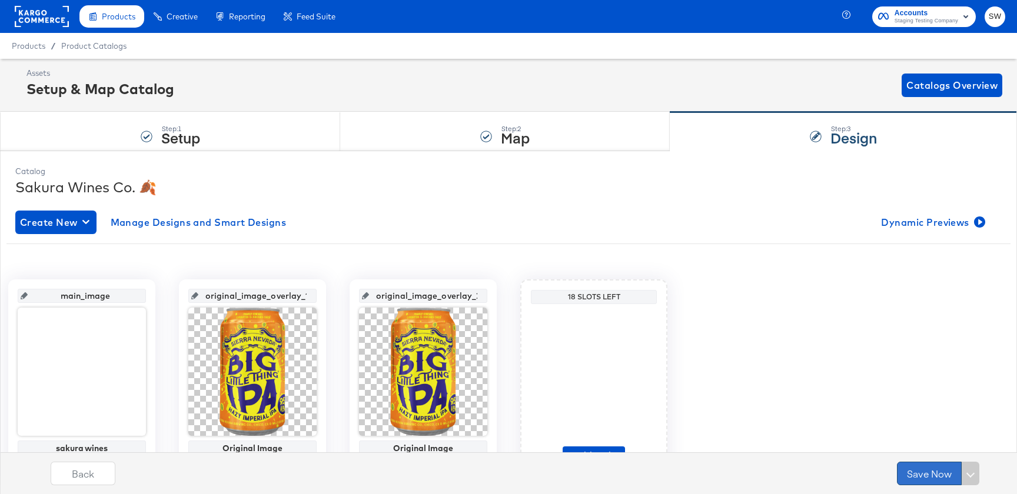
click at [920, 476] on button "Save Now" at bounding box center [929, 474] width 65 height 24
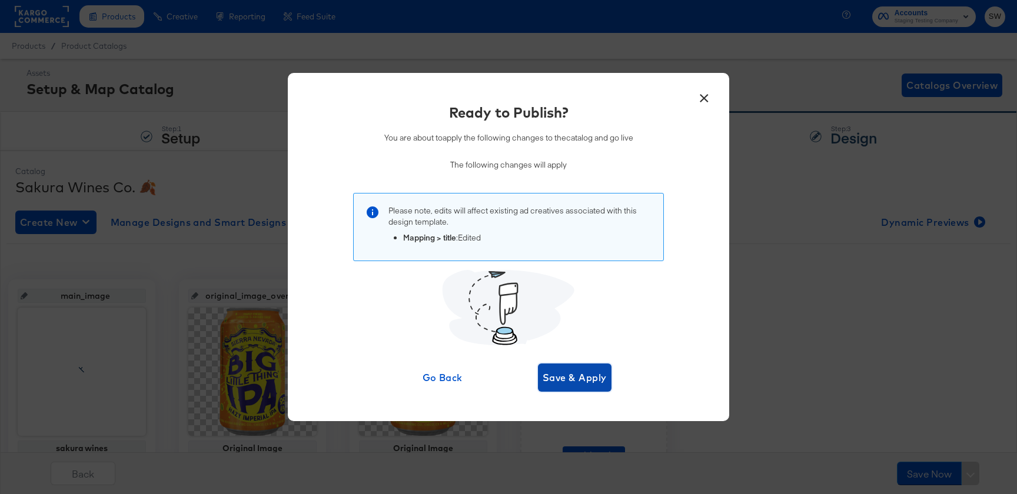
click at [598, 382] on span "Save & Apply" at bounding box center [574, 377] width 64 height 16
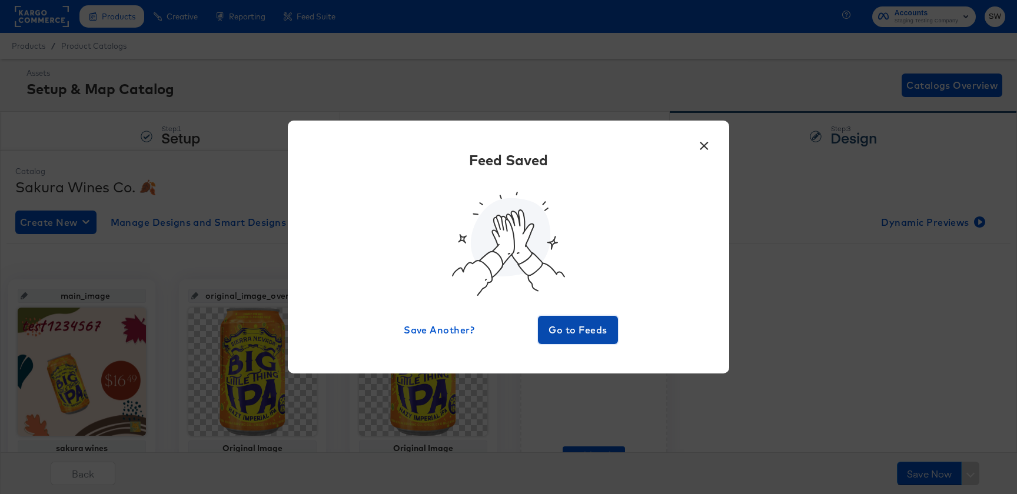
click at [580, 329] on span "Go to Feeds" at bounding box center [577, 330] width 71 height 16
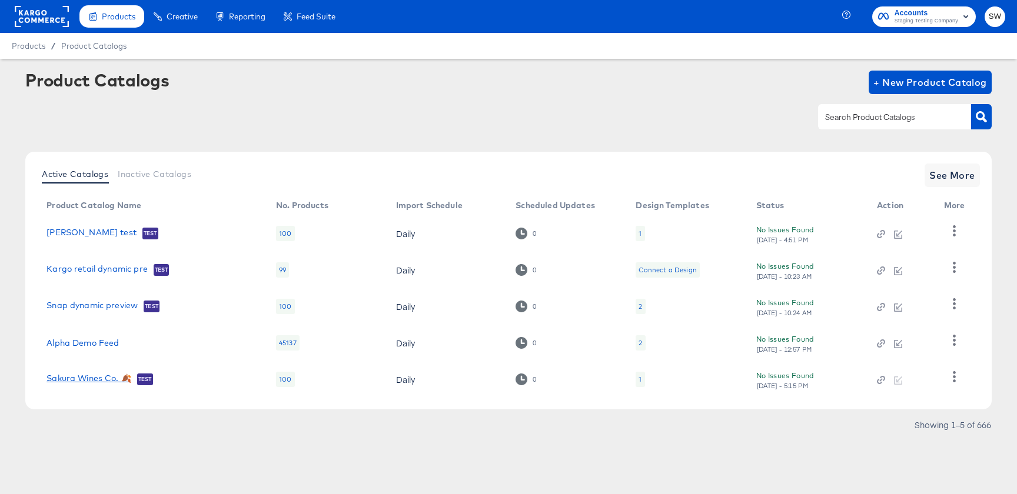
click at [82, 384] on link "Sakura Wines Co. 🍂" at bounding box center [88, 380] width 85 height 12
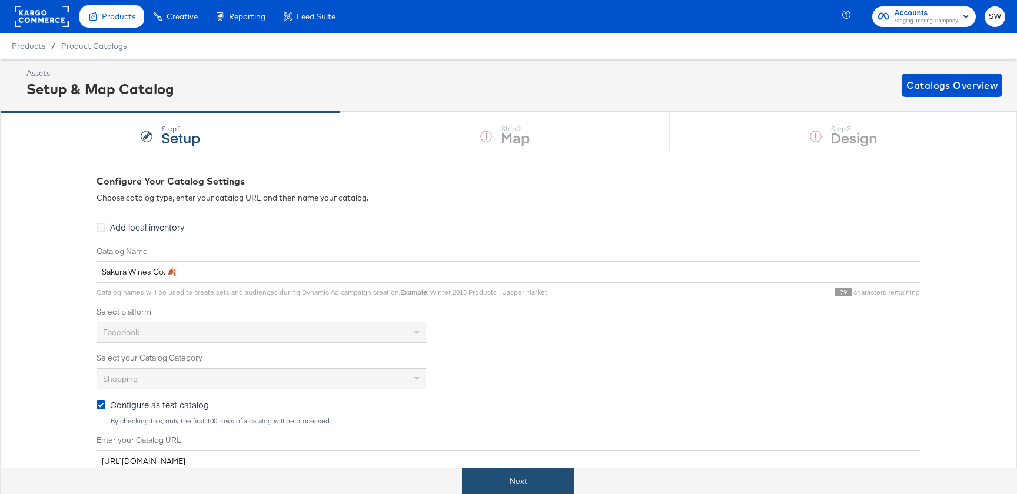
click at [528, 486] on button "Next" at bounding box center [518, 481] width 112 height 26
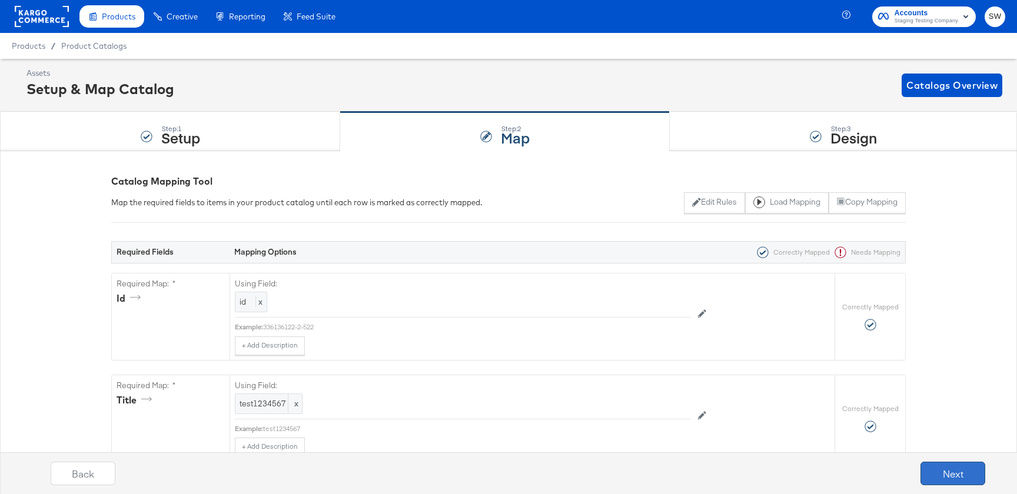
click at [966, 478] on button "Next" at bounding box center [952, 474] width 65 height 24
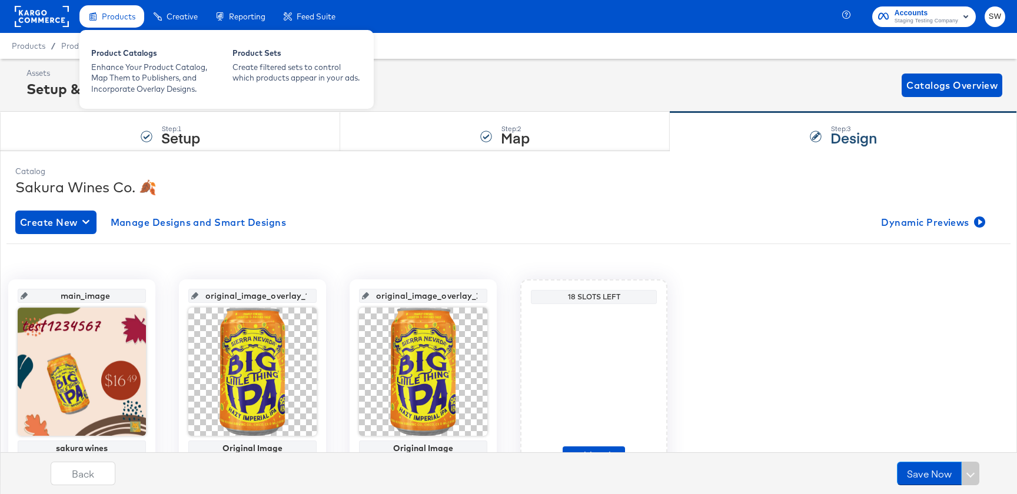
click at [122, 16] on span "Products" at bounding box center [119, 16] width 34 height 9
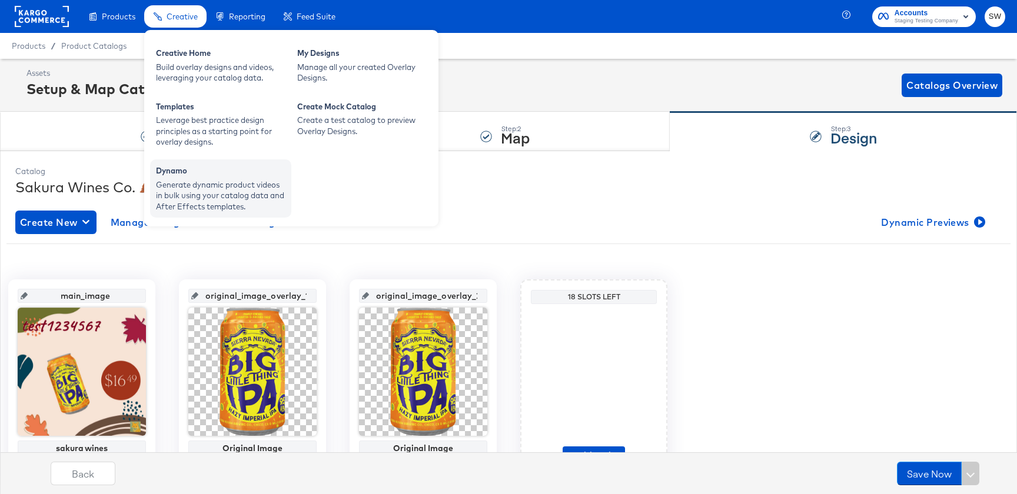
click at [193, 186] on div "Generate dynamic product videos in bulk using your catalog data and After Effec…" at bounding box center [220, 195] width 129 height 33
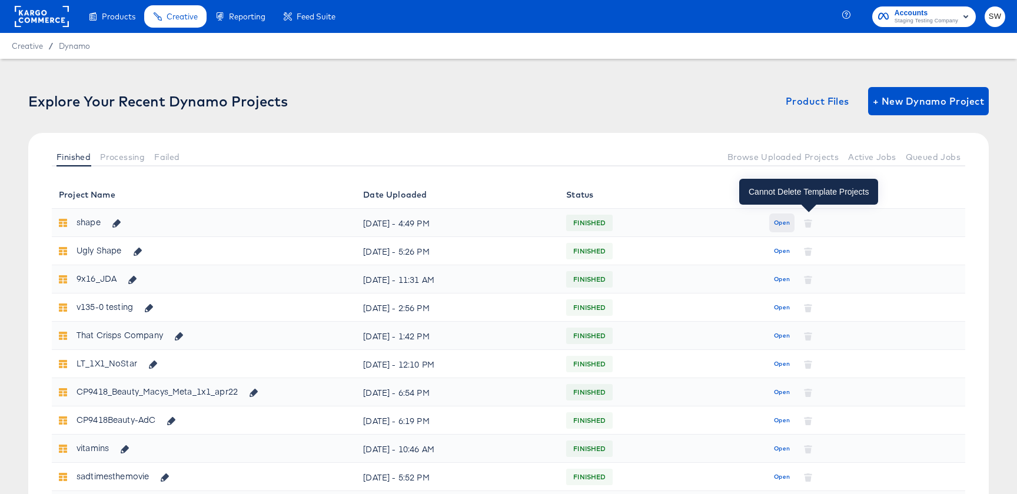
click at [788, 222] on span "Open" at bounding box center [782, 223] width 16 height 11
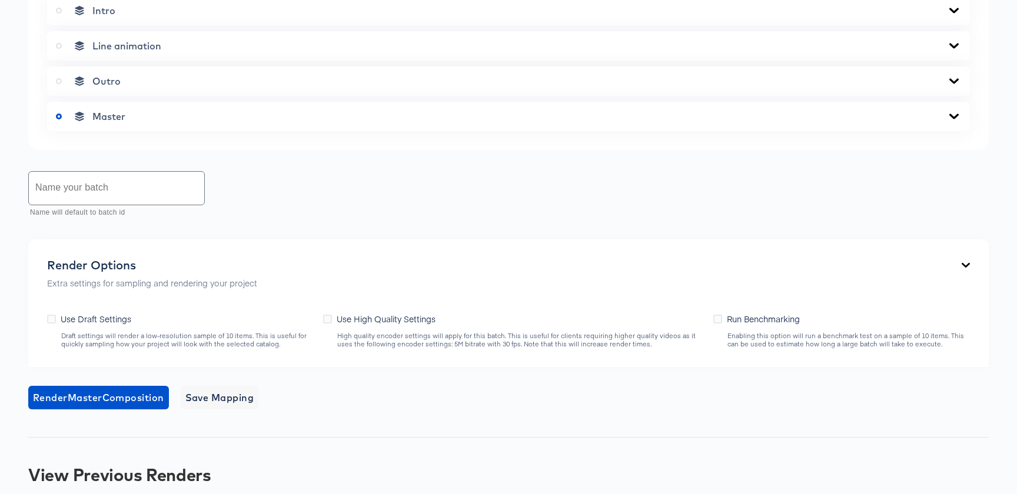
scroll to position [555, 0]
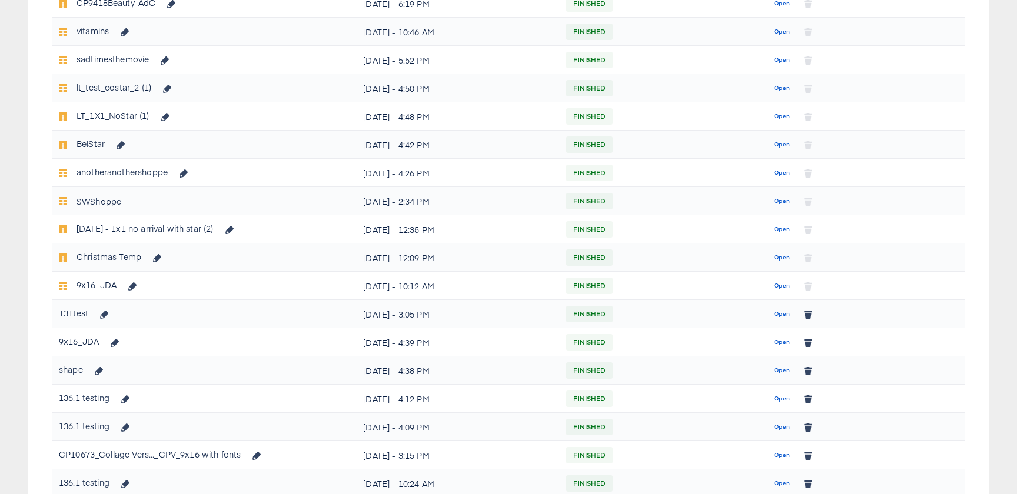
scroll to position [493, 0]
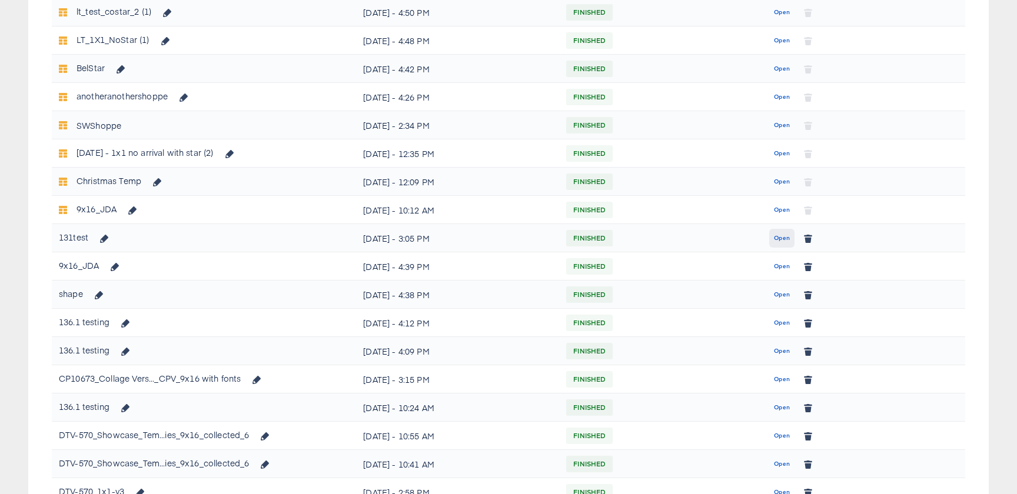
click at [778, 237] on span "Open" at bounding box center [782, 238] width 16 height 11
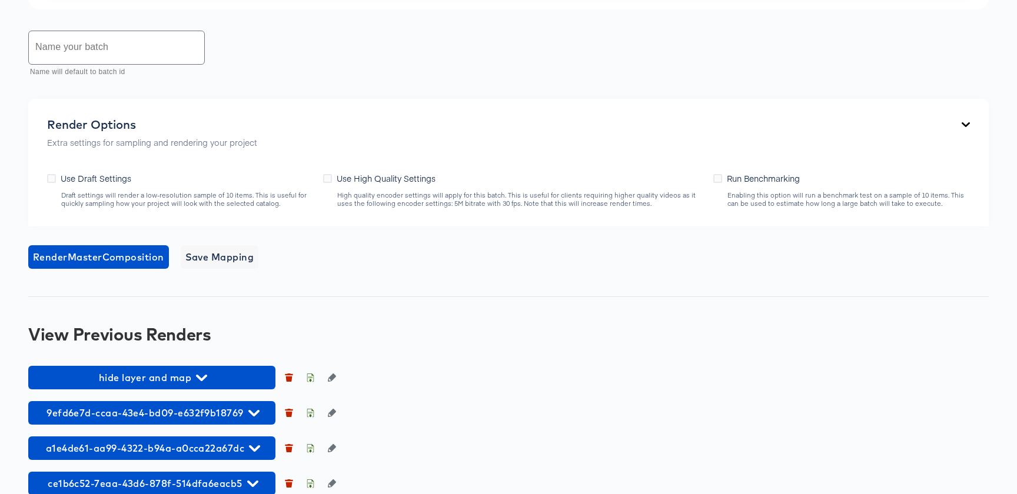
scroll to position [611, 0]
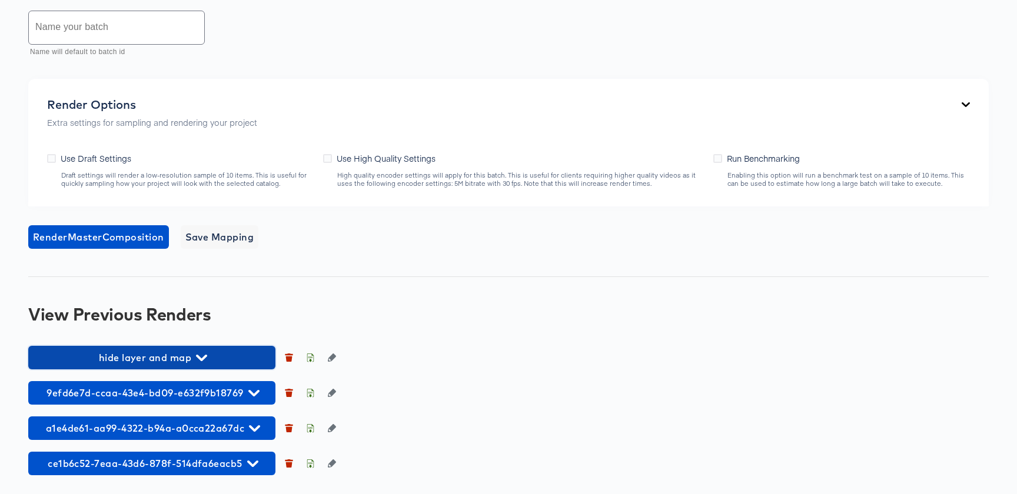
click at [230, 361] on span "hide layer and map" at bounding box center [151, 357] width 235 height 16
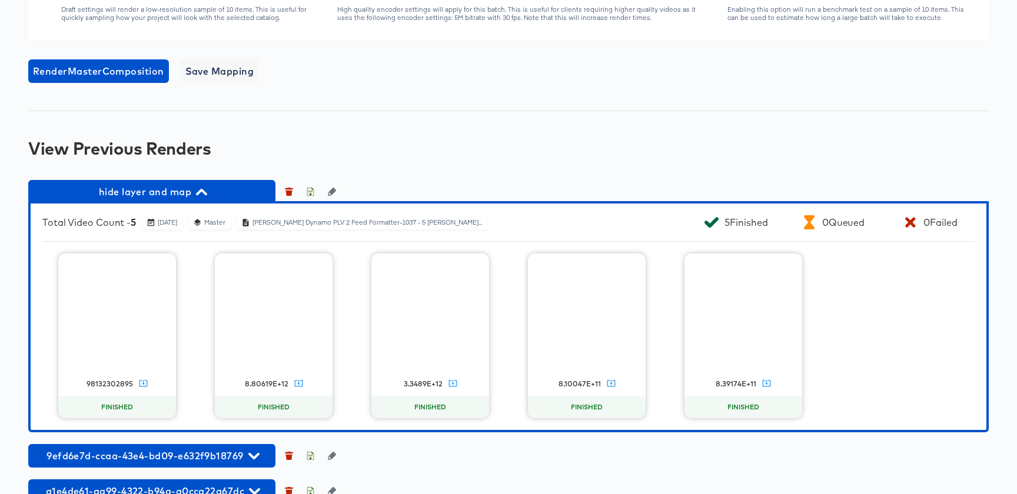
scroll to position [792, 0]
